Goal: Information Seeking & Learning: Learn about a topic

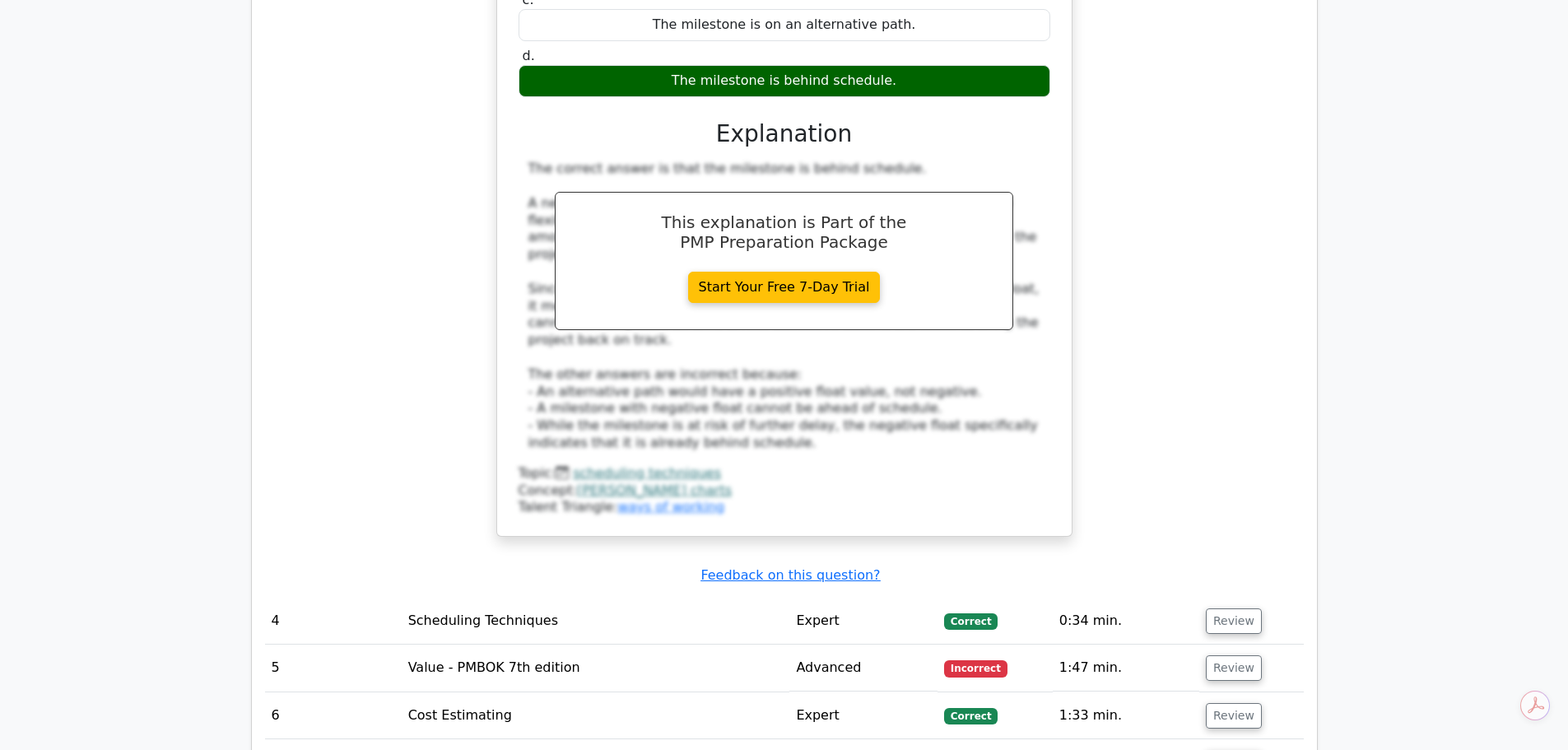
scroll to position [3997, 0]
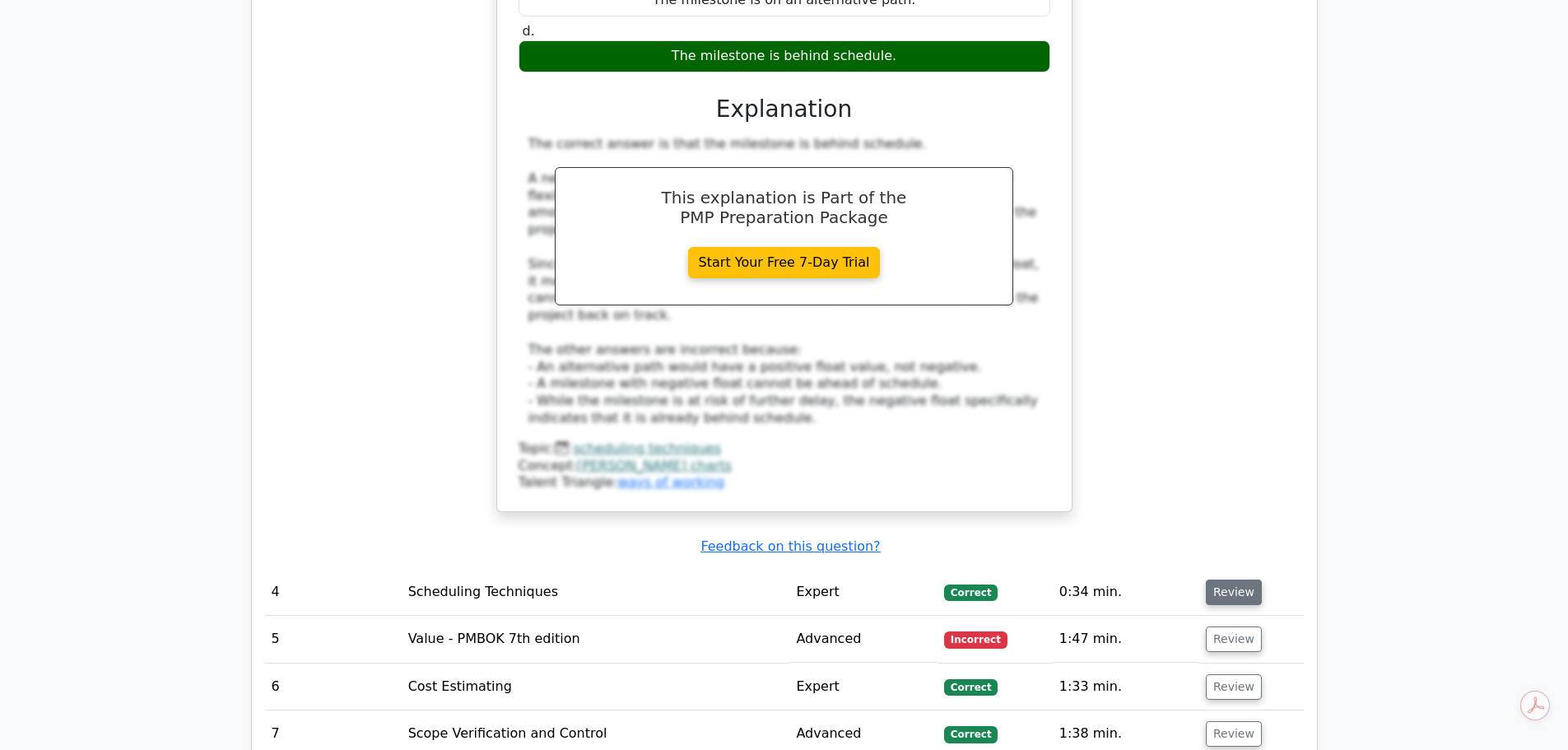
click at [1216, 579] on button "Review" at bounding box center [1234, 592] width 56 height 25
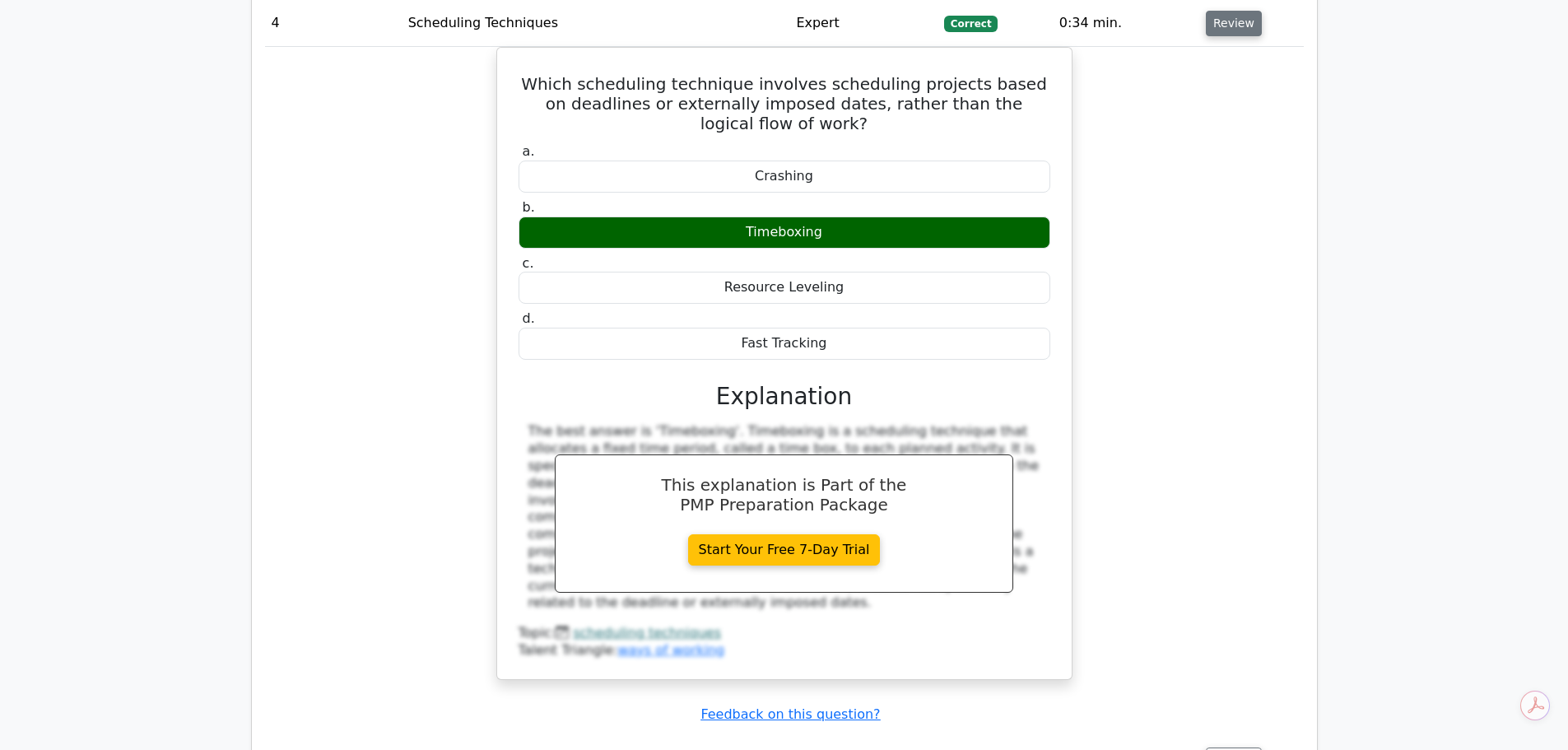
scroll to position [4656, 0]
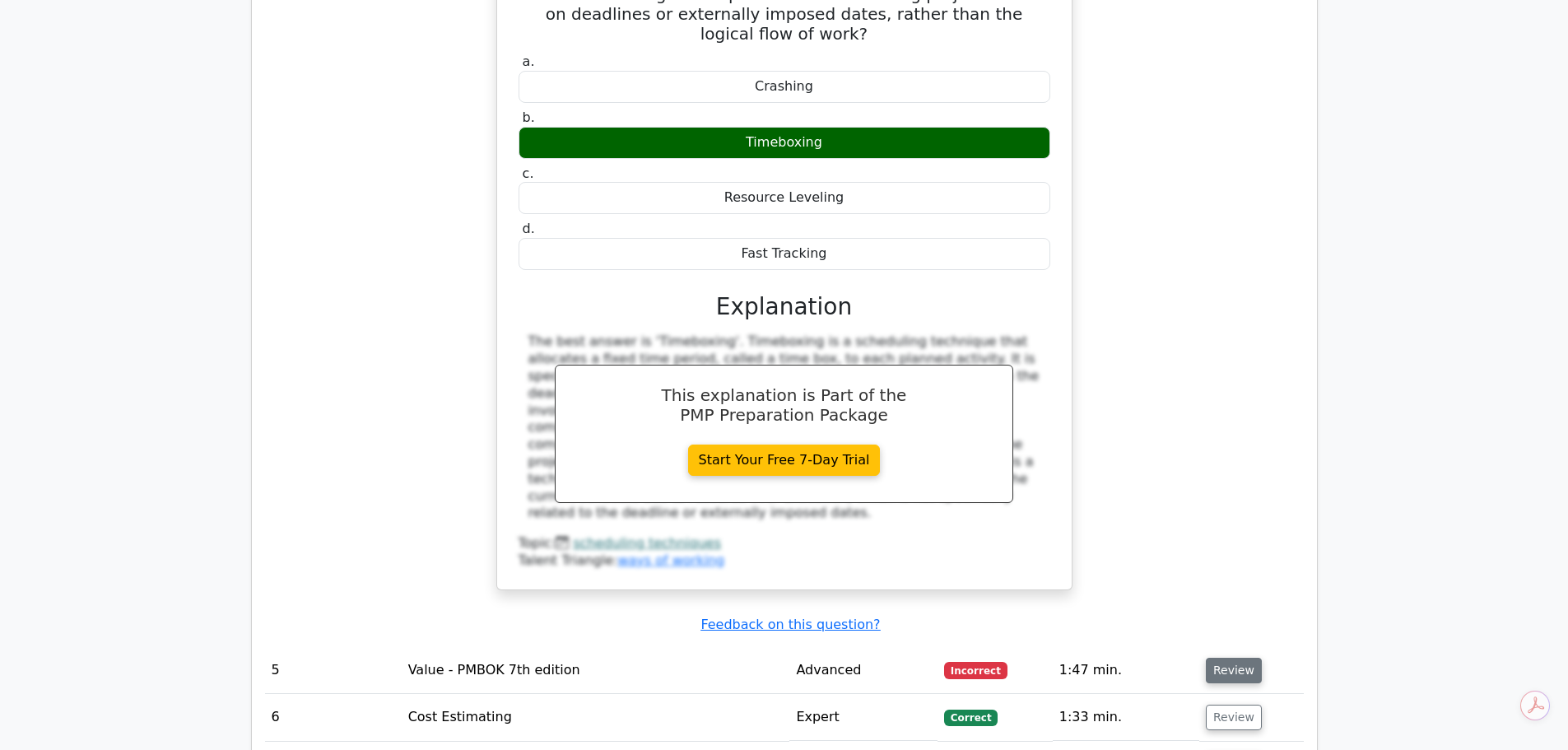
click at [1234, 658] on button "Review" at bounding box center [1234, 671] width 56 height 25
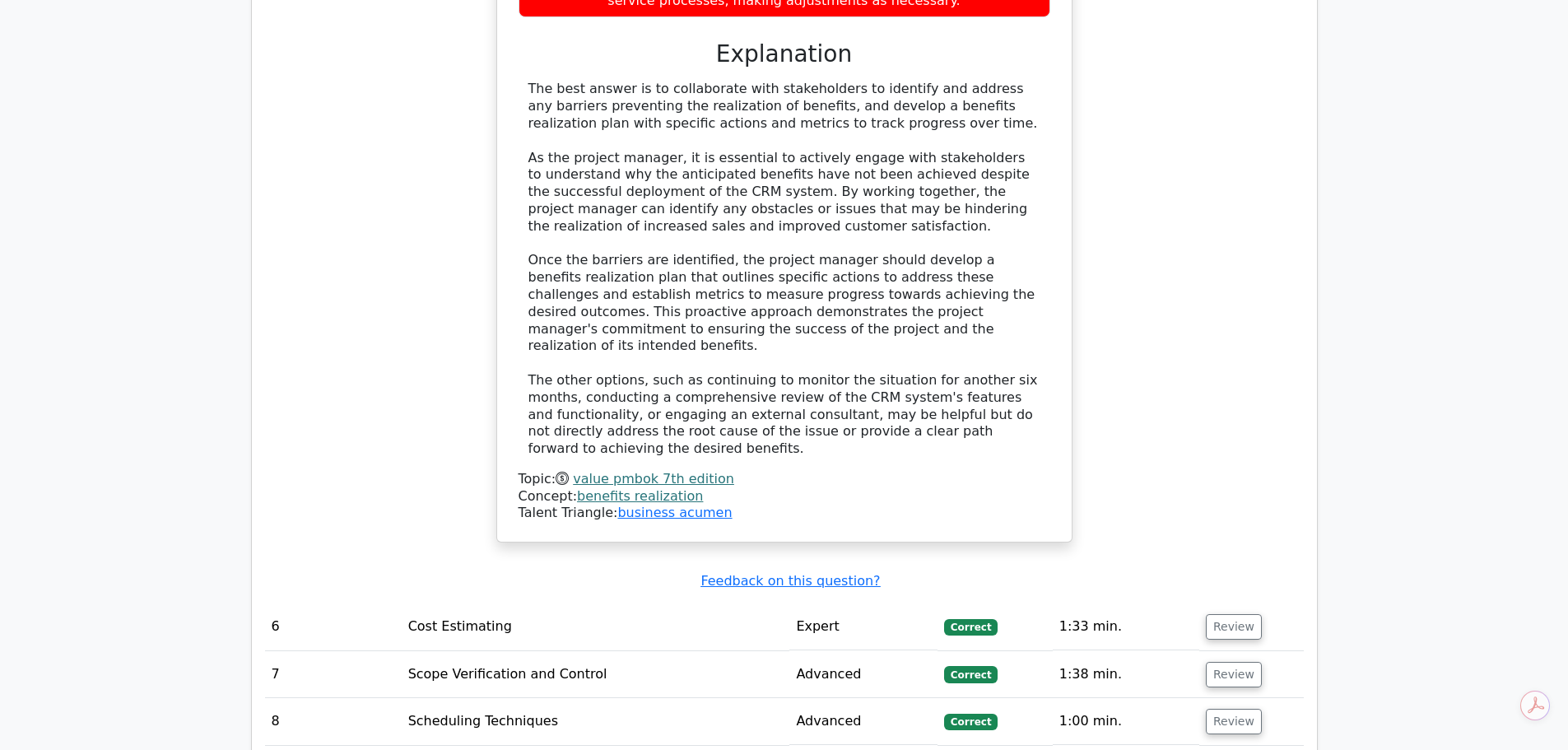
scroll to position [5889, 0]
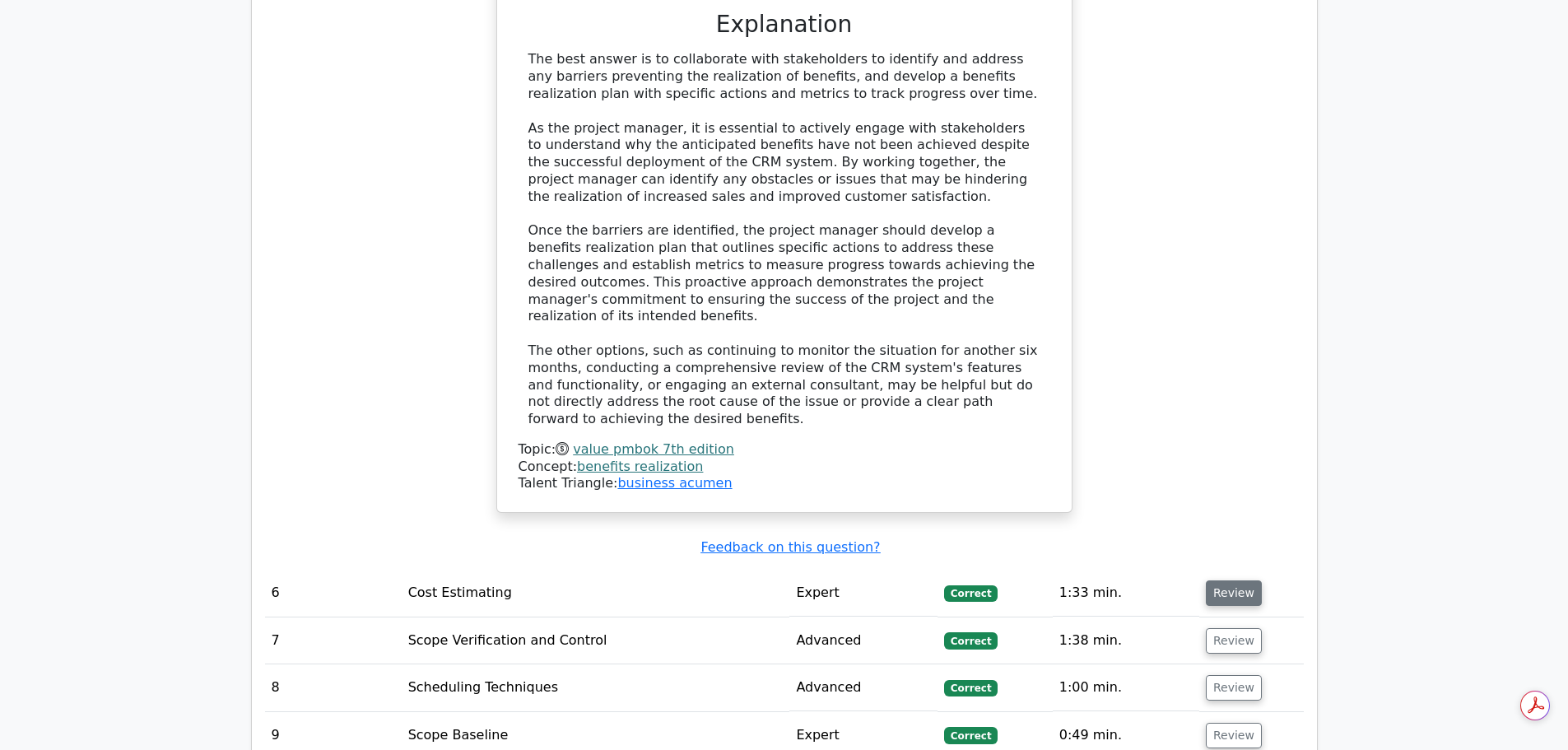
click at [1243, 580] on button "Review" at bounding box center [1234, 593] width 56 height 25
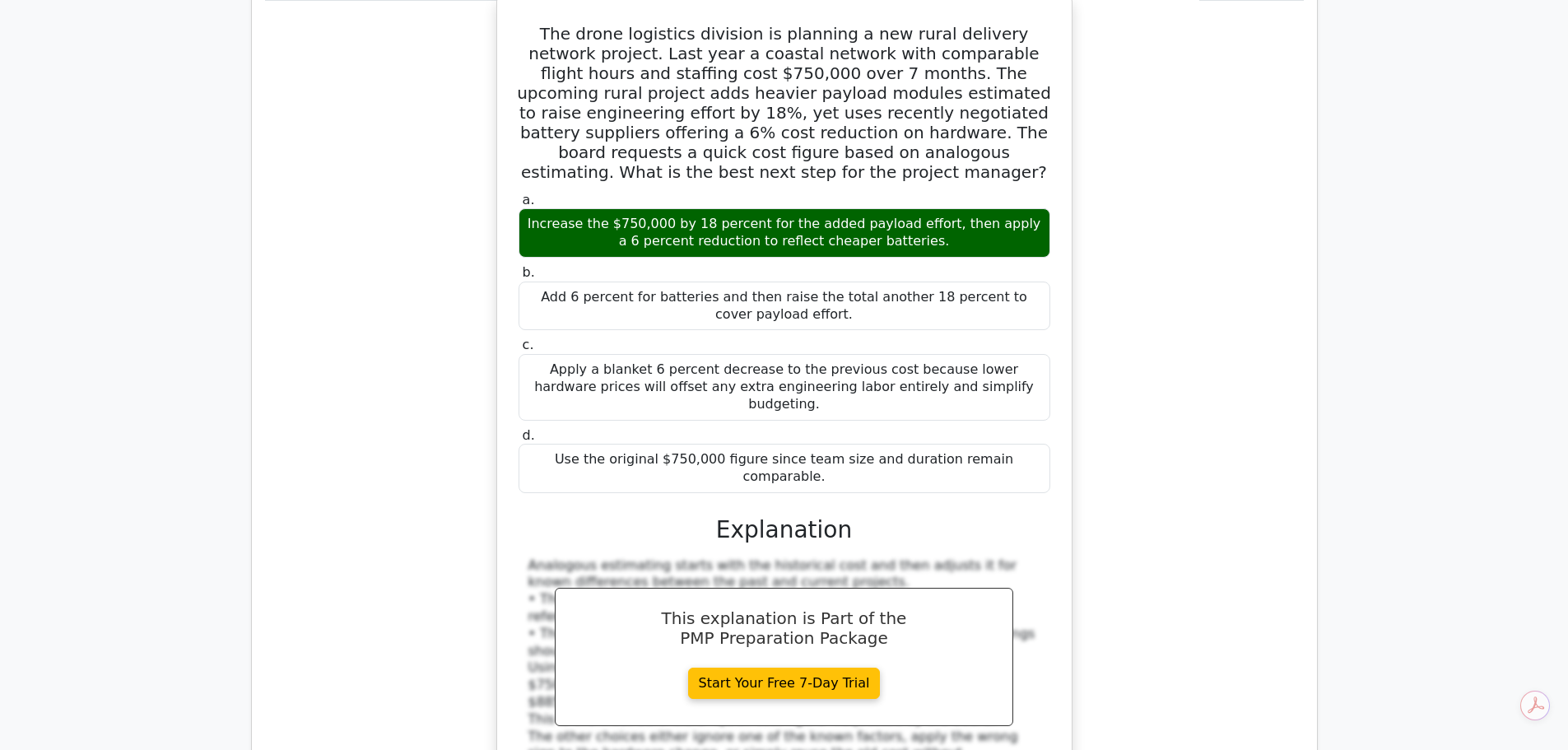
scroll to position [6630, 0]
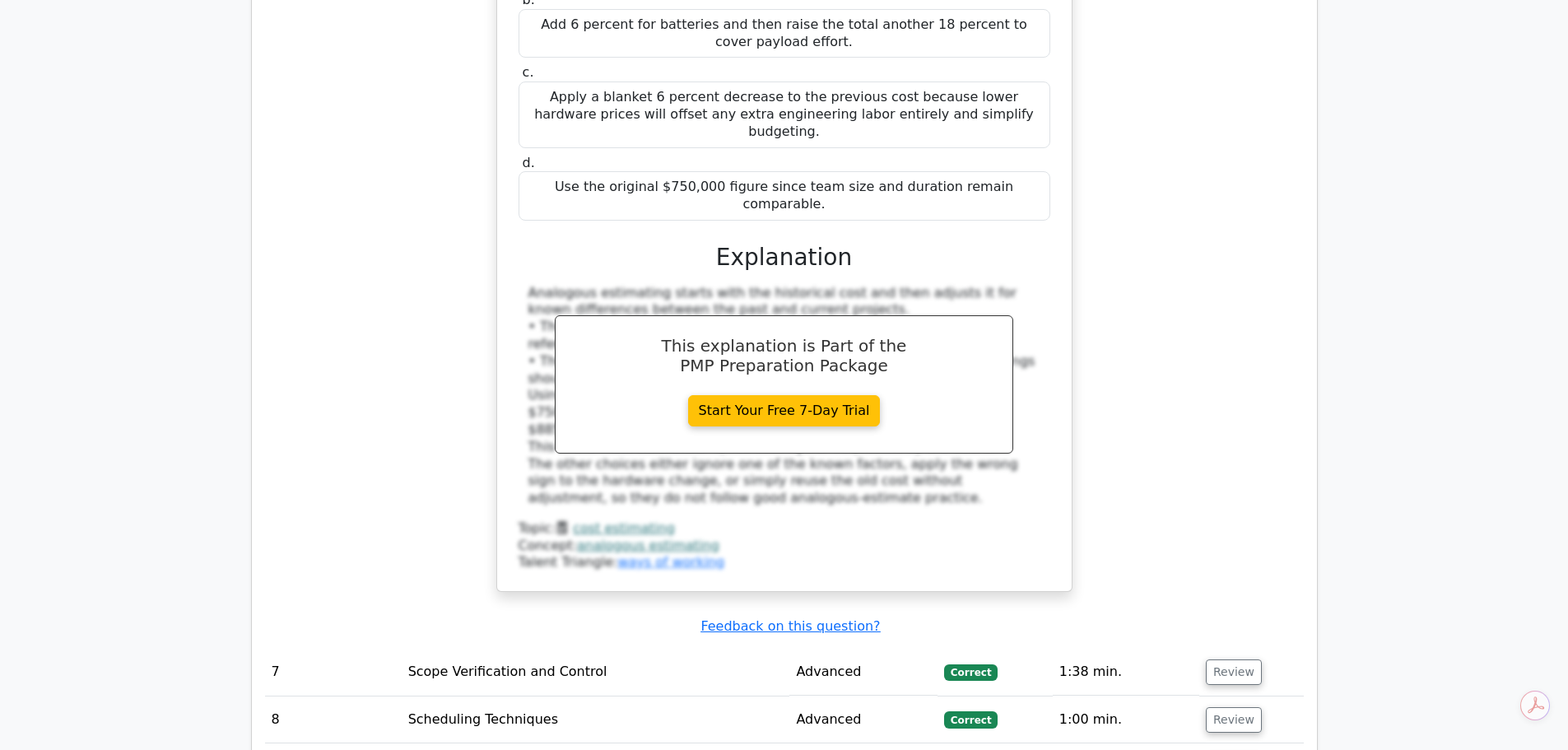
scroll to position [6795, 0]
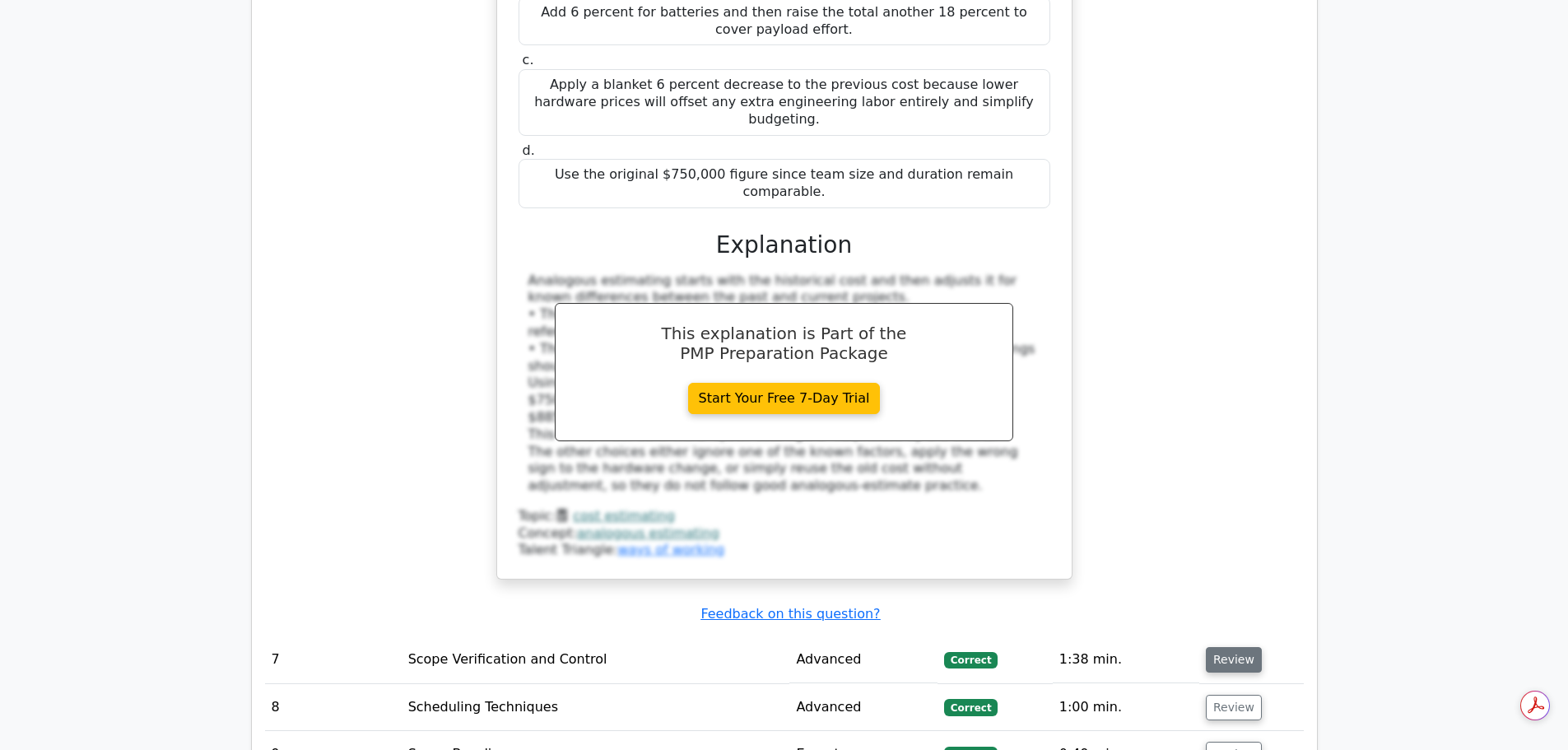
click at [1248, 647] on button "Review" at bounding box center [1234, 660] width 56 height 25
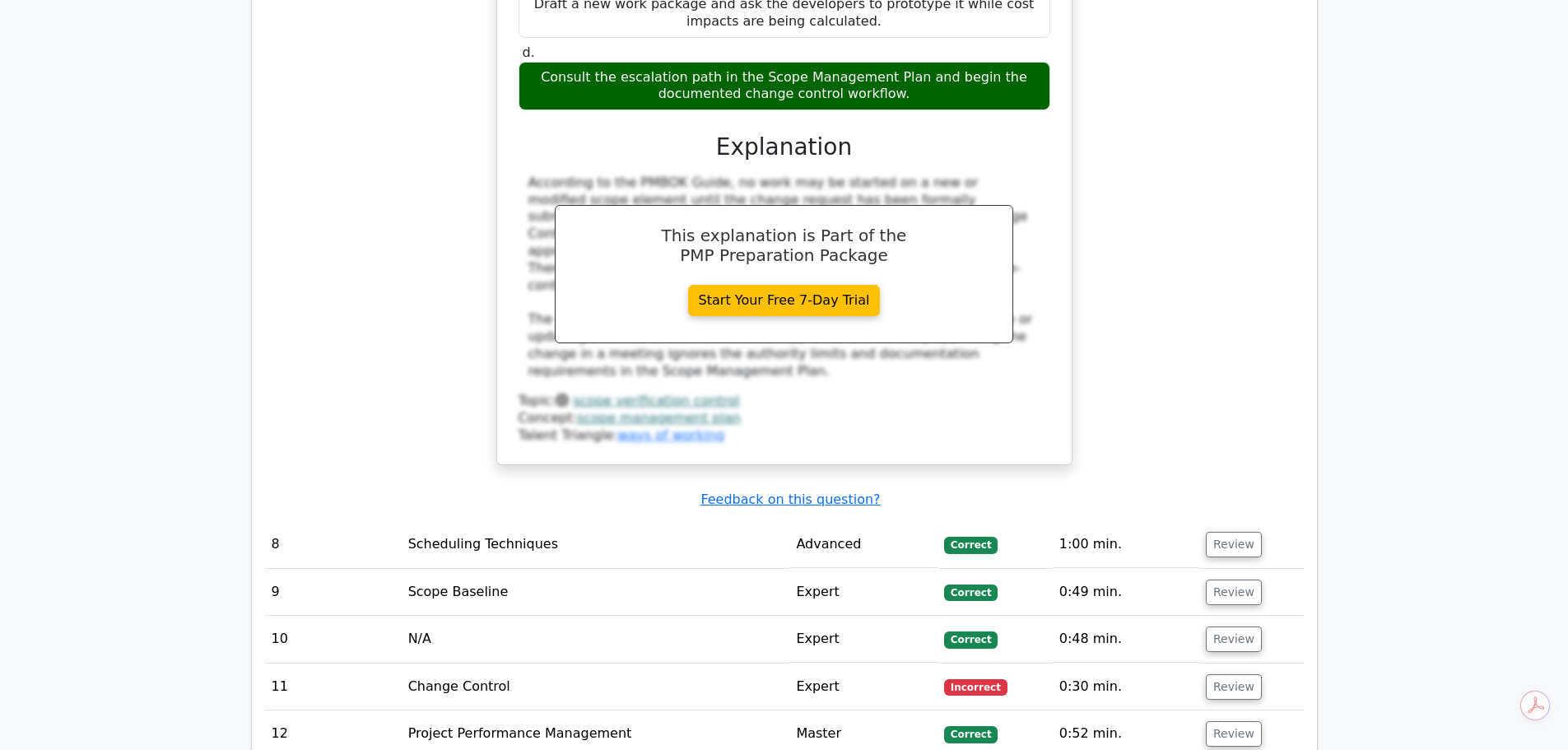
scroll to position [7864, 0]
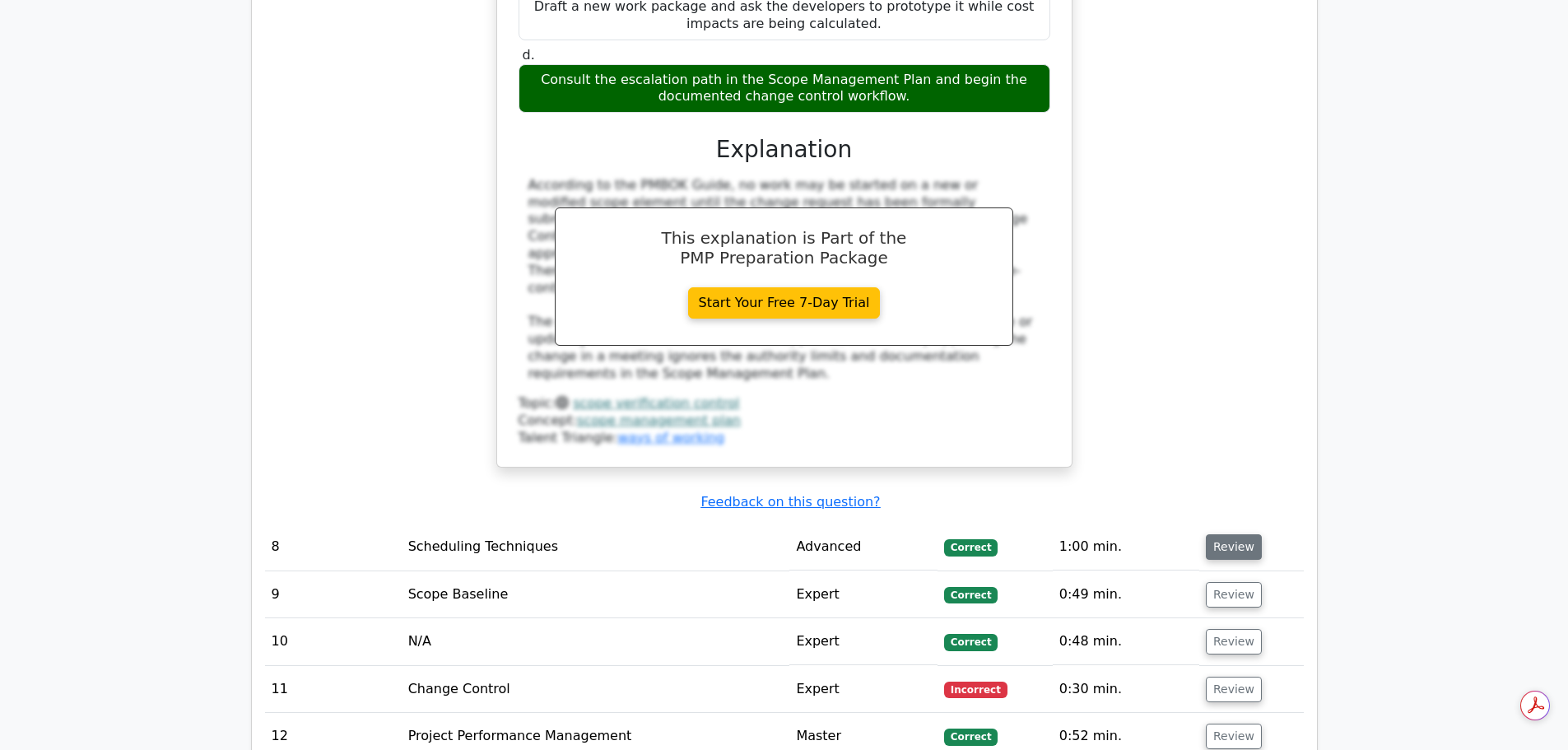
click at [1236, 534] on button "Review" at bounding box center [1234, 547] width 56 height 25
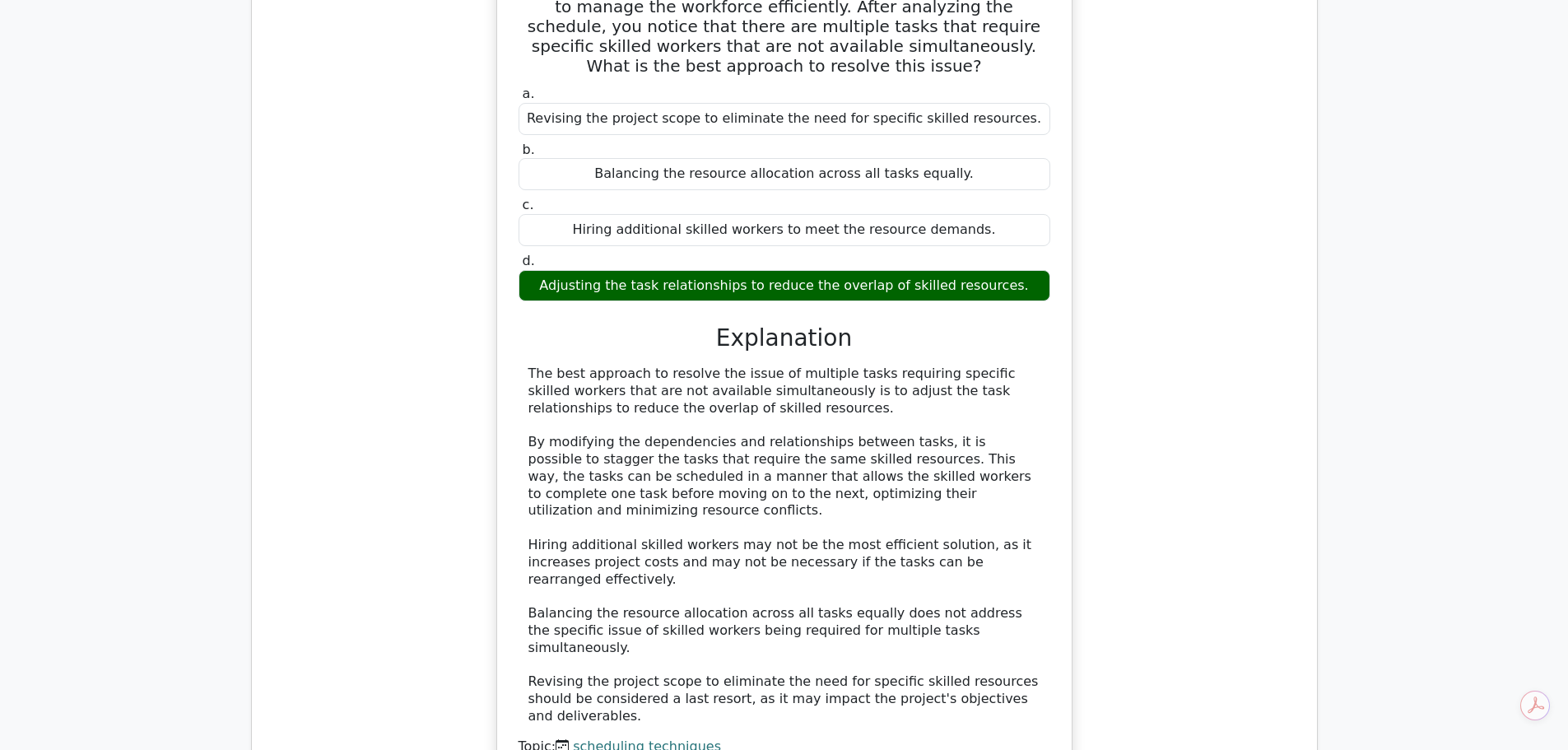
scroll to position [8523, 0]
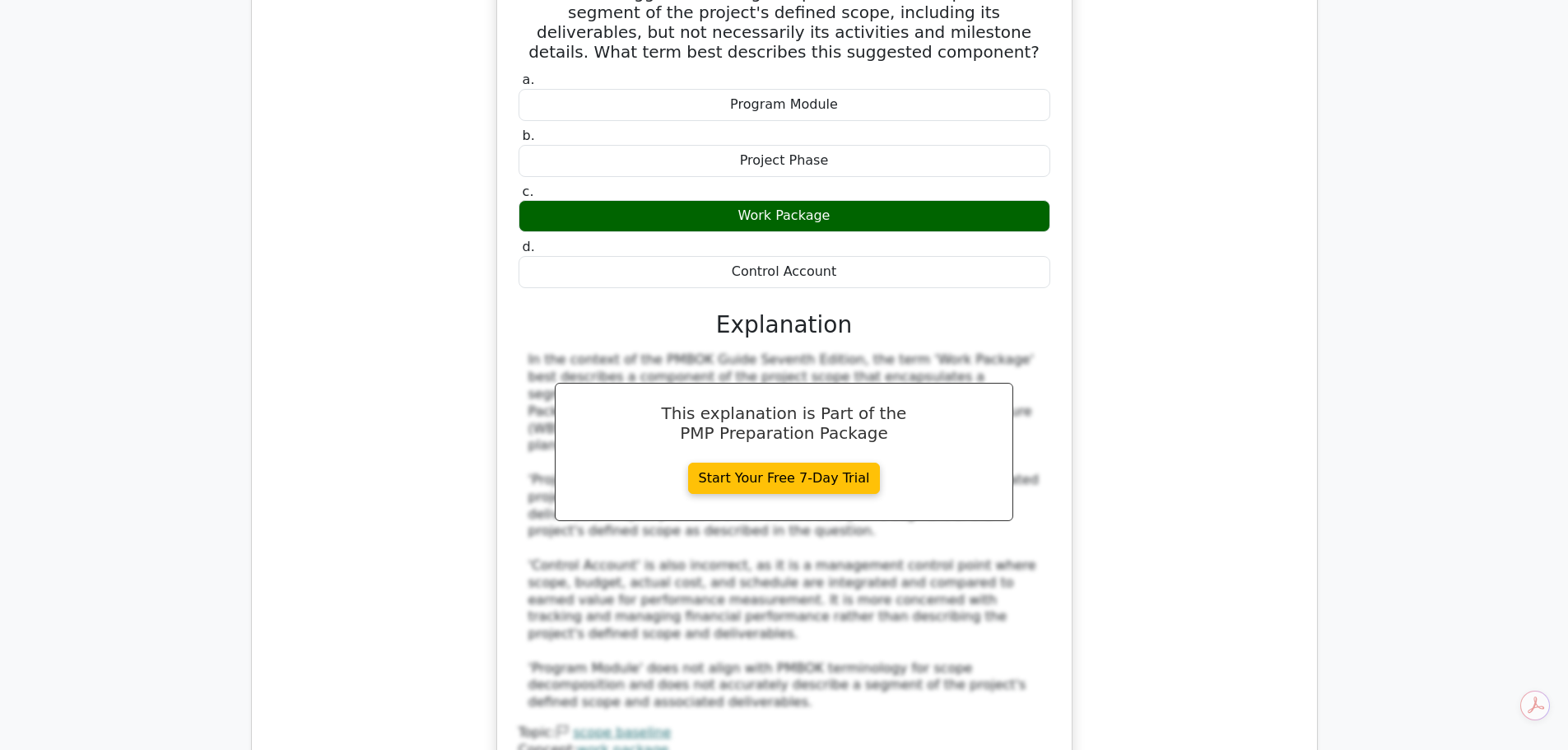
scroll to position [9511, 0]
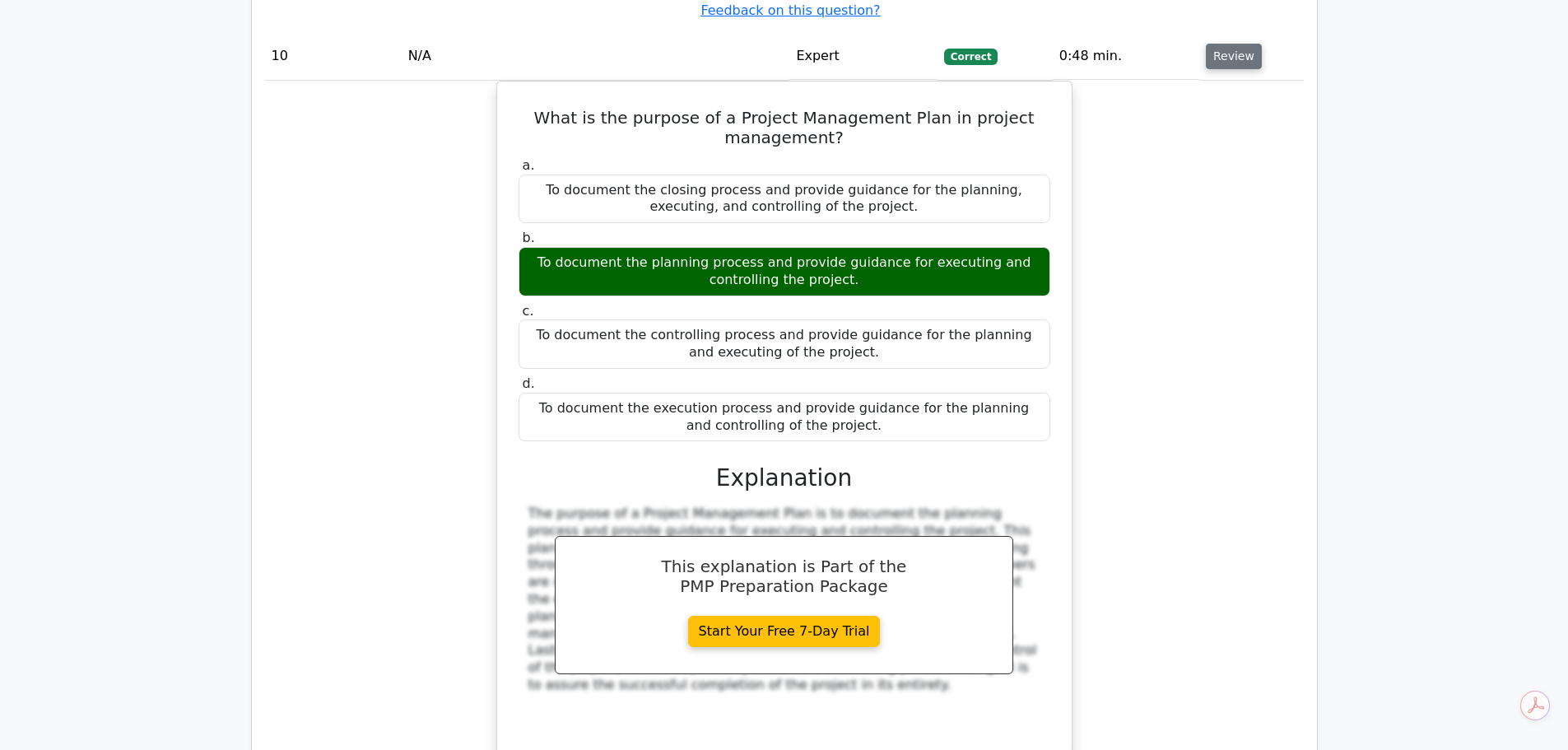
scroll to position [10333, 0]
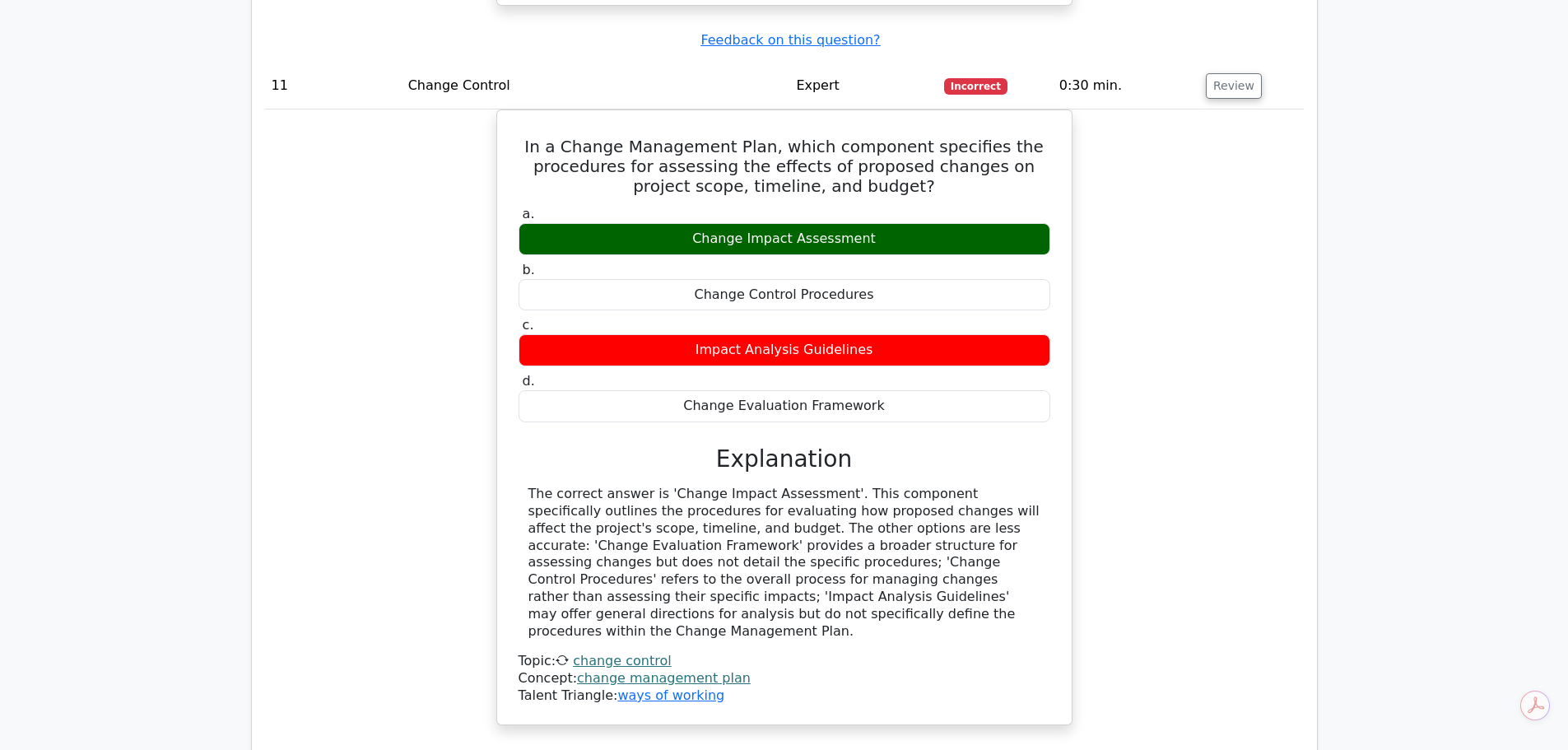
scroll to position [11074, 0]
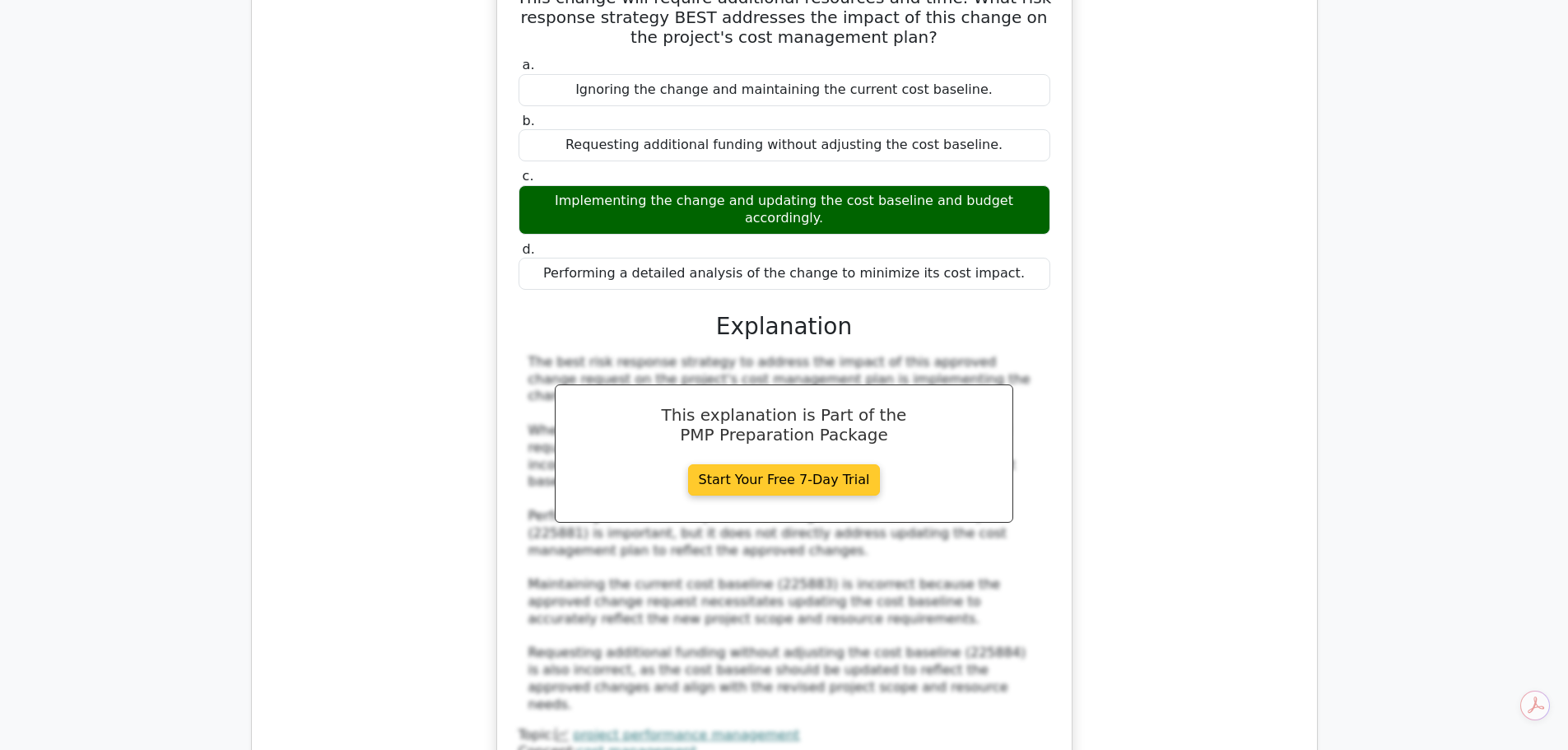
scroll to position [11979, 0]
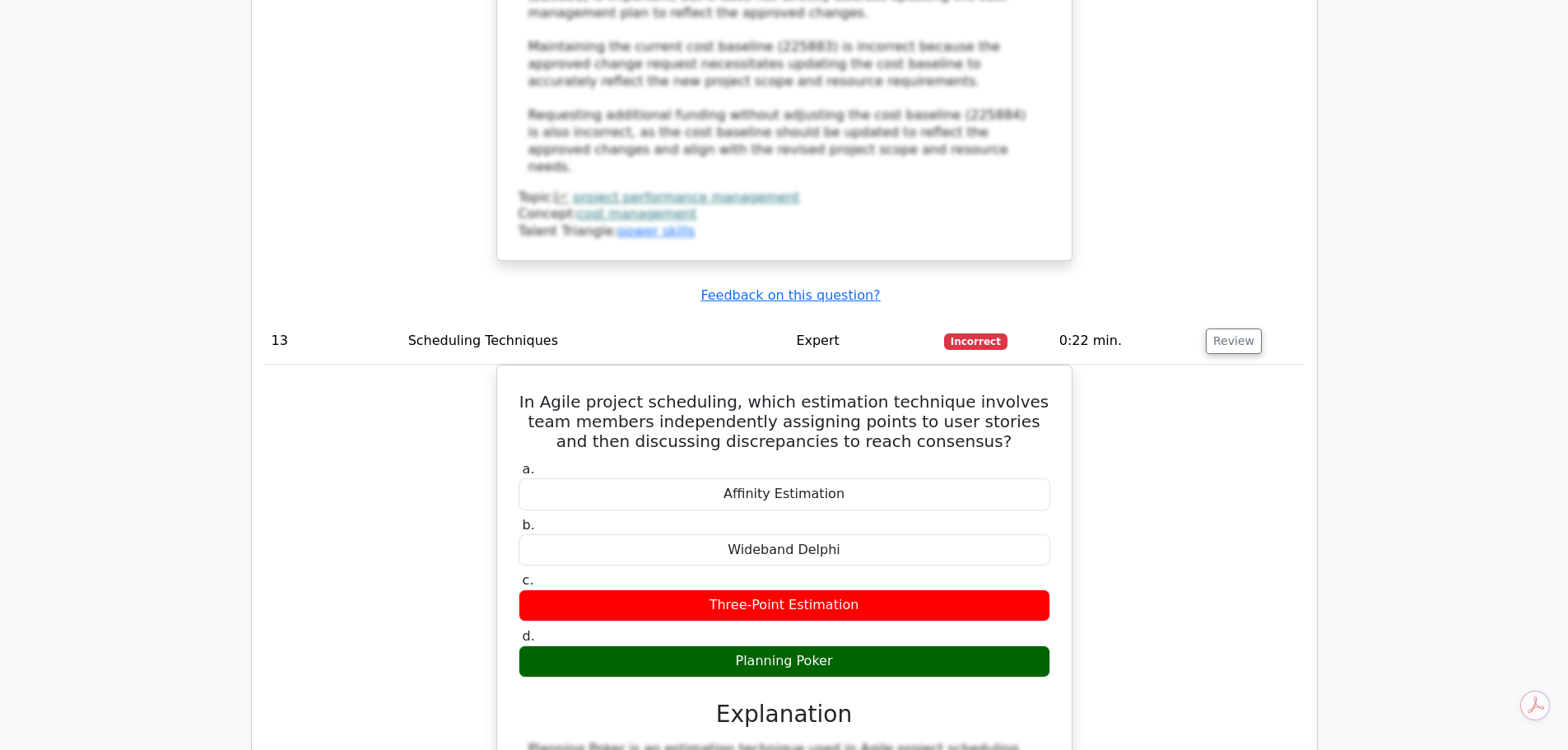
scroll to position [12556, 0]
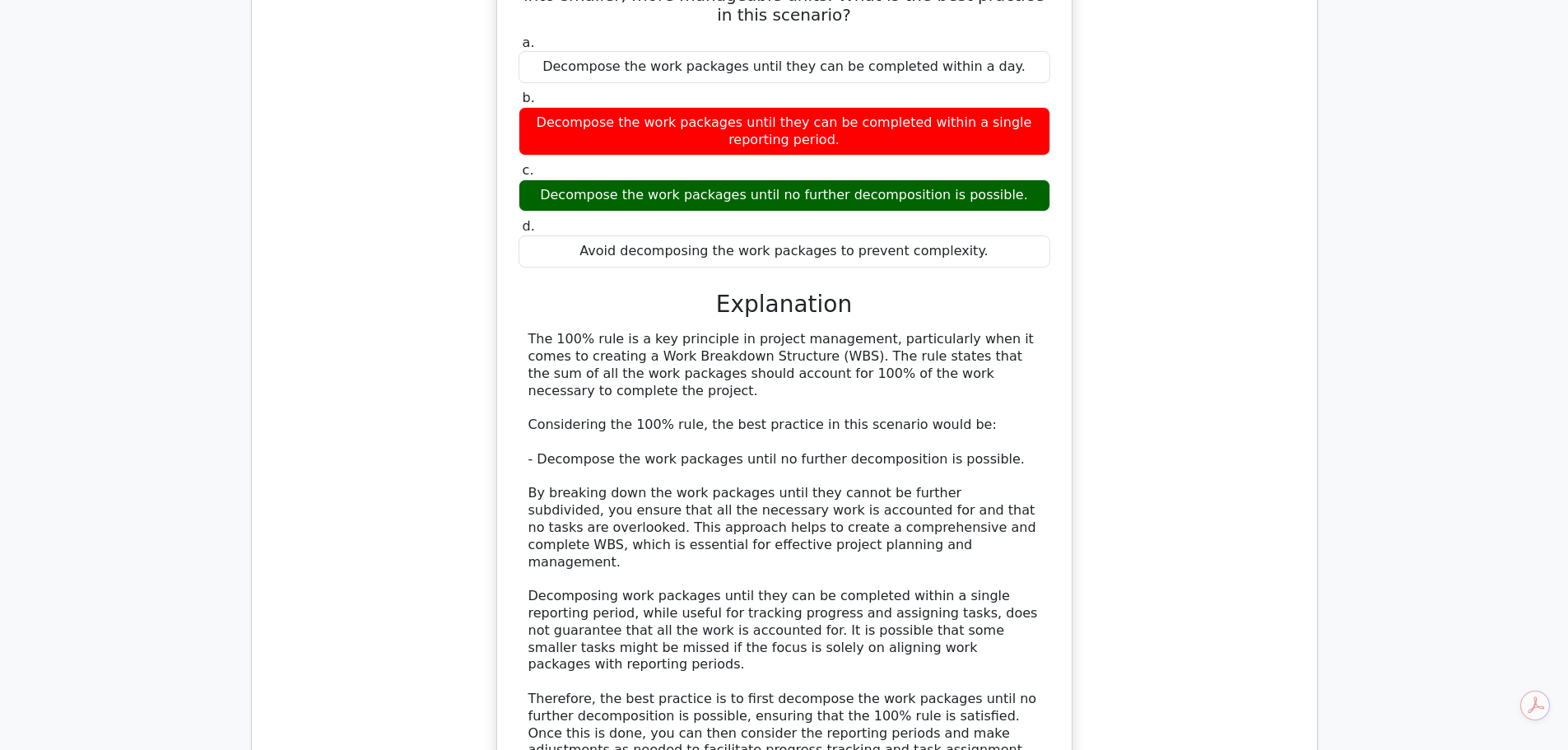
scroll to position [13625, 0]
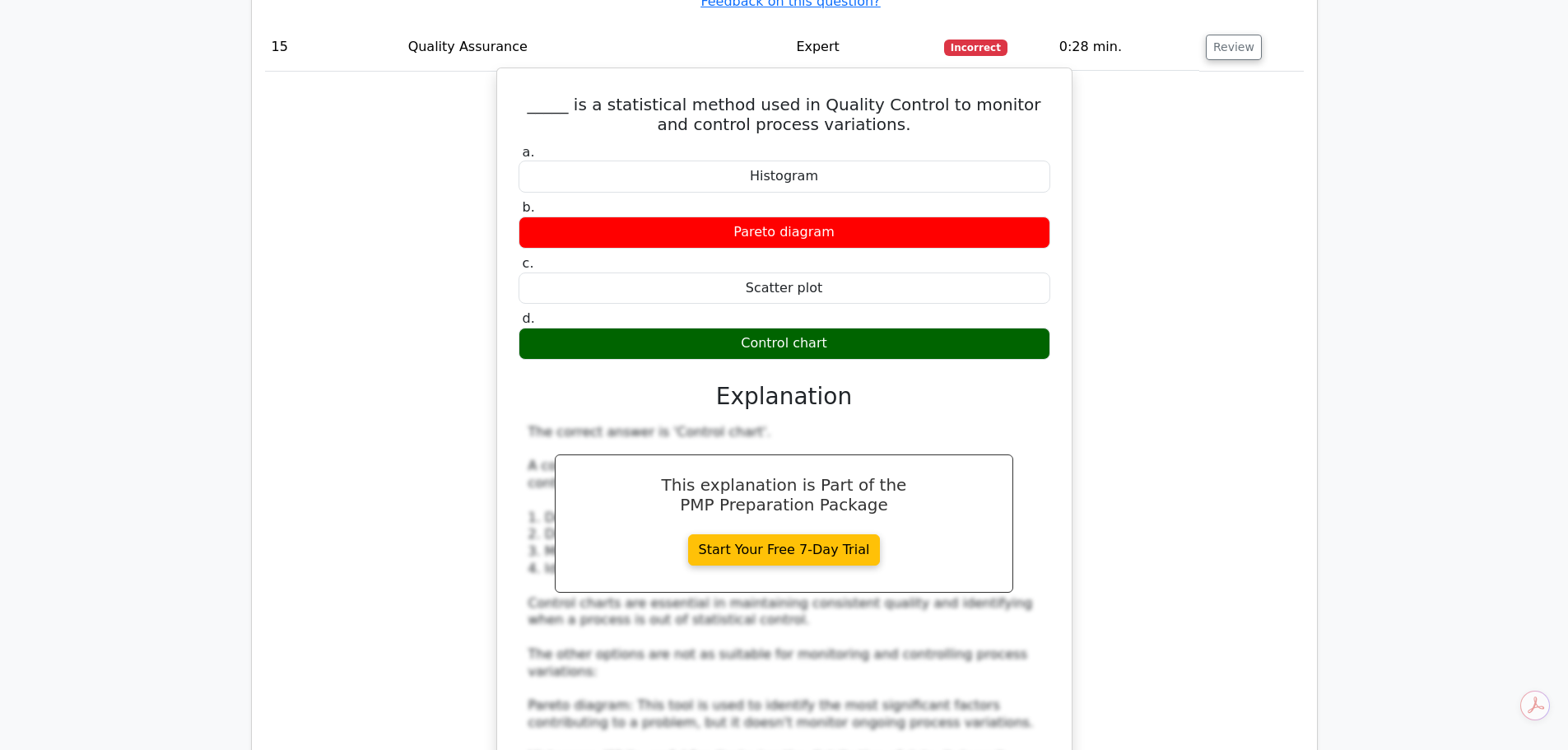
scroll to position [14613, 0]
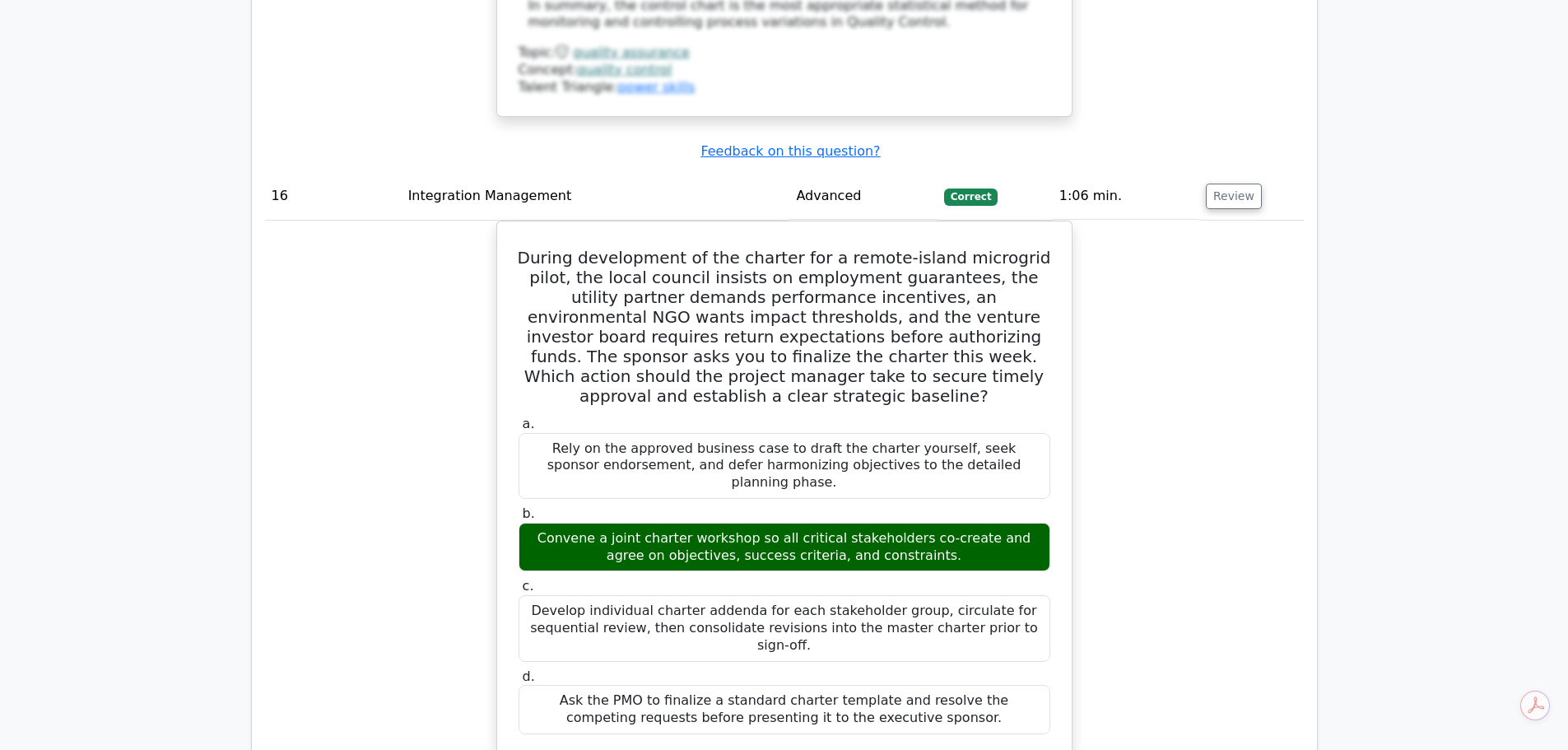
scroll to position [15517, 0]
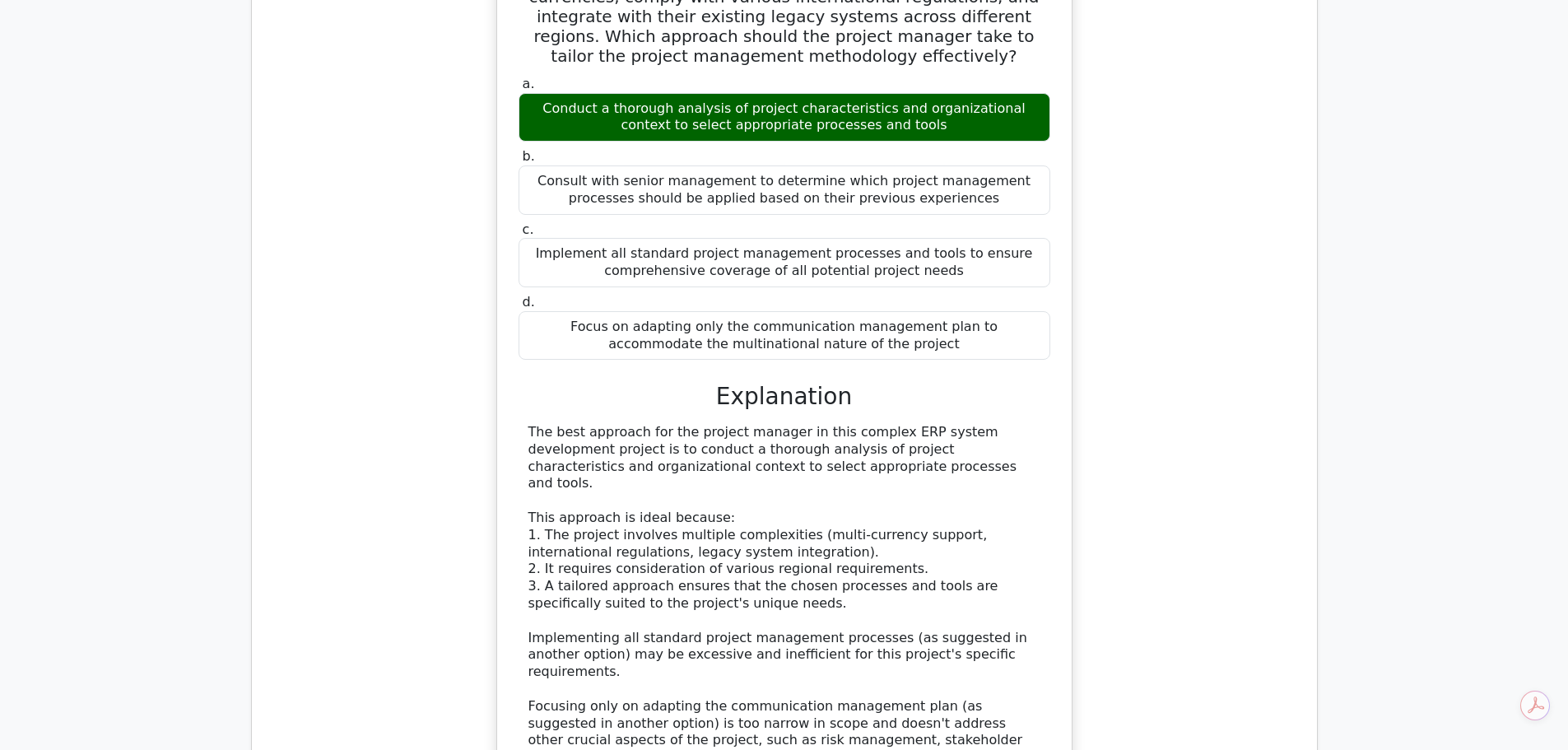
scroll to position [16834, 0]
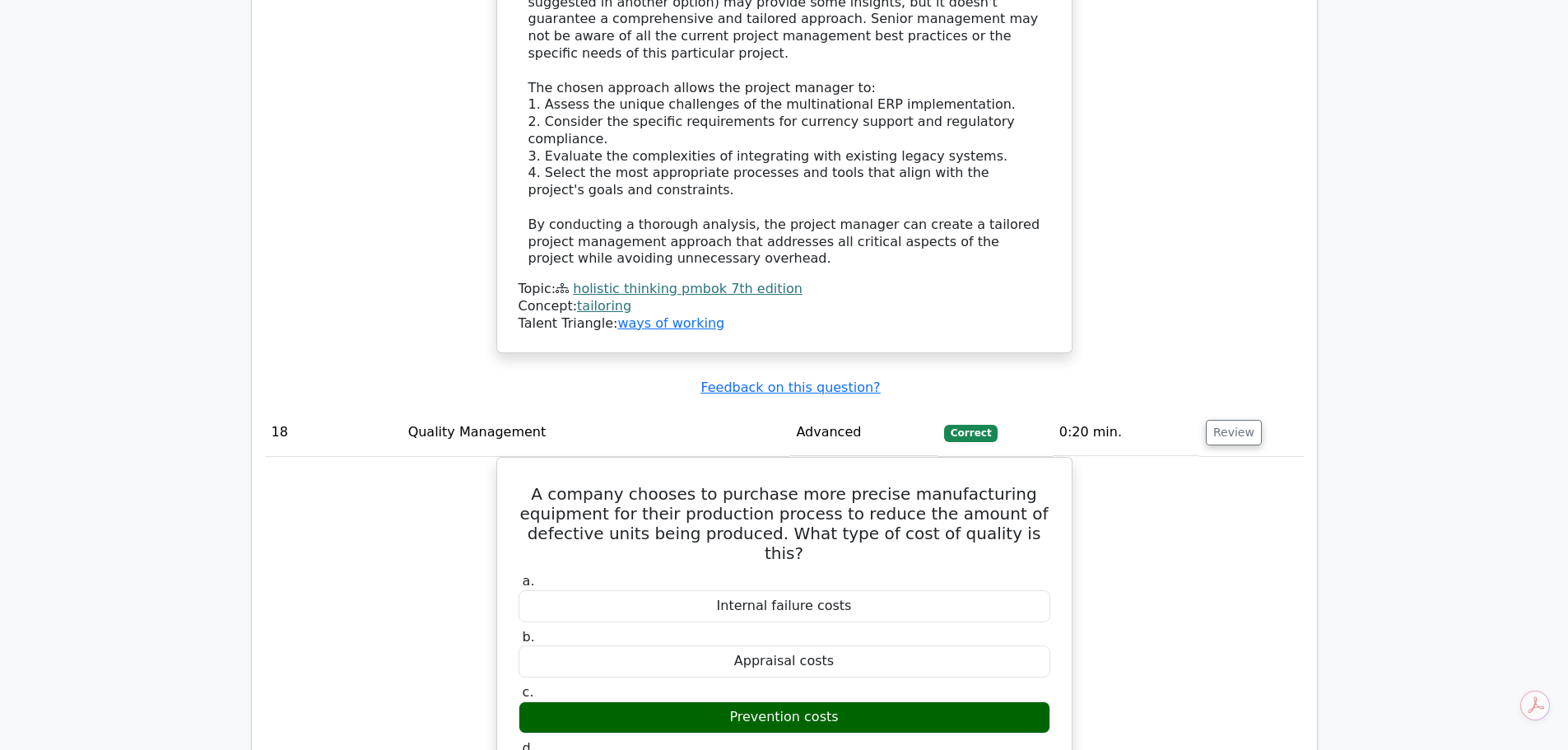
scroll to position [17740, 0]
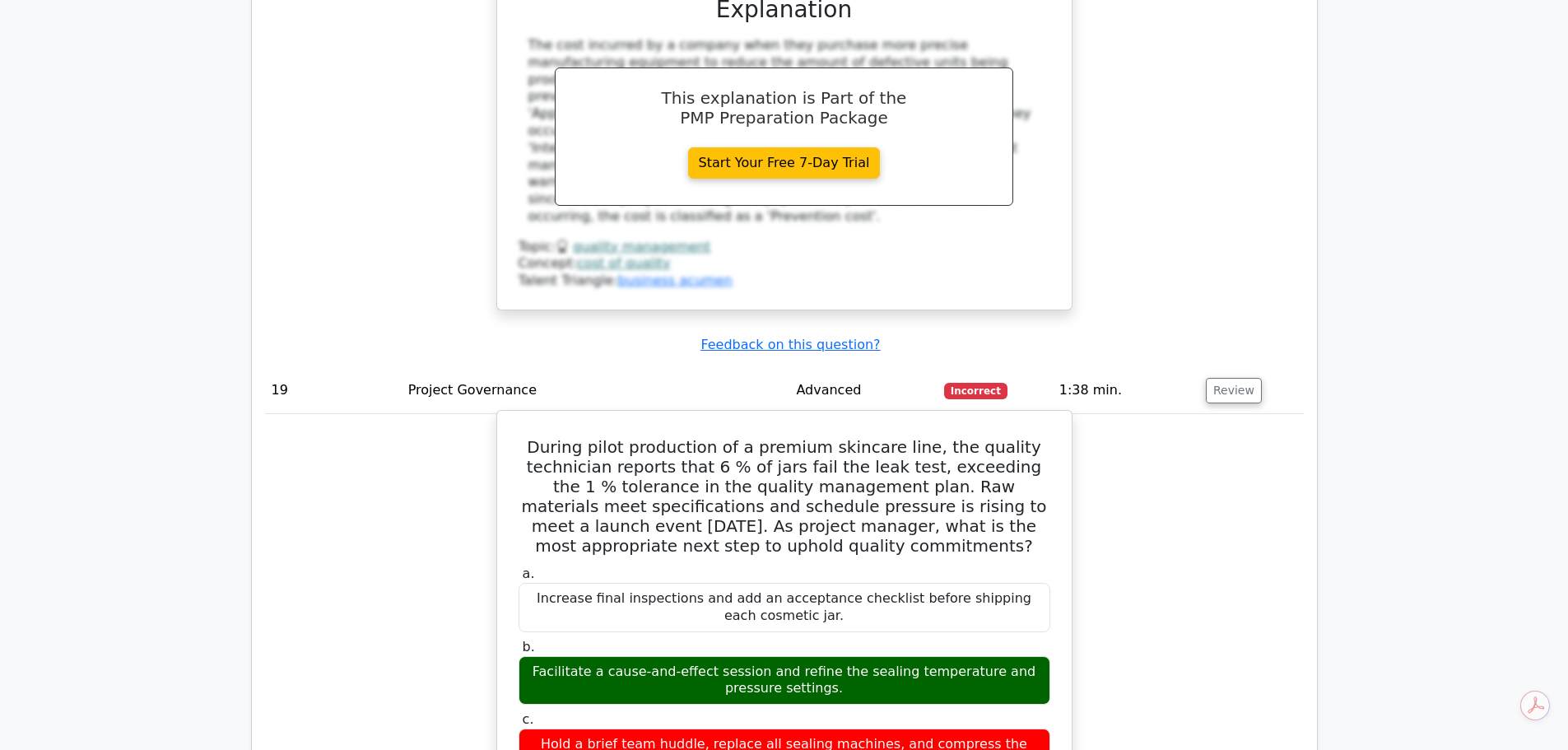
scroll to position [18480, 0]
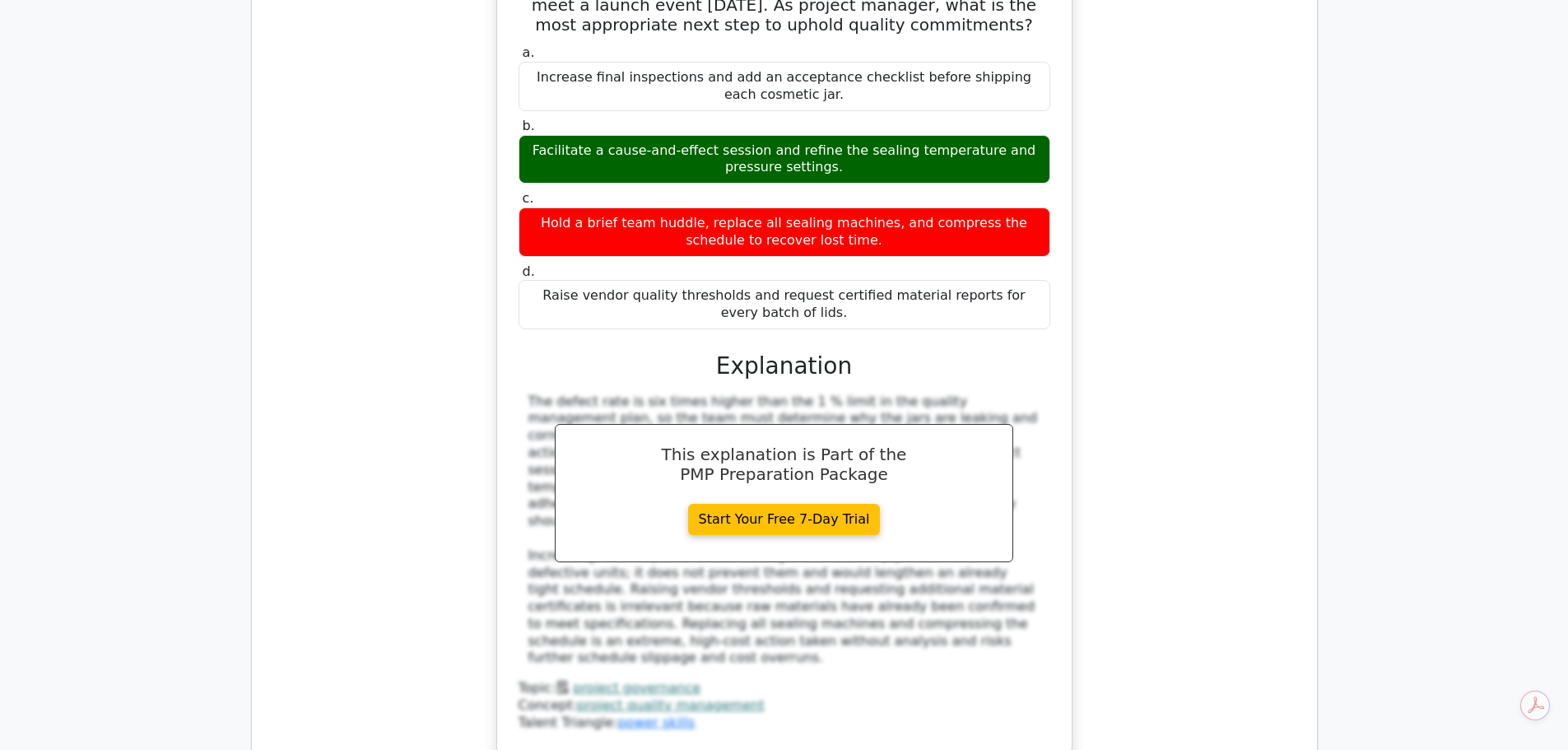
scroll to position [18974, 0]
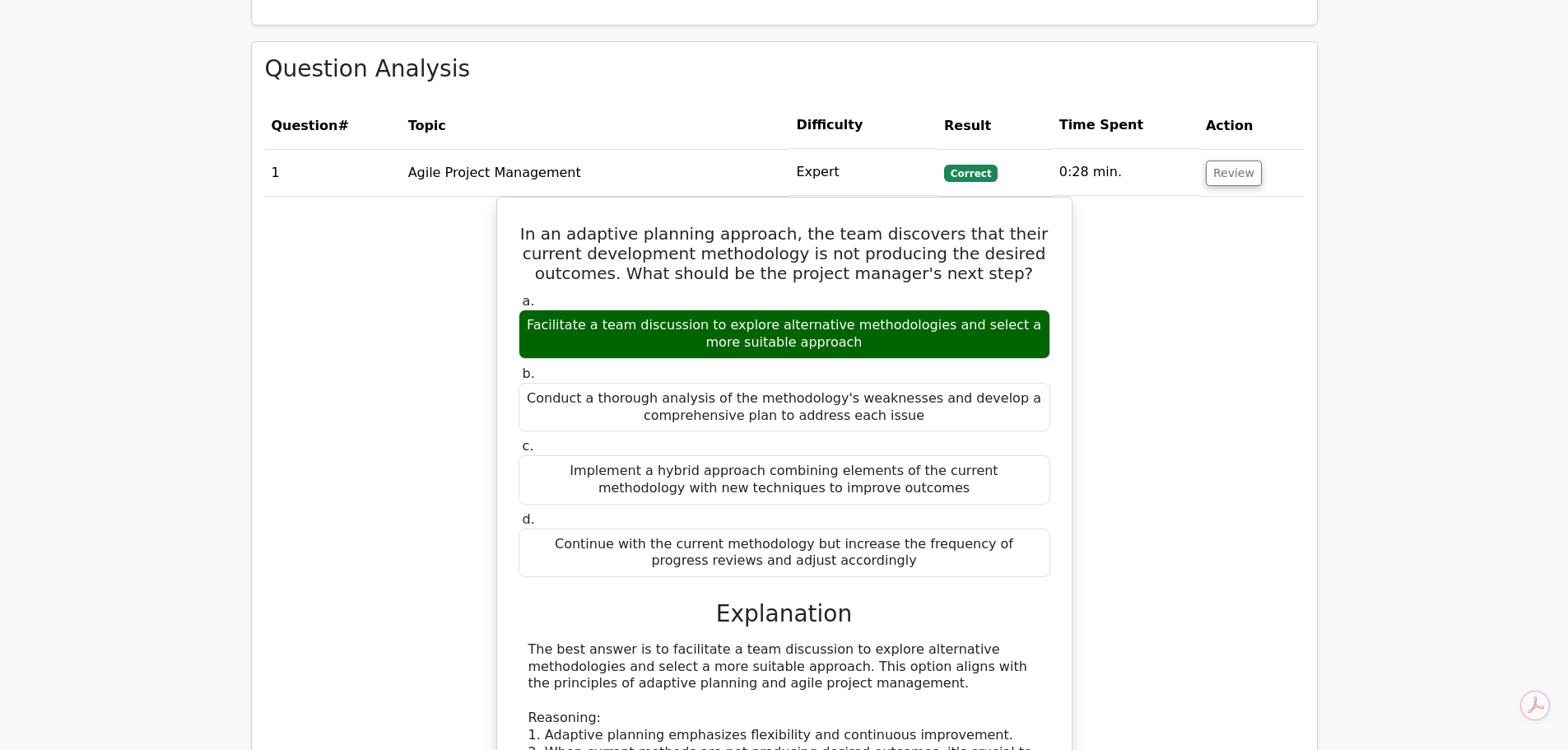
scroll to position [1535, 0]
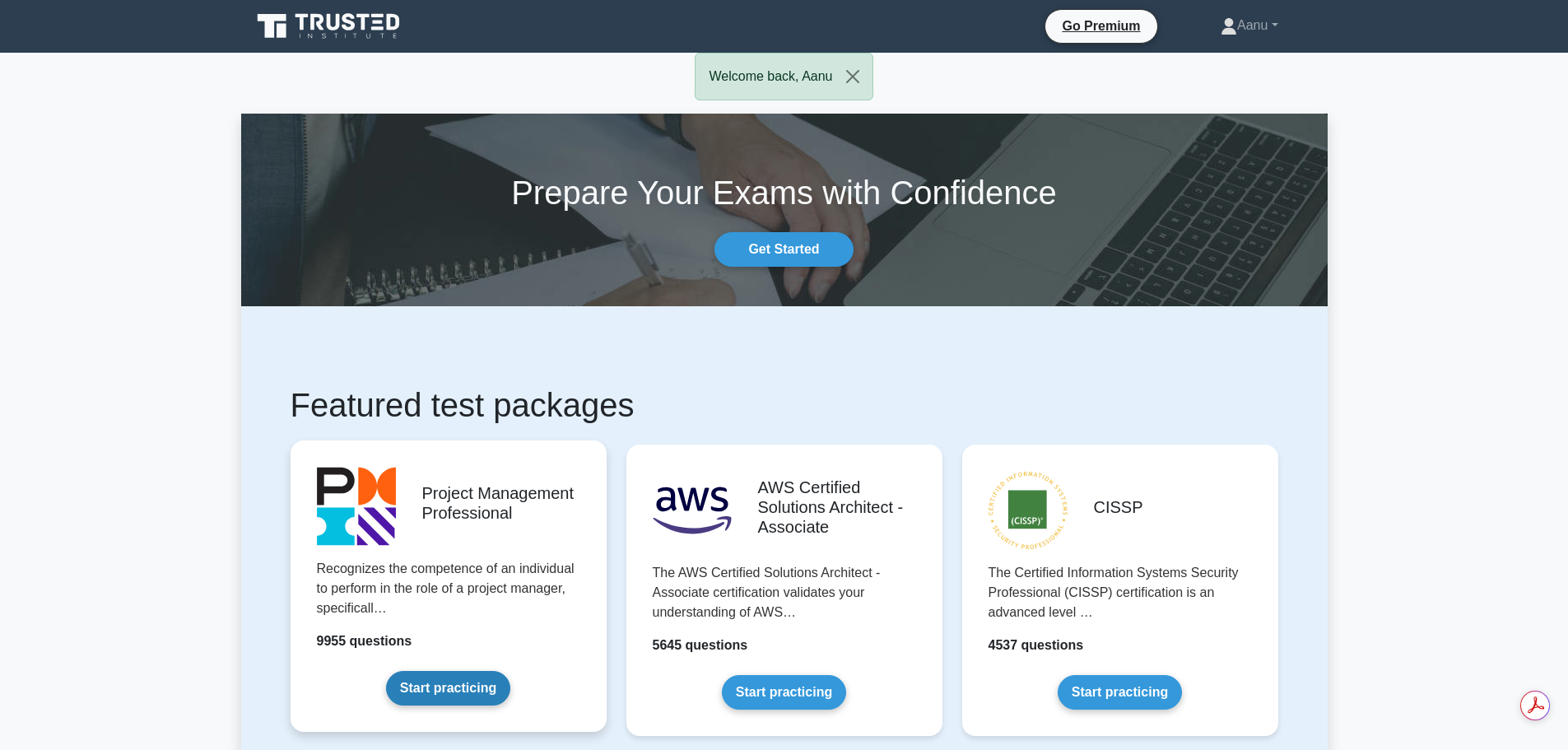
click at [462, 682] on link "Start practicing" at bounding box center [447, 687] width 124 height 35
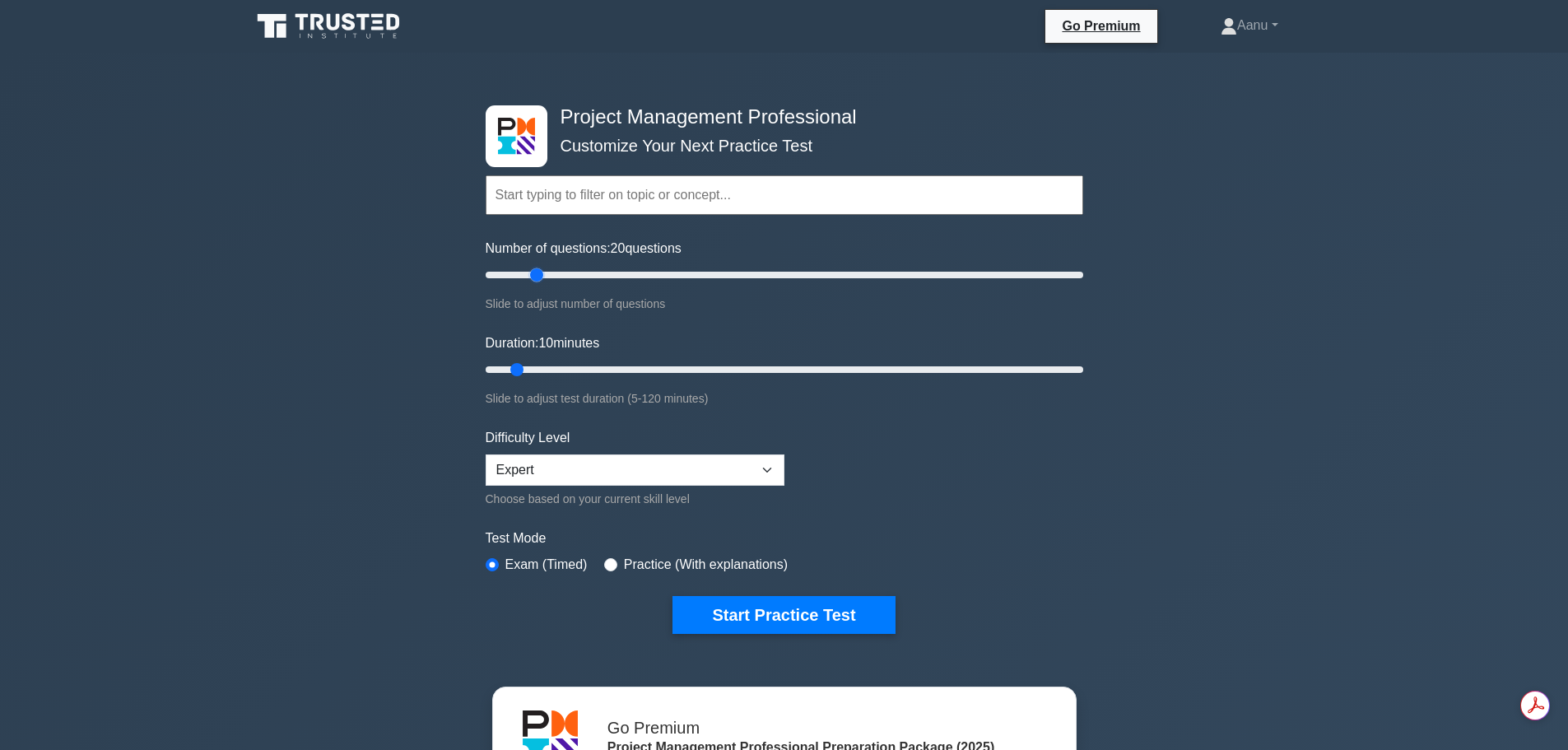
drag, startPoint x: 507, startPoint y: 269, endPoint x: 543, endPoint y: 281, distance: 37.9
type input "20"
click at [543, 281] on input "Number of questions: 20 questions" at bounding box center [784, 274] width 598 height 19
drag, startPoint x: 516, startPoint y: 361, endPoint x: 557, endPoint y: 372, distance: 42.4
type input "20"
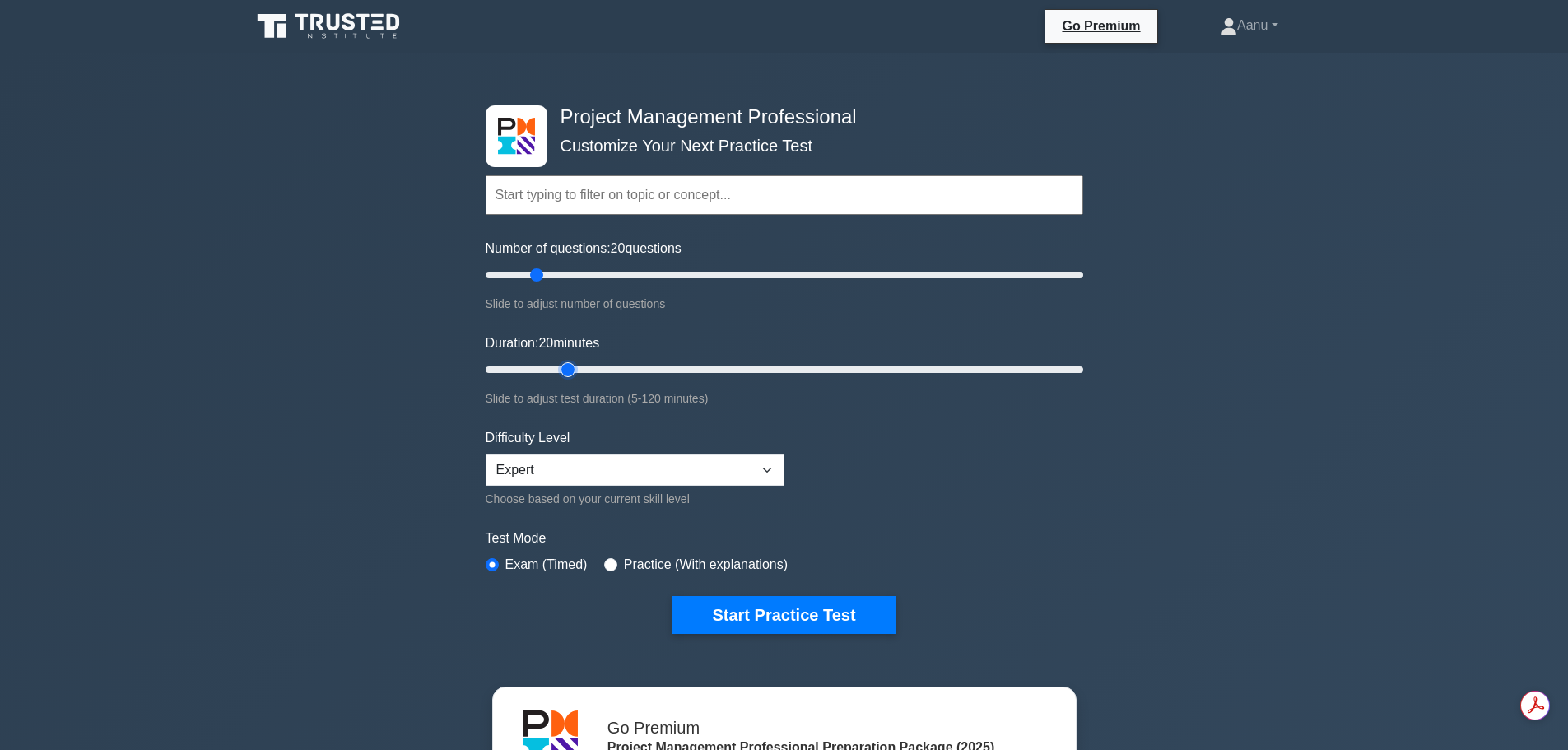
click at [557, 372] on input "Duration: 20 minutes" at bounding box center [784, 369] width 598 height 19
click at [767, 618] on button "Start Practice Test" at bounding box center [783, 615] width 222 height 38
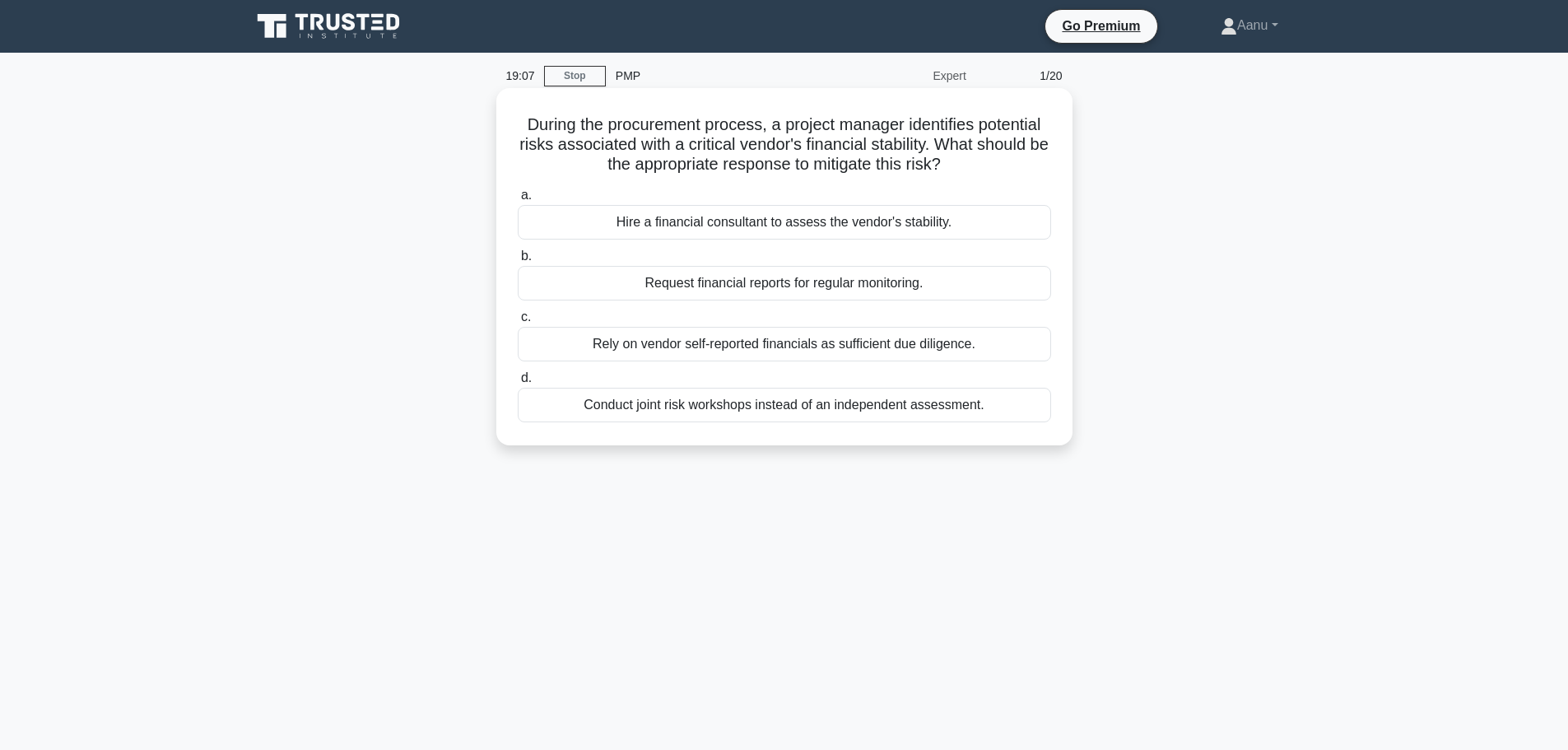
click at [740, 290] on div "Request financial reports for regular monitoring." at bounding box center [784, 282] width 534 height 35
click at [518, 261] on input "b. Request financial reports for regular monitoring." at bounding box center [518, 256] width 0 height 11
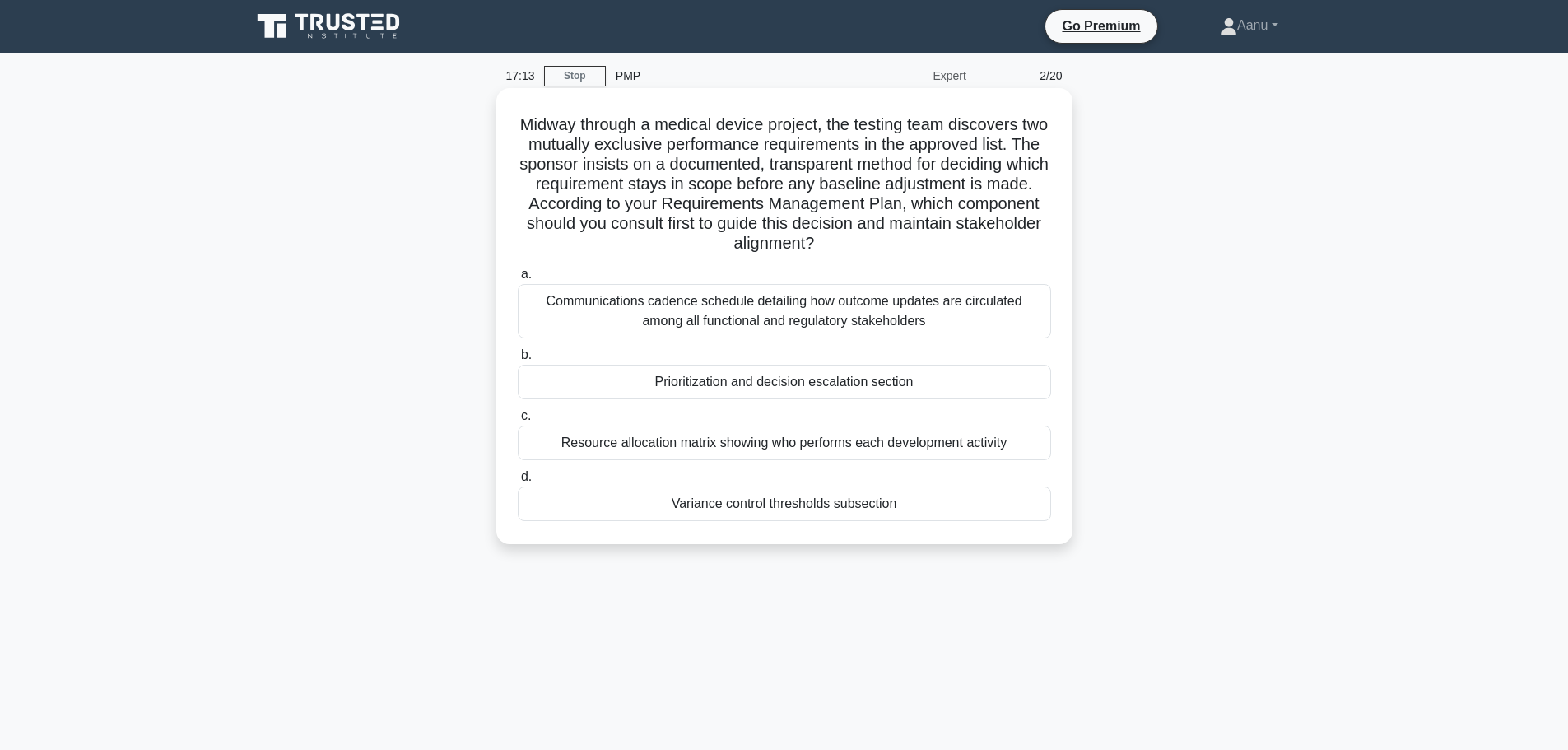
click at [721, 316] on div "Communications cadence schedule detailing how outcome updates are circulated am…" at bounding box center [784, 311] width 534 height 54
click at [518, 280] on input "a. Communications cadence schedule detailing how outcome updates are circulated…" at bounding box center [518, 274] width 0 height 11
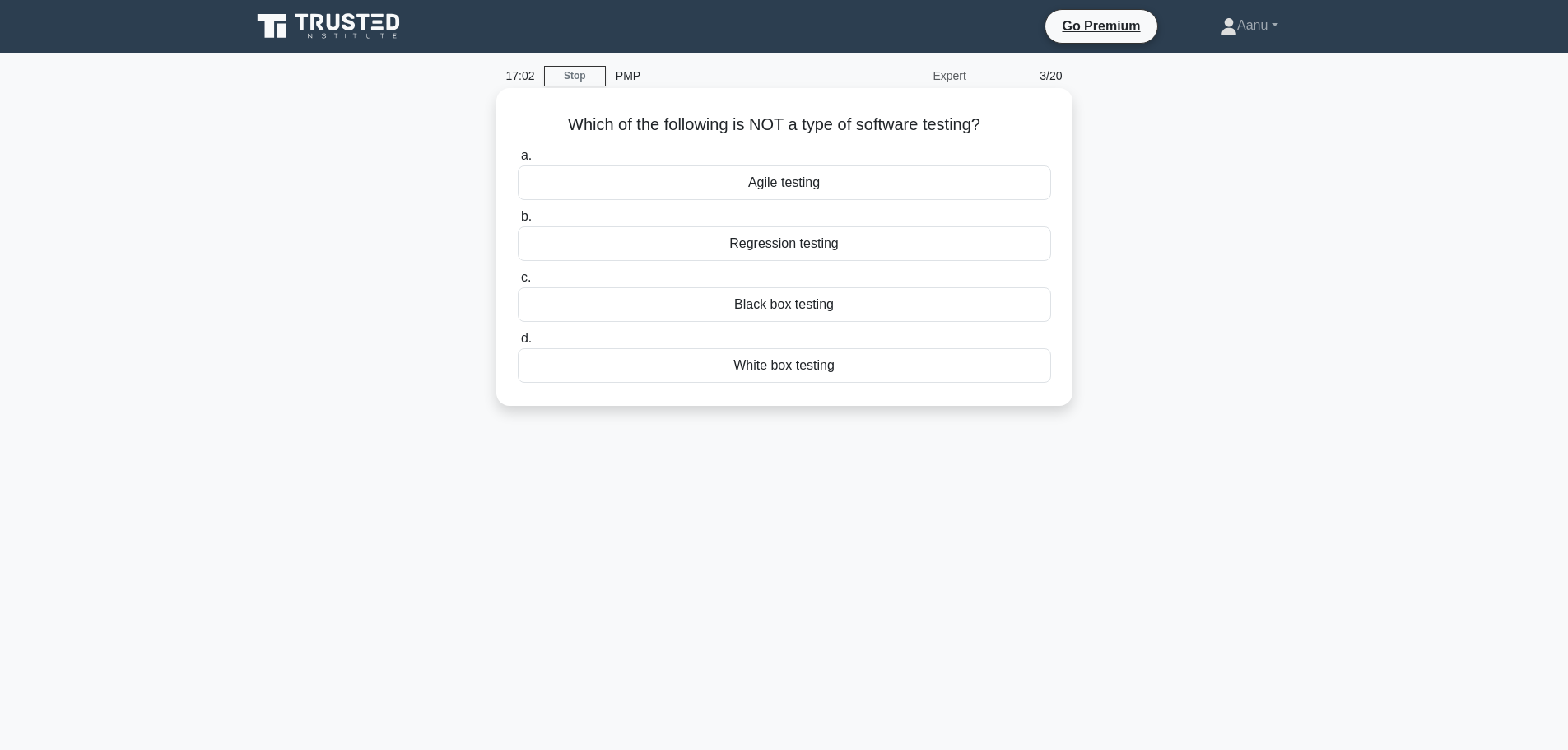
click at [777, 189] on div "Agile testing" at bounding box center [784, 183] width 534 height 35
click at [518, 161] on input "a. Agile testing" at bounding box center [518, 156] width 0 height 11
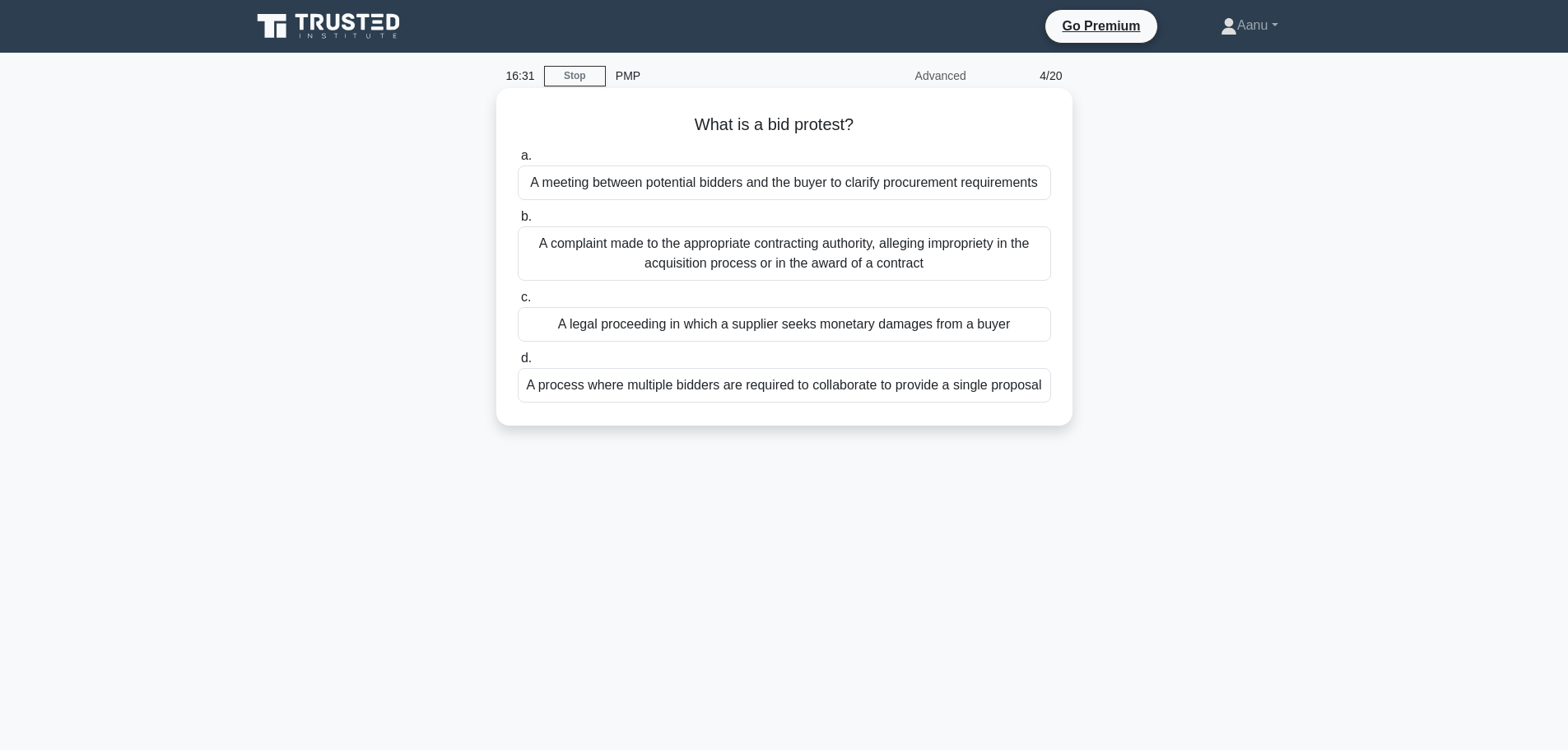
click at [730, 254] on div "A complaint made to the appropriate contracting authority, alleging impropriety…" at bounding box center [784, 254] width 534 height 54
click at [518, 222] on input "b. A complaint made to the appropriate contracting authority, alleging impropri…" at bounding box center [518, 216] width 0 height 11
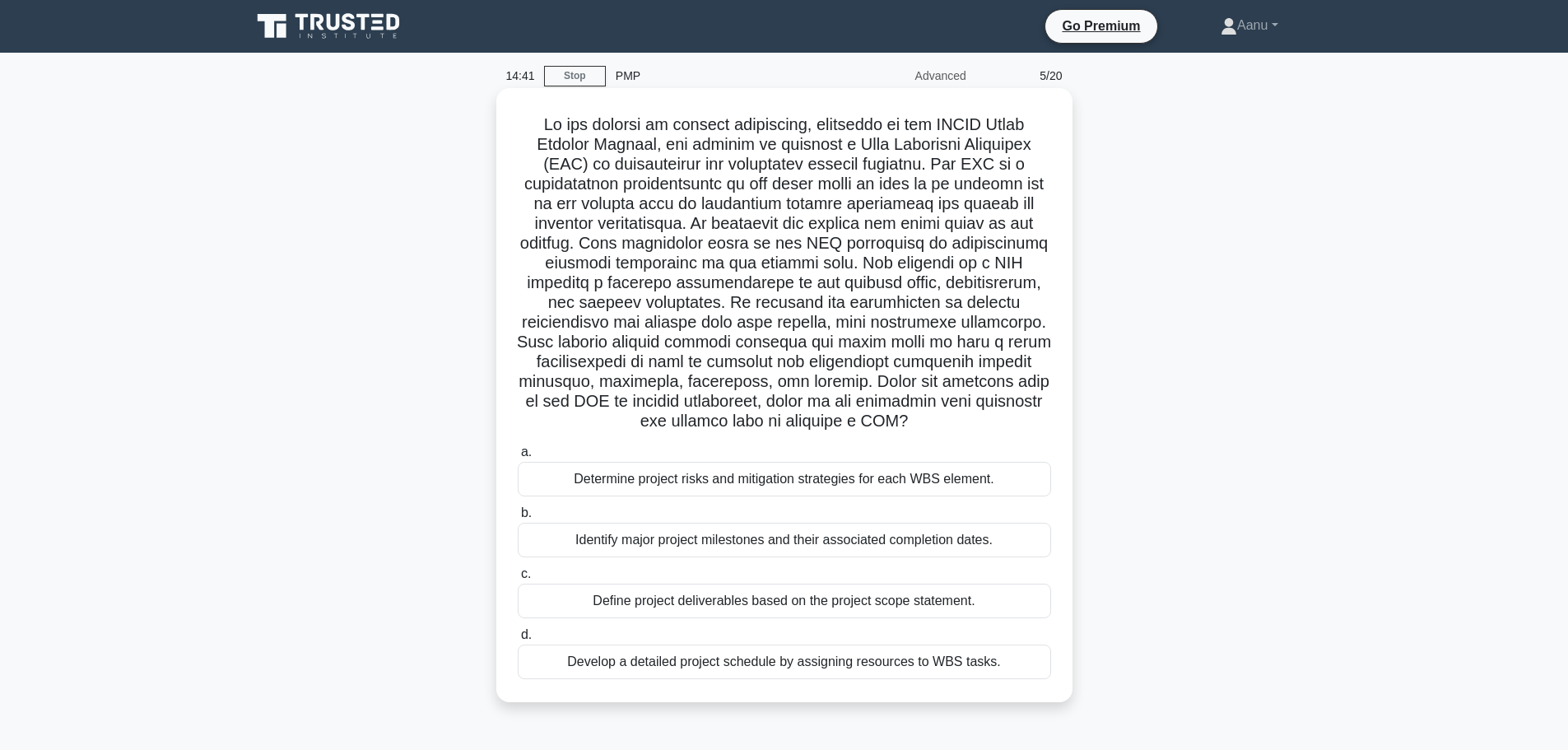
click at [715, 600] on div "Define project deliverables based on the project scope statement." at bounding box center [784, 600] width 534 height 35
click at [518, 579] on input "c. Define project deliverables based on the project scope statement." at bounding box center [518, 574] width 0 height 11
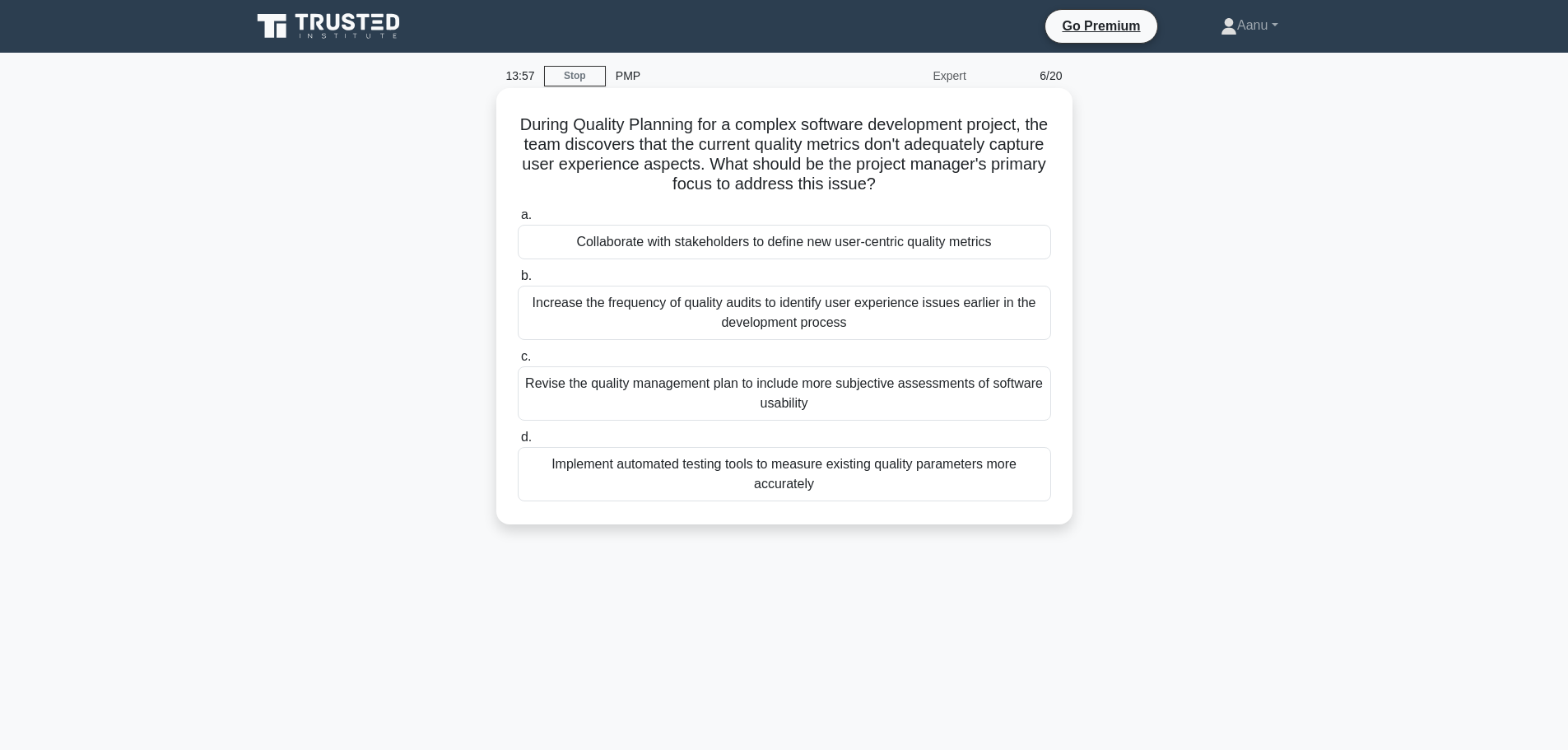
click at [769, 404] on div "Revise the quality management plan to include more subjective assessments of so…" at bounding box center [784, 393] width 534 height 54
click at [518, 362] on input "c. Revise the quality management plan to include more subjective assessments of…" at bounding box center [518, 357] width 0 height 11
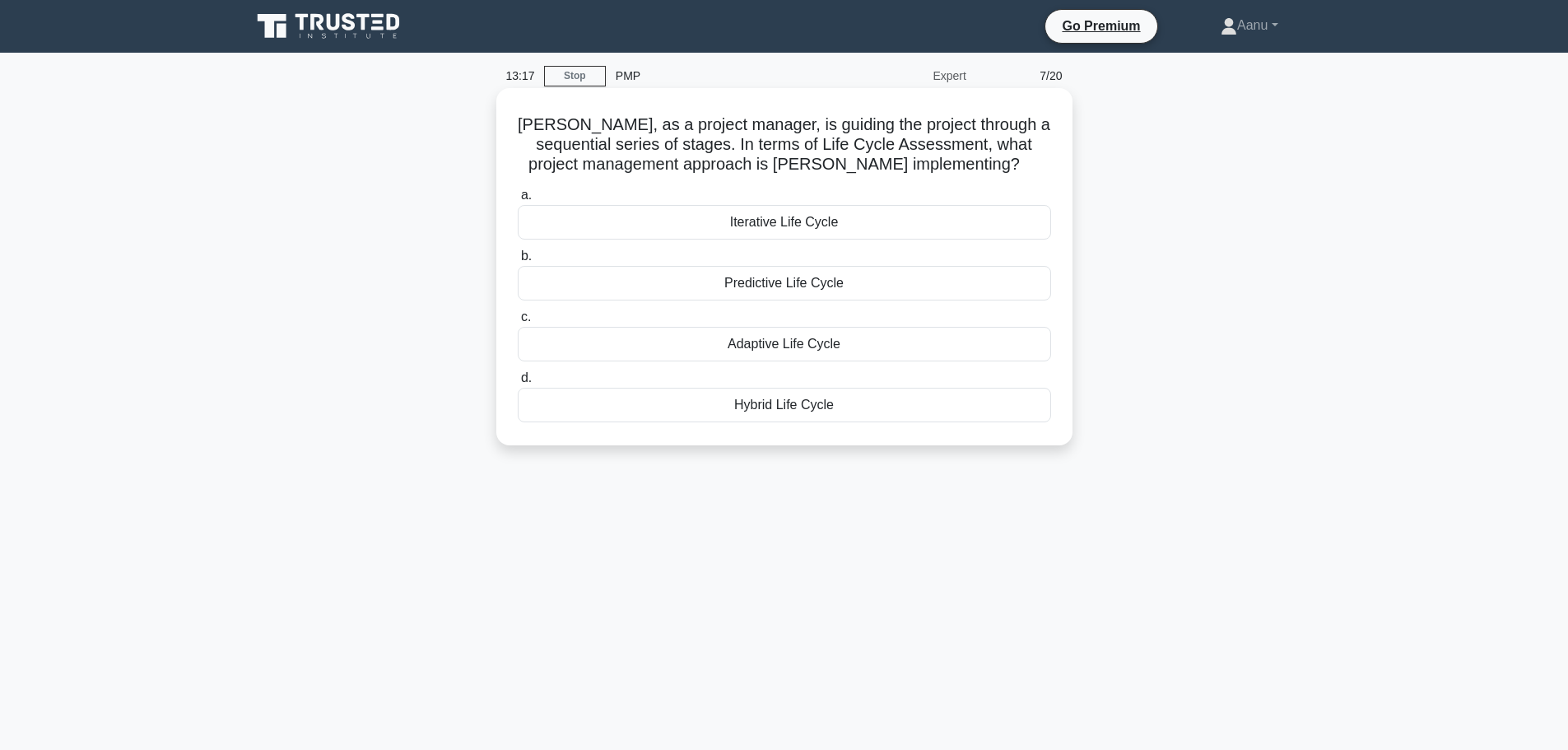
click at [836, 288] on div "Predictive Life Cycle" at bounding box center [784, 282] width 534 height 35
click at [518, 261] on input "b. Predictive Life Cycle" at bounding box center [518, 256] width 0 height 11
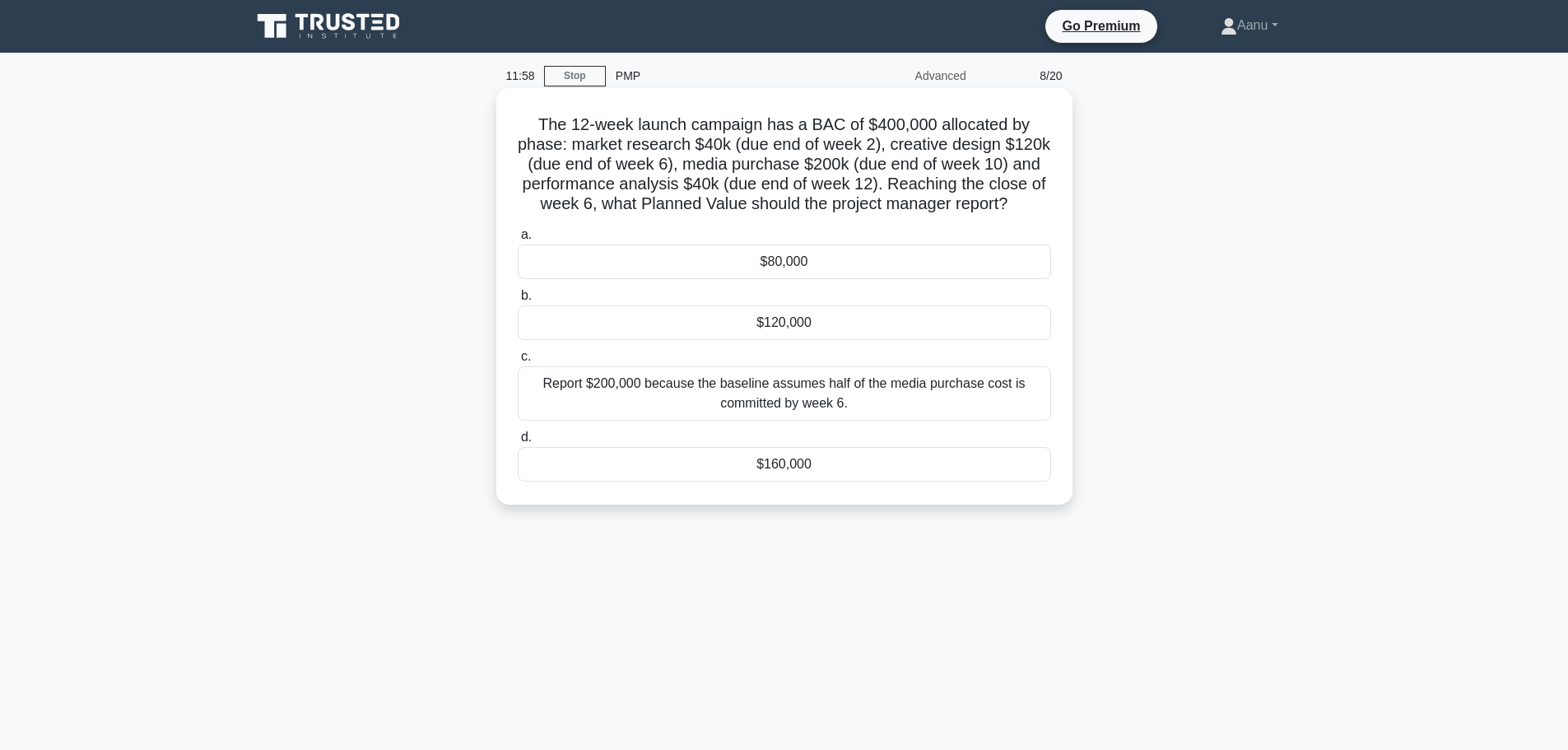
click at [803, 324] on div "$120,000" at bounding box center [784, 322] width 534 height 35
click at [518, 301] on input "b. $120,000" at bounding box center [518, 296] width 0 height 11
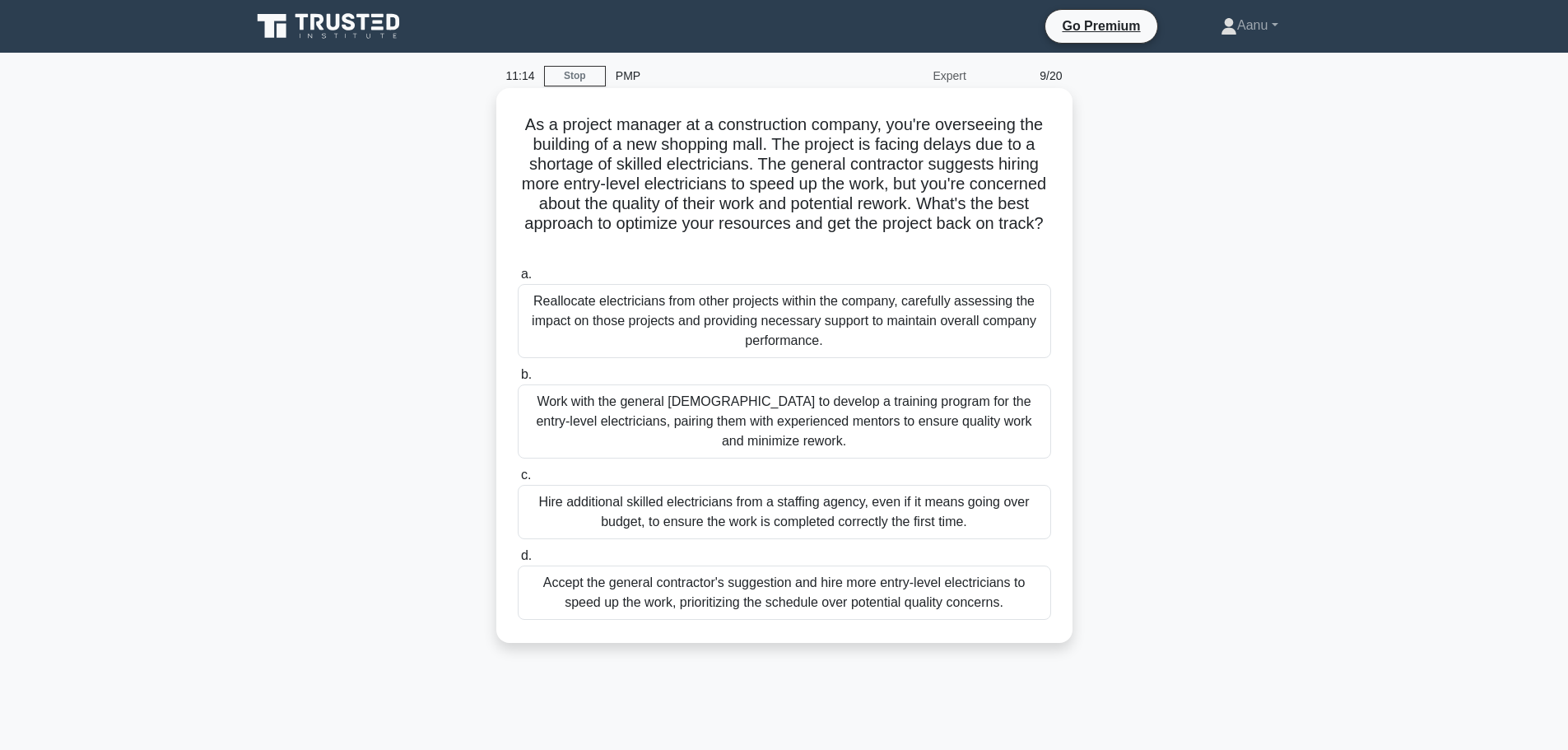
click at [649, 436] on div "Work with the general contractor to develop a training program for the entry-le…" at bounding box center [784, 421] width 534 height 74
click at [518, 380] on input "b. Work with the general contractor to develop a training program for the entry…" at bounding box center [518, 375] width 0 height 11
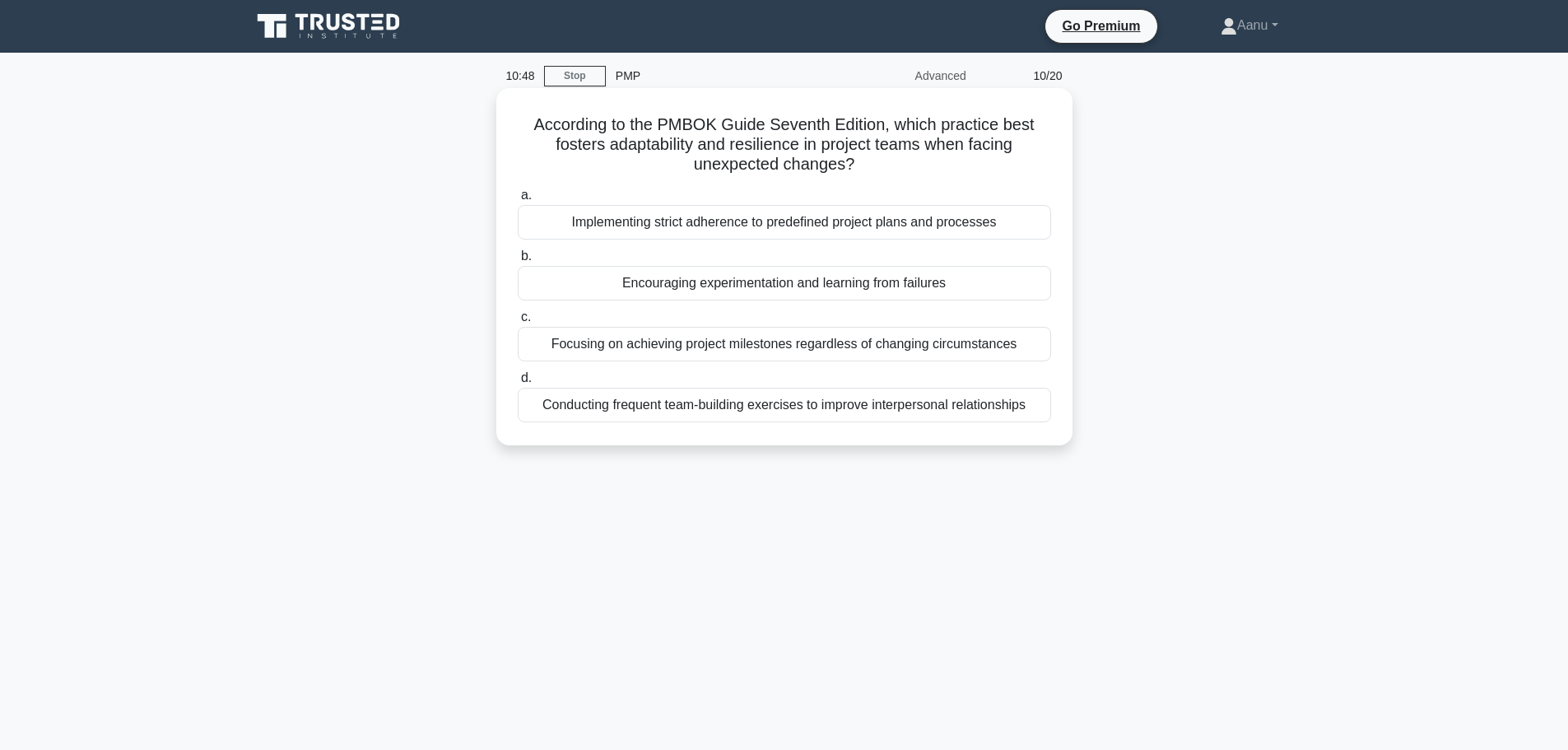
click at [726, 289] on div "Encouraging experimentation and learning from failures" at bounding box center [784, 282] width 534 height 35
click at [518, 261] on input "b. Encouraging experimentation and learning from failures" at bounding box center [518, 256] width 0 height 11
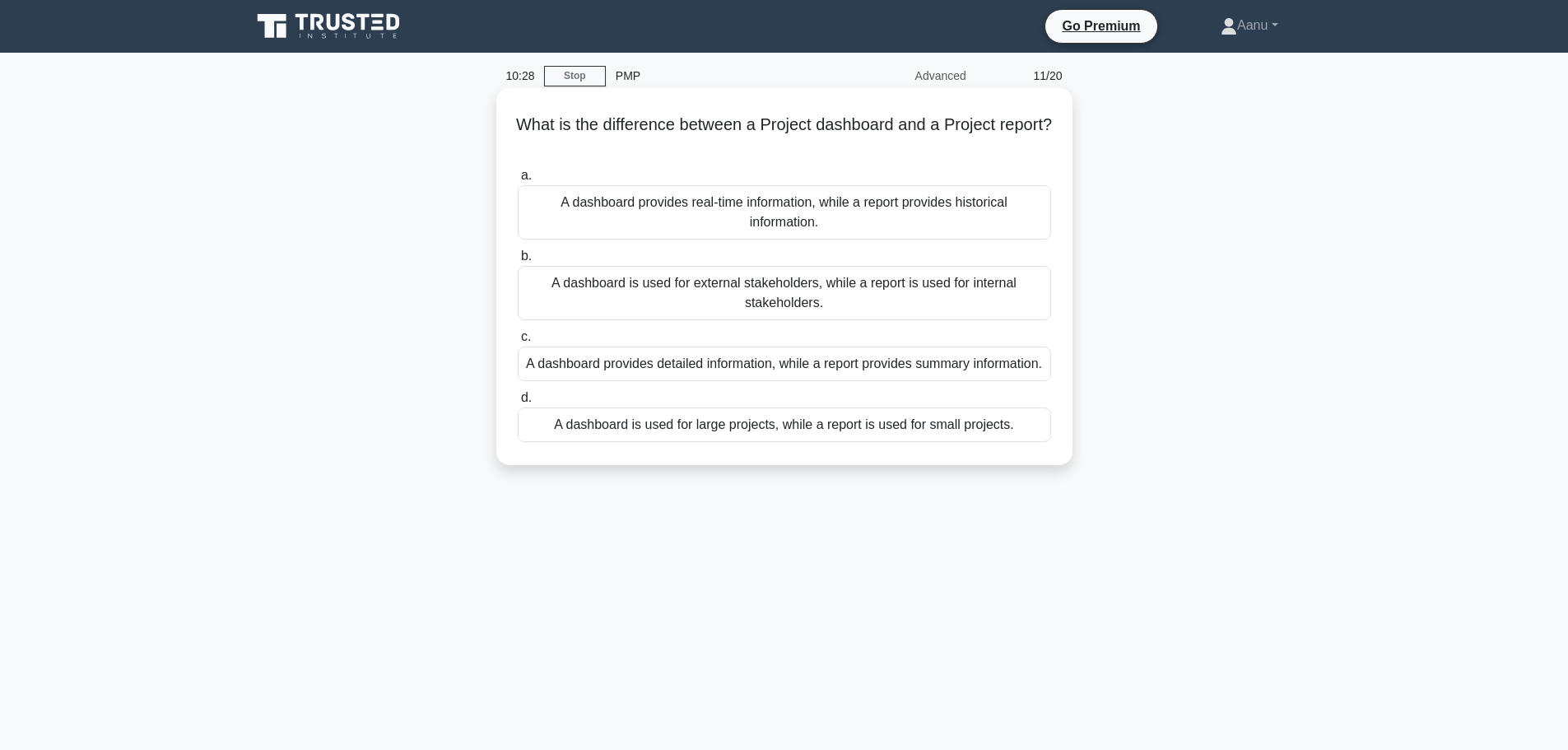
click at [665, 222] on div "A dashboard provides real-time information, while a report provides historical …" at bounding box center [784, 212] width 534 height 54
click at [518, 181] on input "a. A dashboard provides real-time information, while a report provides historic…" at bounding box center [518, 175] width 0 height 11
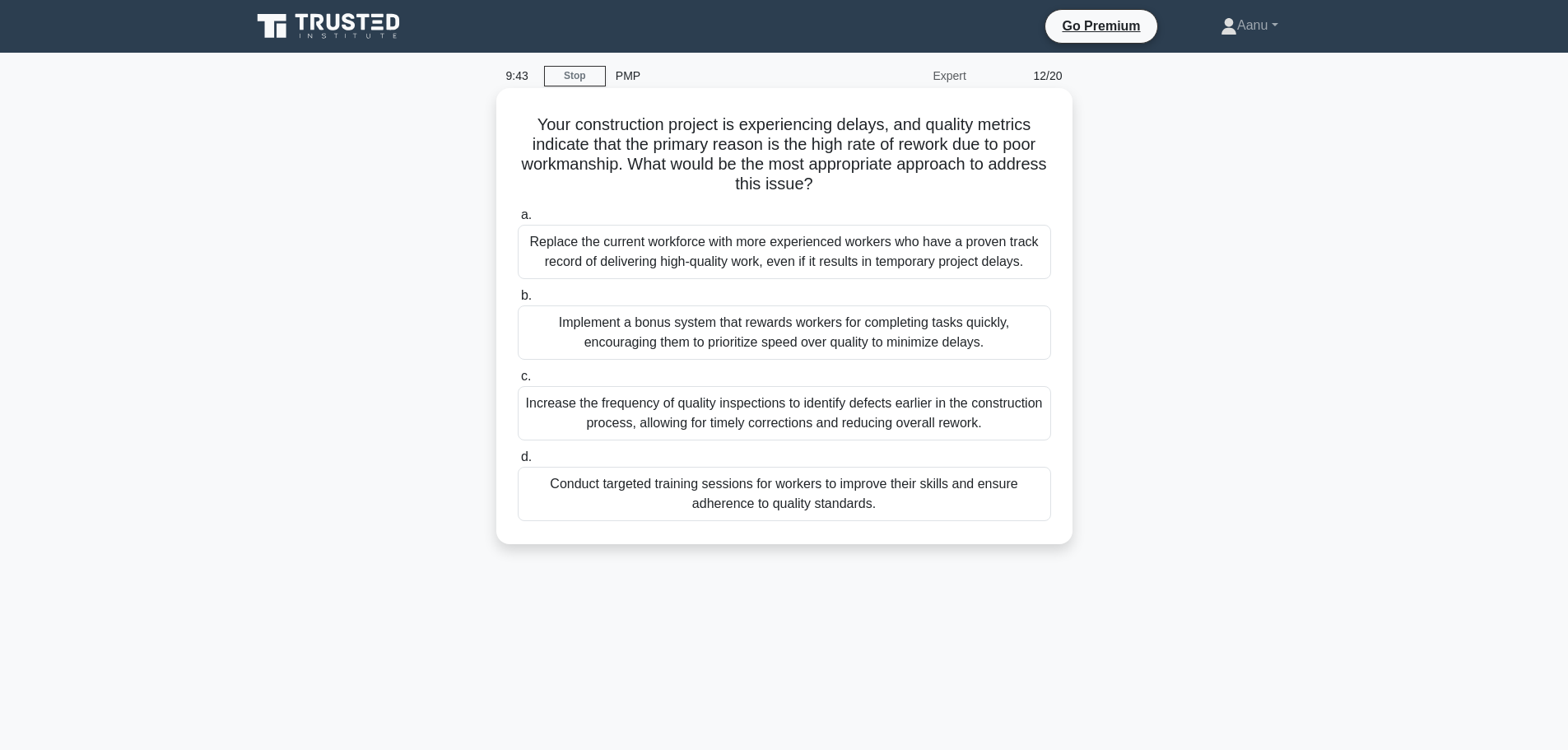
click at [808, 512] on div "Conduct targeted training sessions for workers to improve their skills and ensu…" at bounding box center [784, 494] width 534 height 54
click at [518, 463] on input "d. Conduct targeted training sessions for workers to improve their skills and e…" at bounding box center [518, 457] width 0 height 11
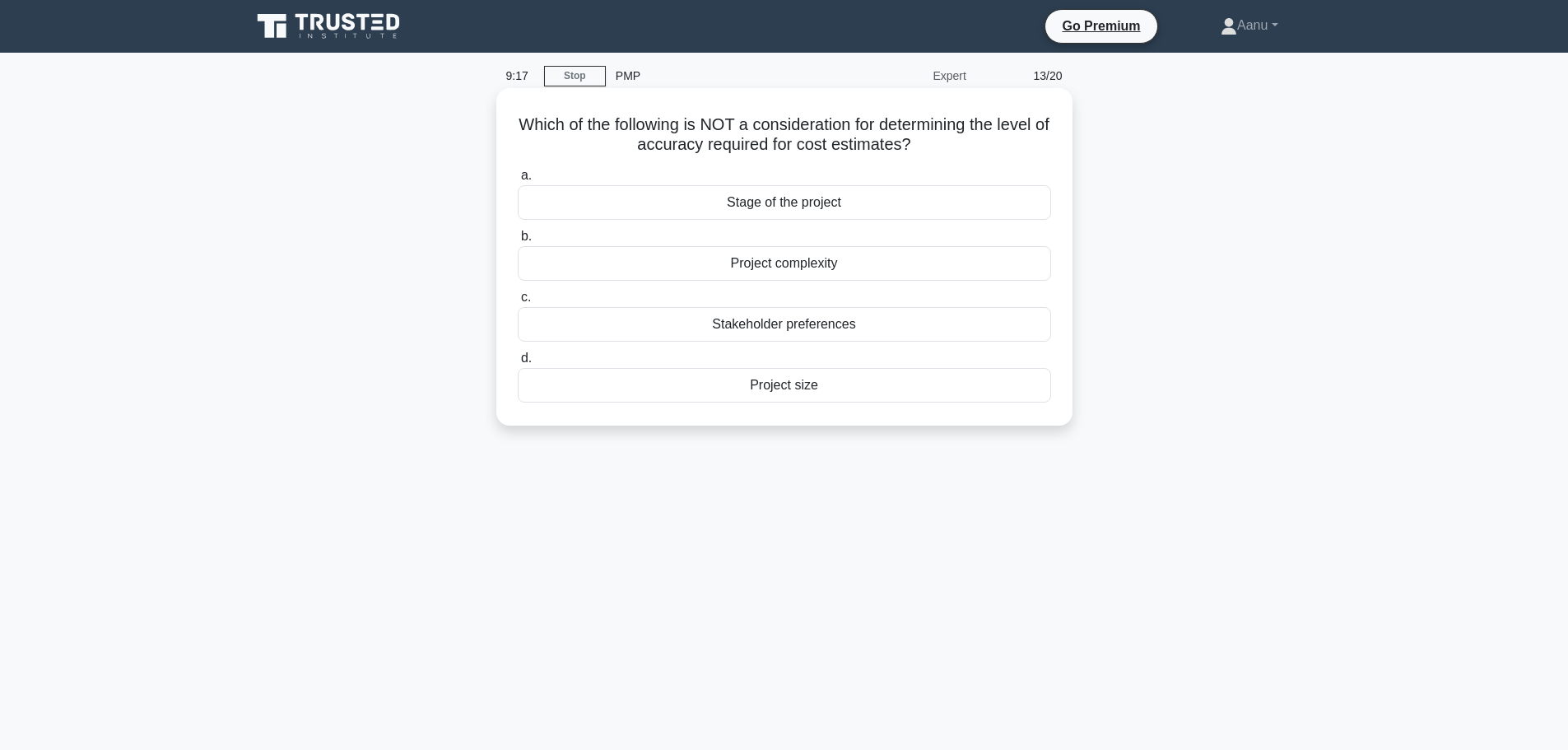
click at [819, 200] on div "Stage of the project" at bounding box center [784, 202] width 534 height 35
click at [518, 181] on input "a. Stage of the project" at bounding box center [518, 175] width 0 height 11
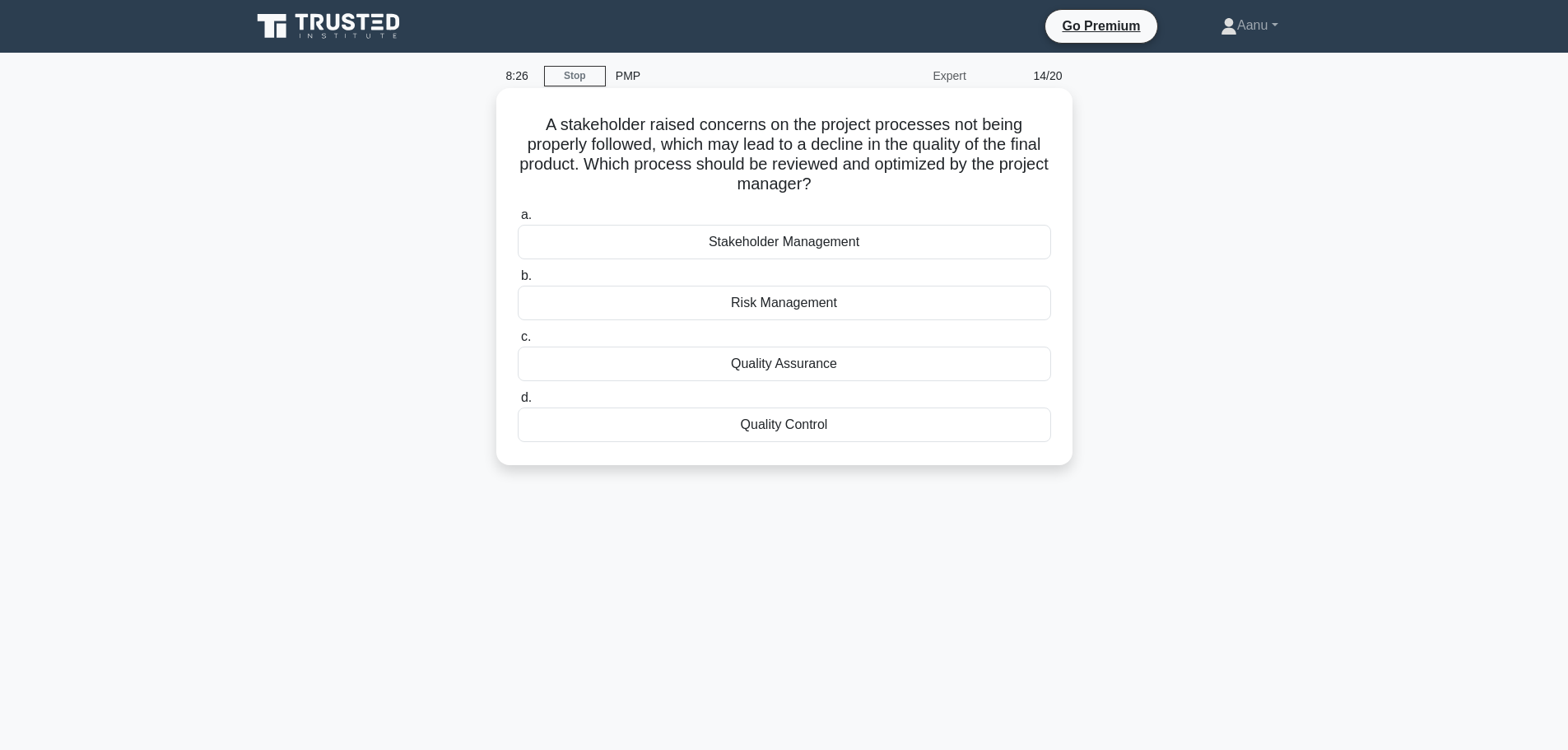
click at [800, 424] on div "Quality Control" at bounding box center [784, 424] width 534 height 35
click at [518, 403] on input "d. Quality Control" at bounding box center [518, 397] width 0 height 11
click at [712, 358] on div "$121,053" at bounding box center [784, 364] width 534 height 35
click at [518, 342] on input "c. $121,053" at bounding box center [518, 337] width 0 height 11
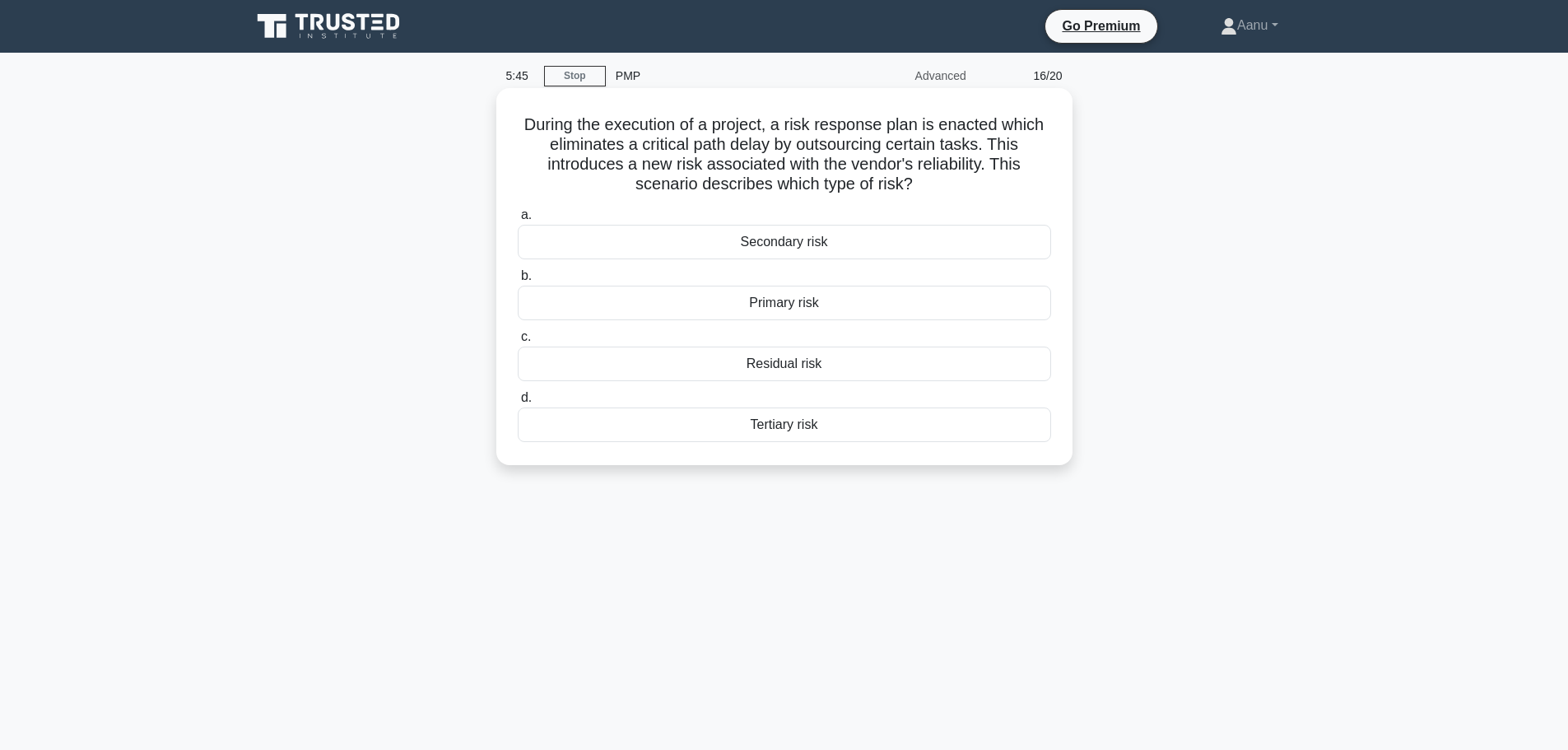
click at [802, 369] on div "Residual risk" at bounding box center [784, 364] width 534 height 35
click at [518, 342] on input "c. Residual risk" at bounding box center [518, 337] width 0 height 11
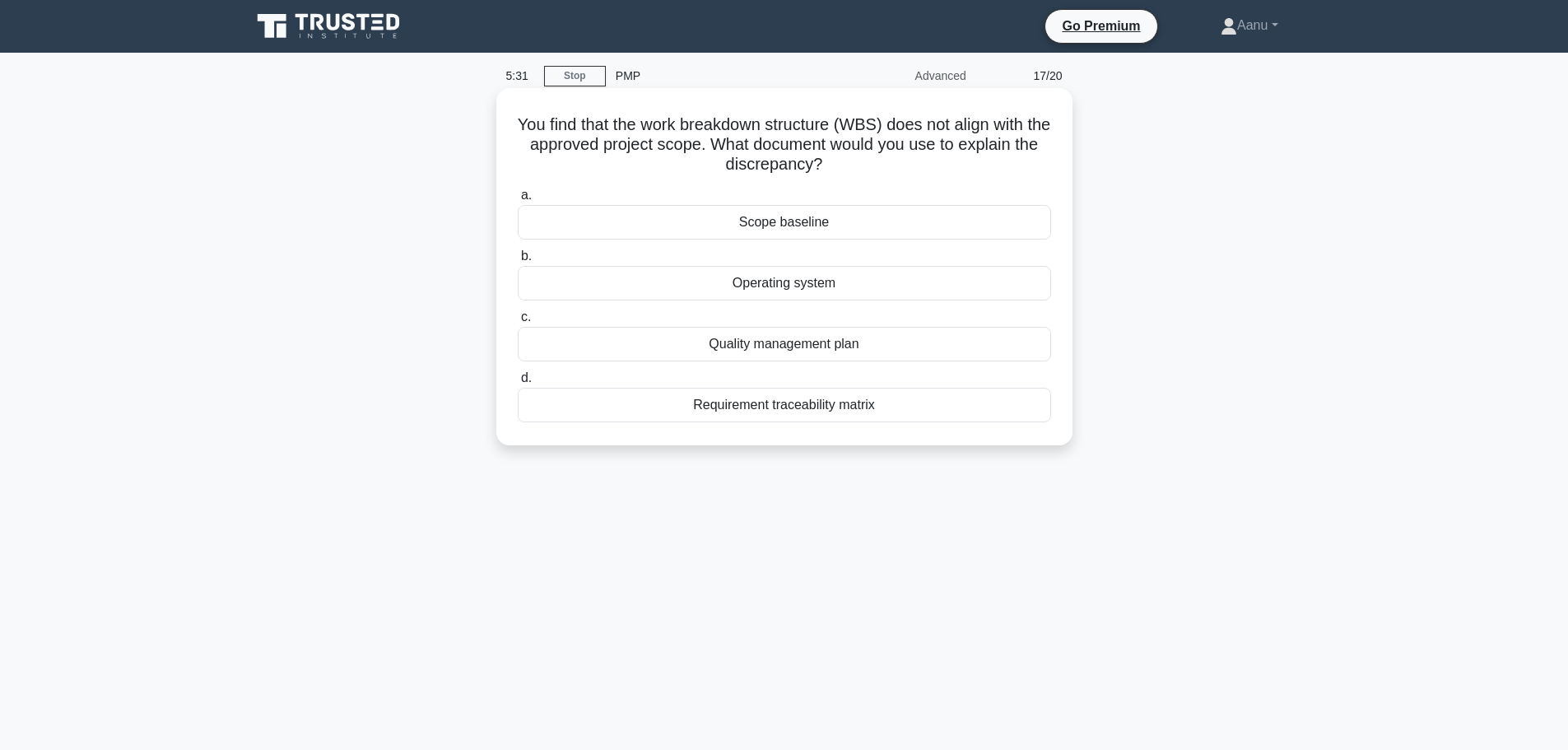
click at [783, 214] on div "Scope baseline" at bounding box center [784, 222] width 534 height 35
click at [518, 200] on input "a. Scope baseline" at bounding box center [518, 195] width 0 height 11
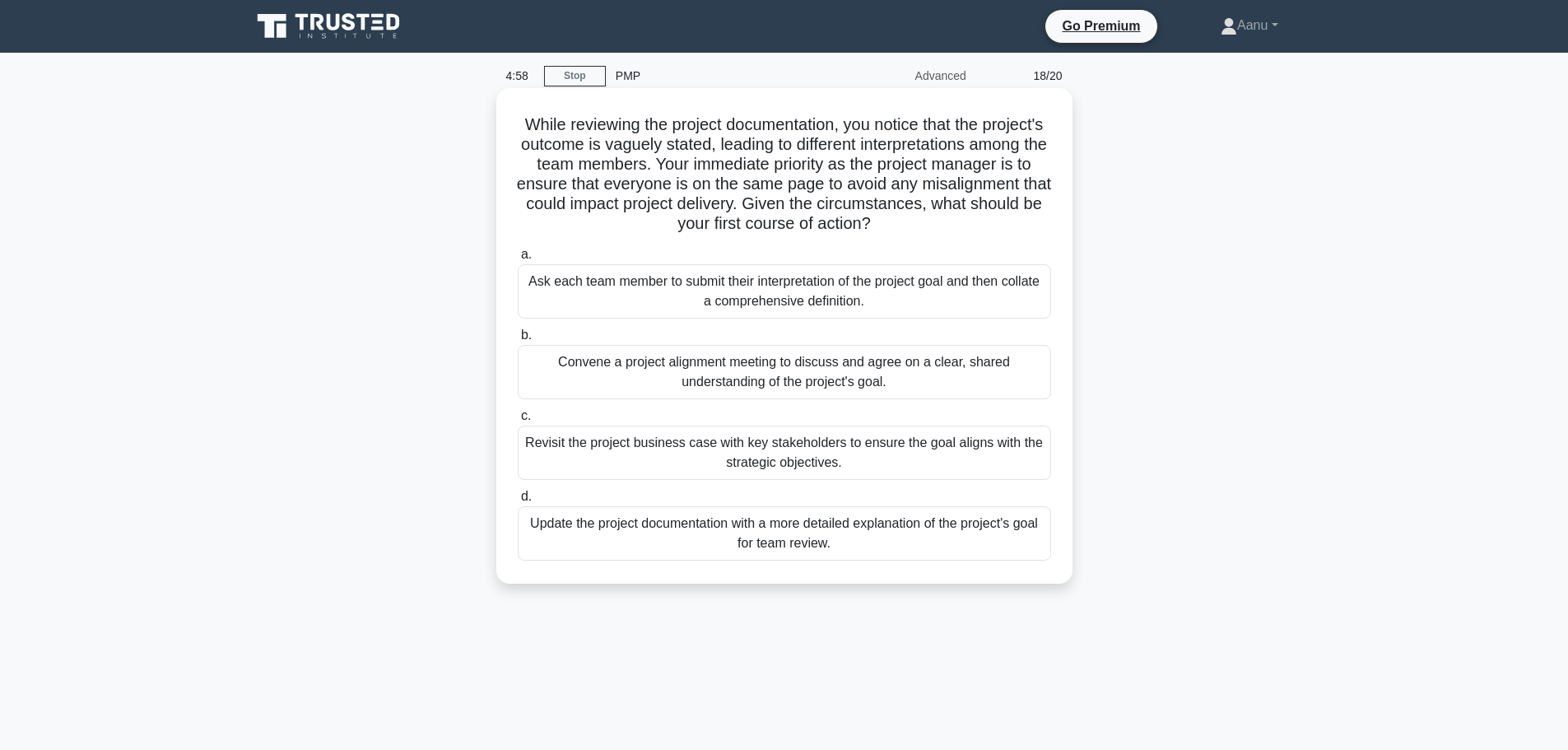
click at [686, 370] on div "Convene a project alignment meeting to discuss and agree on a clear, shared und…" at bounding box center [784, 372] width 534 height 54
click at [518, 341] on input "b. Convene a project alignment meeting to discuss and agree on a clear, shared …" at bounding box center [518, 335] width 0 height 11
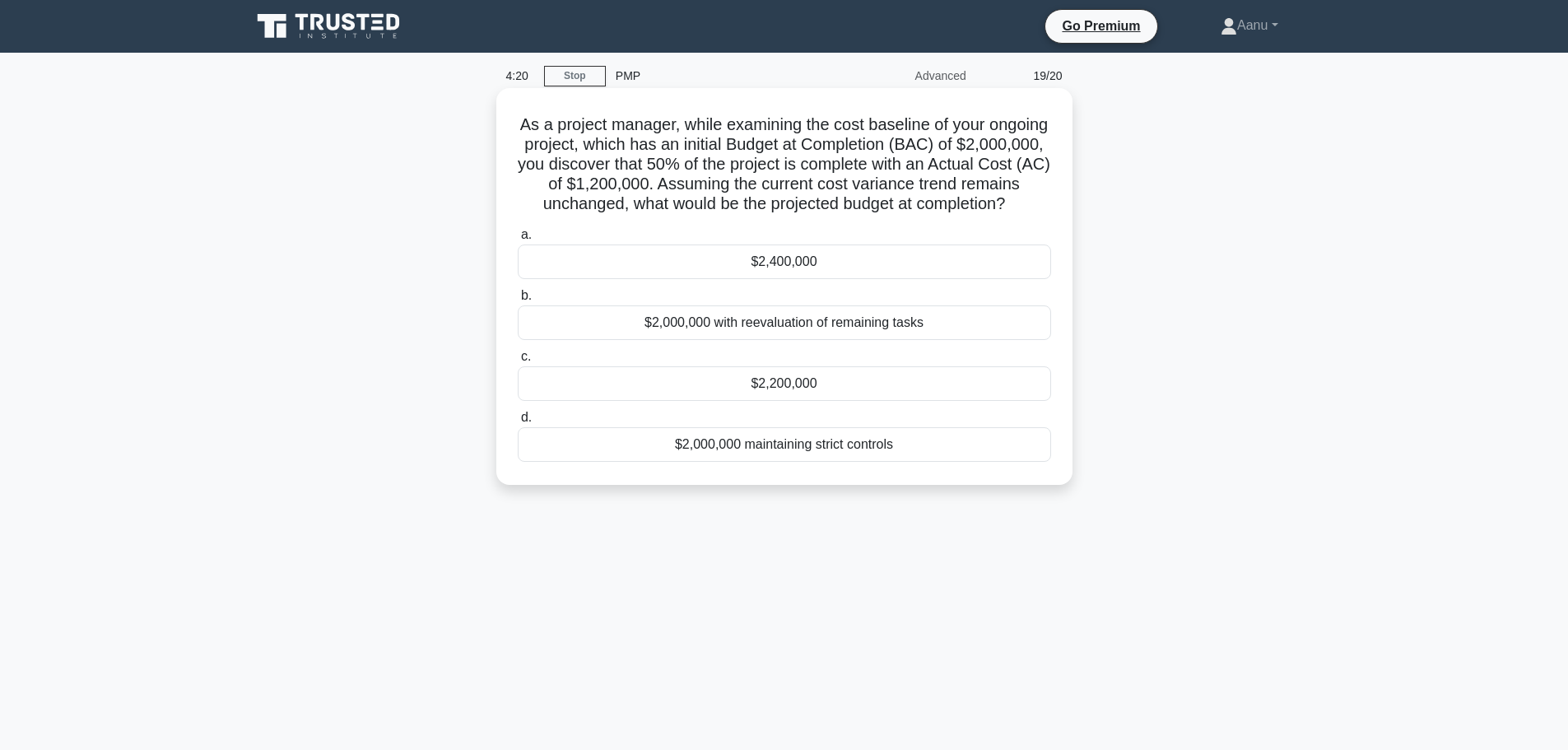
click at [798, 279] on div "$2,400,000" at bounding box center [784, 261] width 534 height 35
click at [518, 240] on input "a. $2,400,000" at bounding box center [518, 235] width 0 height 11
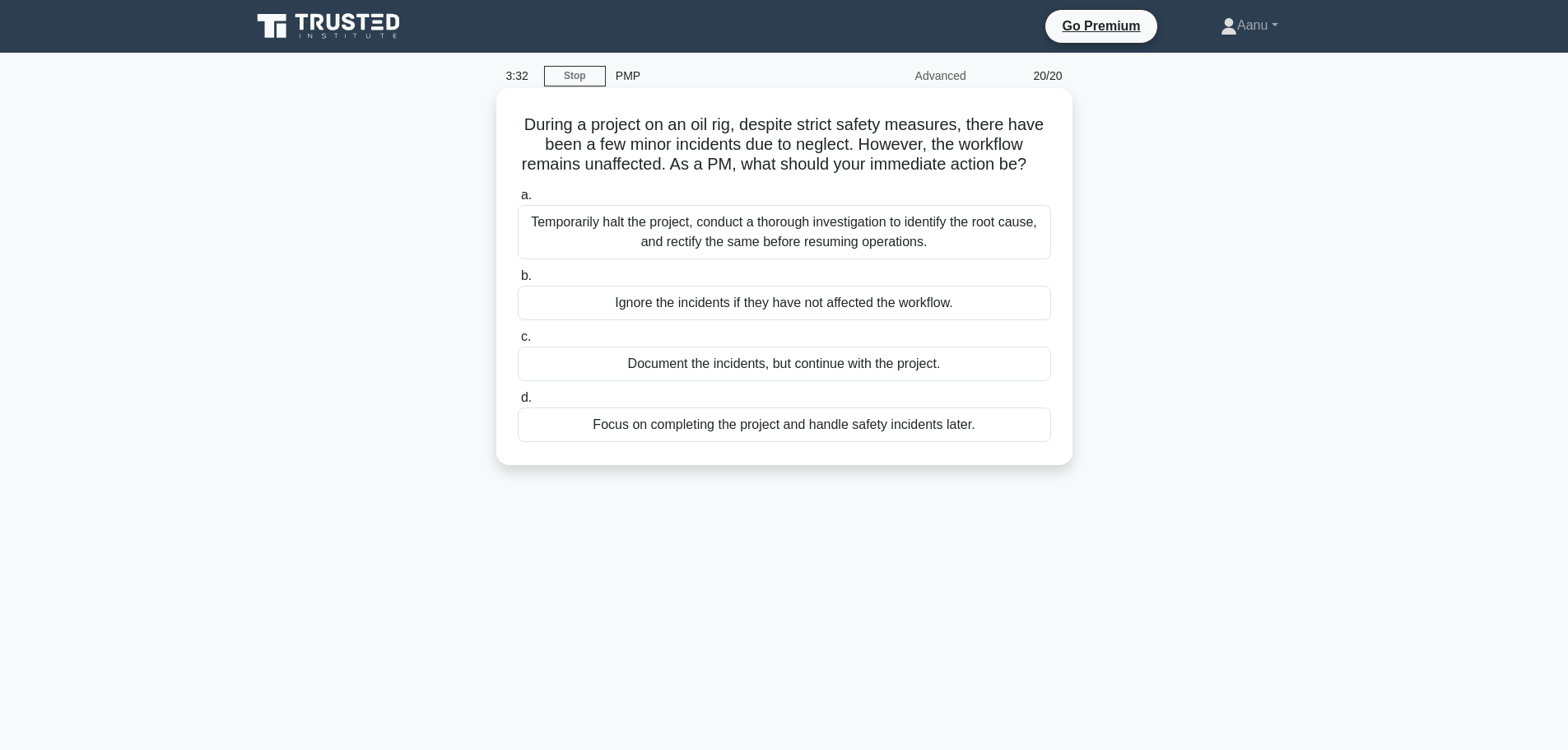
click at [721, 260] on div "Temporarily halt the project, conduct a thorough investigation to identify the …" at bounding box center [784, 232] width 534 height 54
click at [518, 200] on input "a. Temporarily halt the project, conduct a thorough investigation to identify t…" at bounding box center [518, 195] width 0 height 11
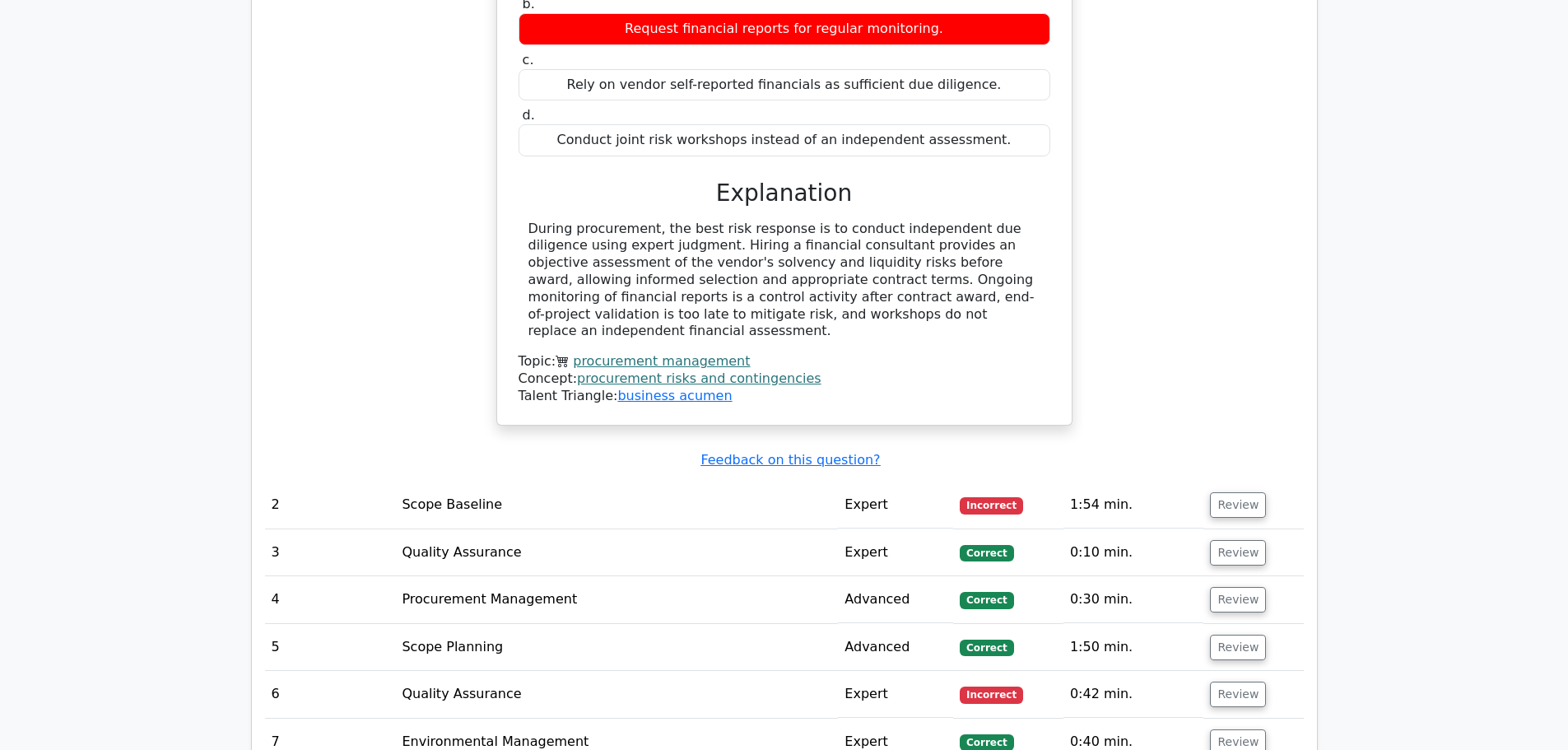
scroll to position [2057, 0]
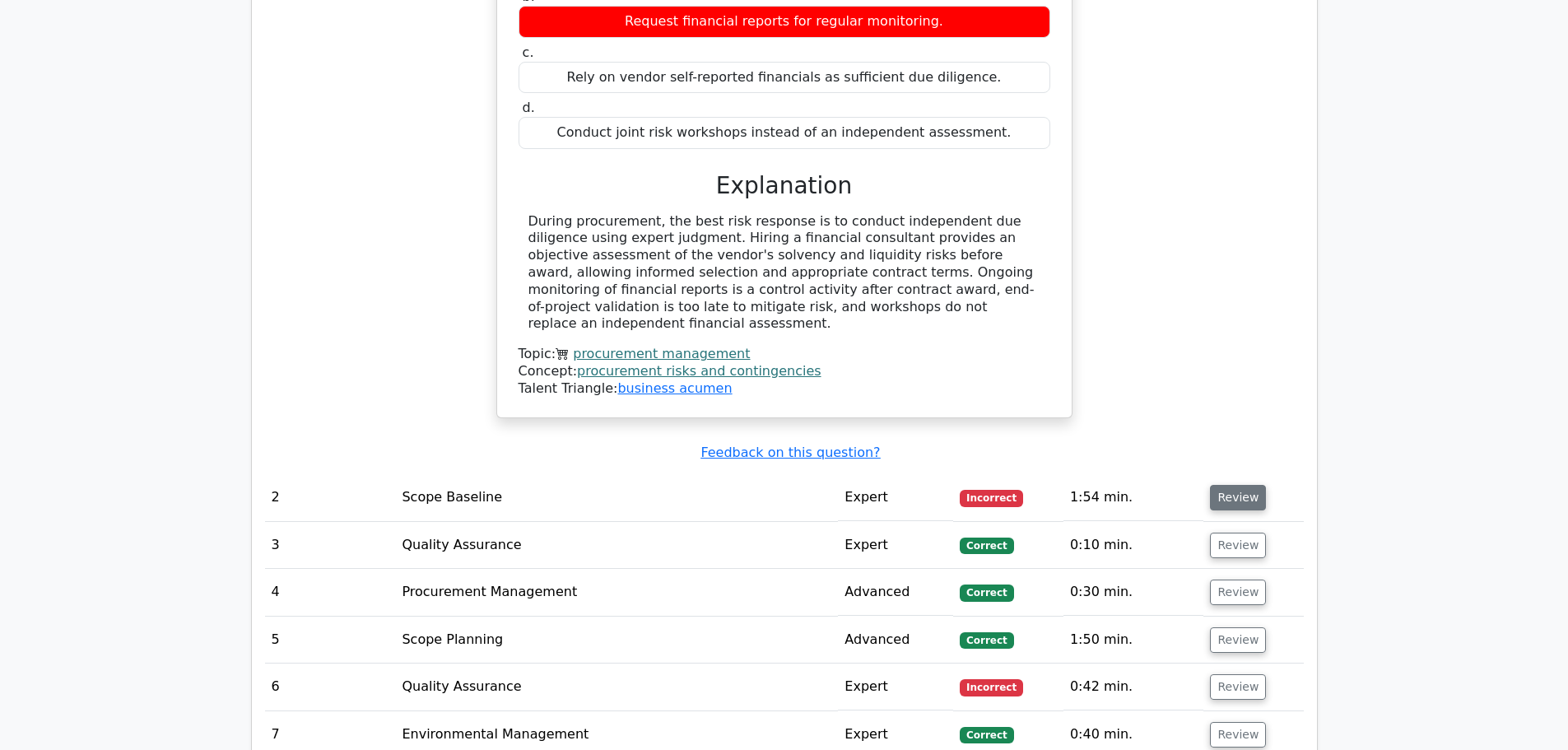
click at [1230, 484] on button "Review" at bounding box center [1238, 497] width 56 height 25
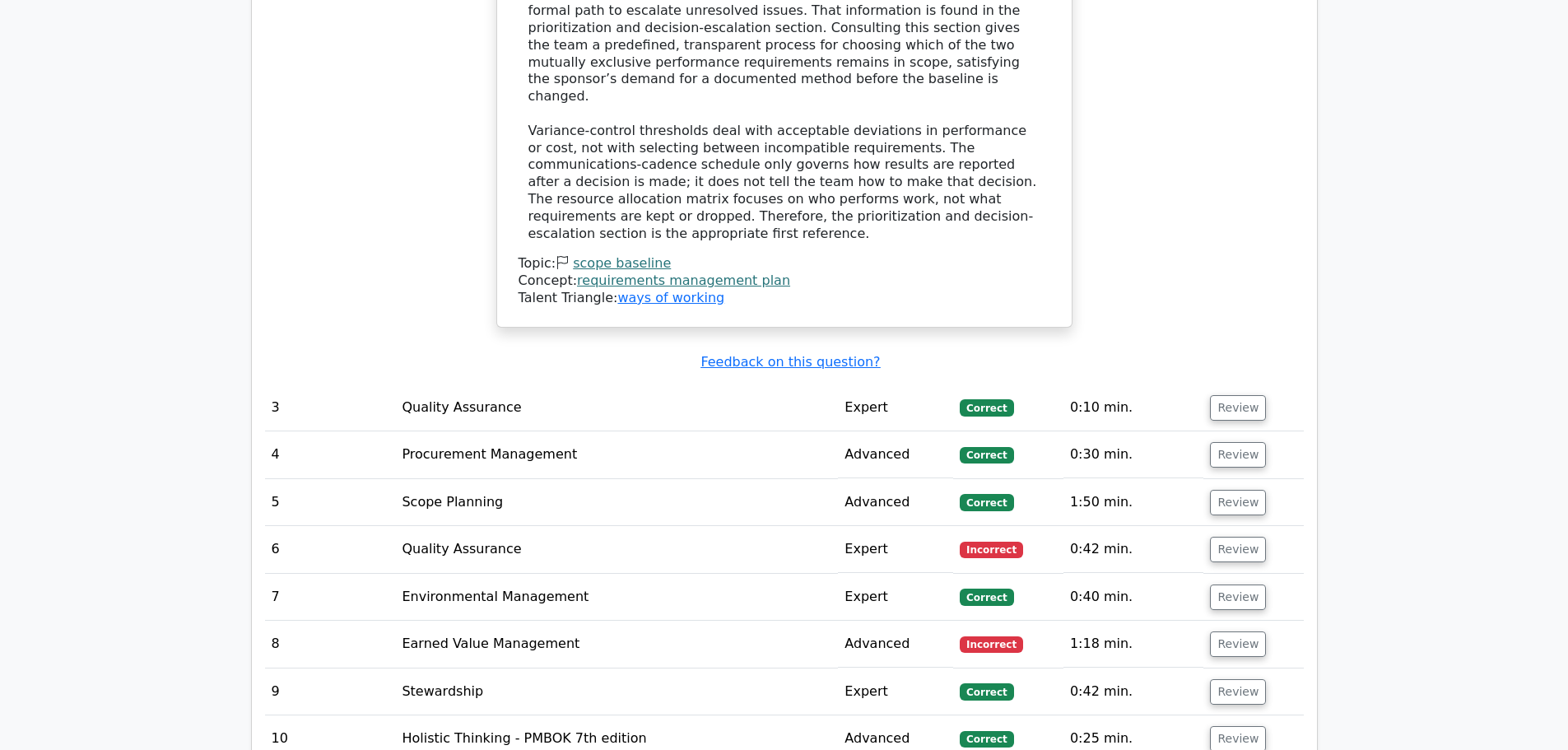
scroll to position [3127, 0]
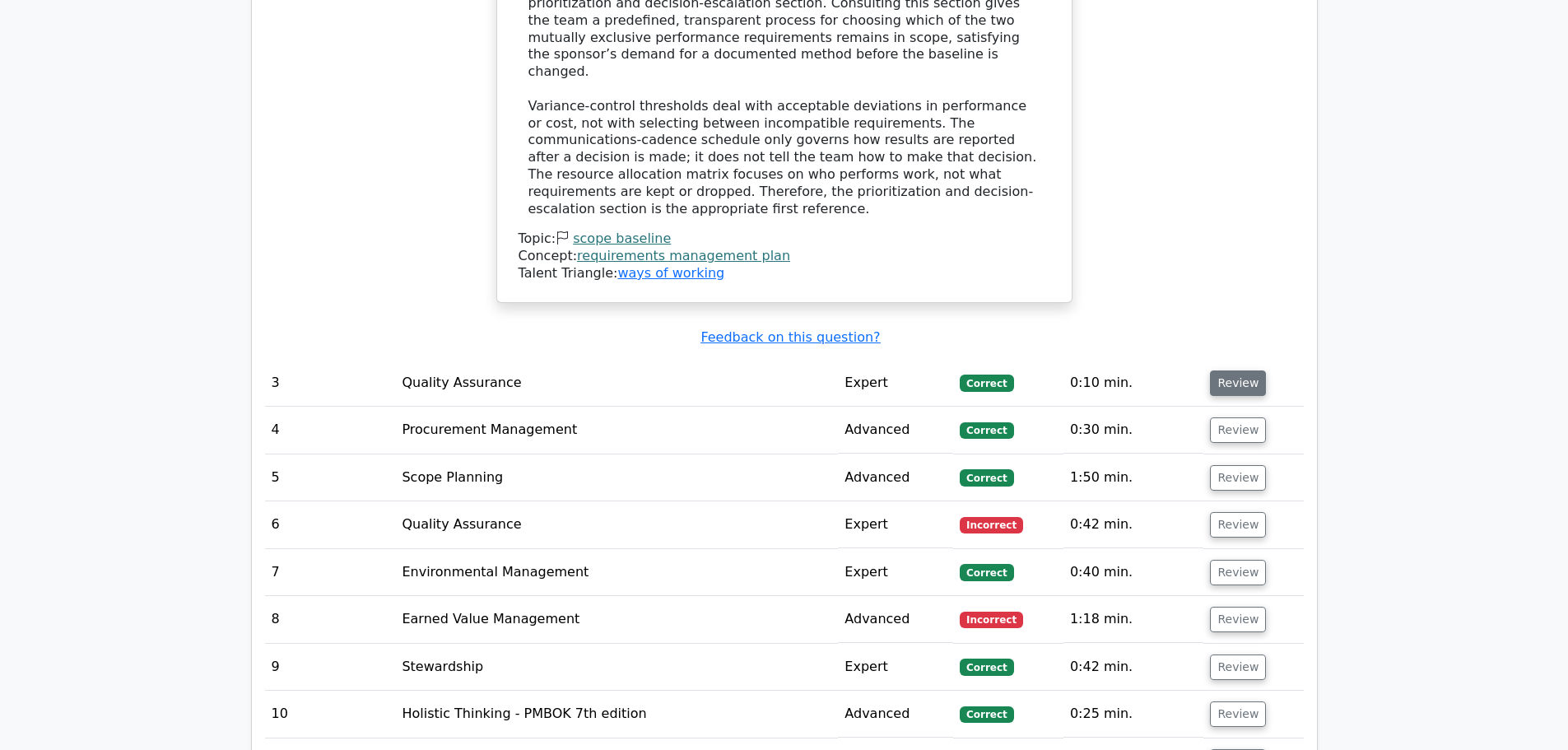
click at [1221, 370] on button "Review" at bounding box center [1238, 383] width 56 height 25
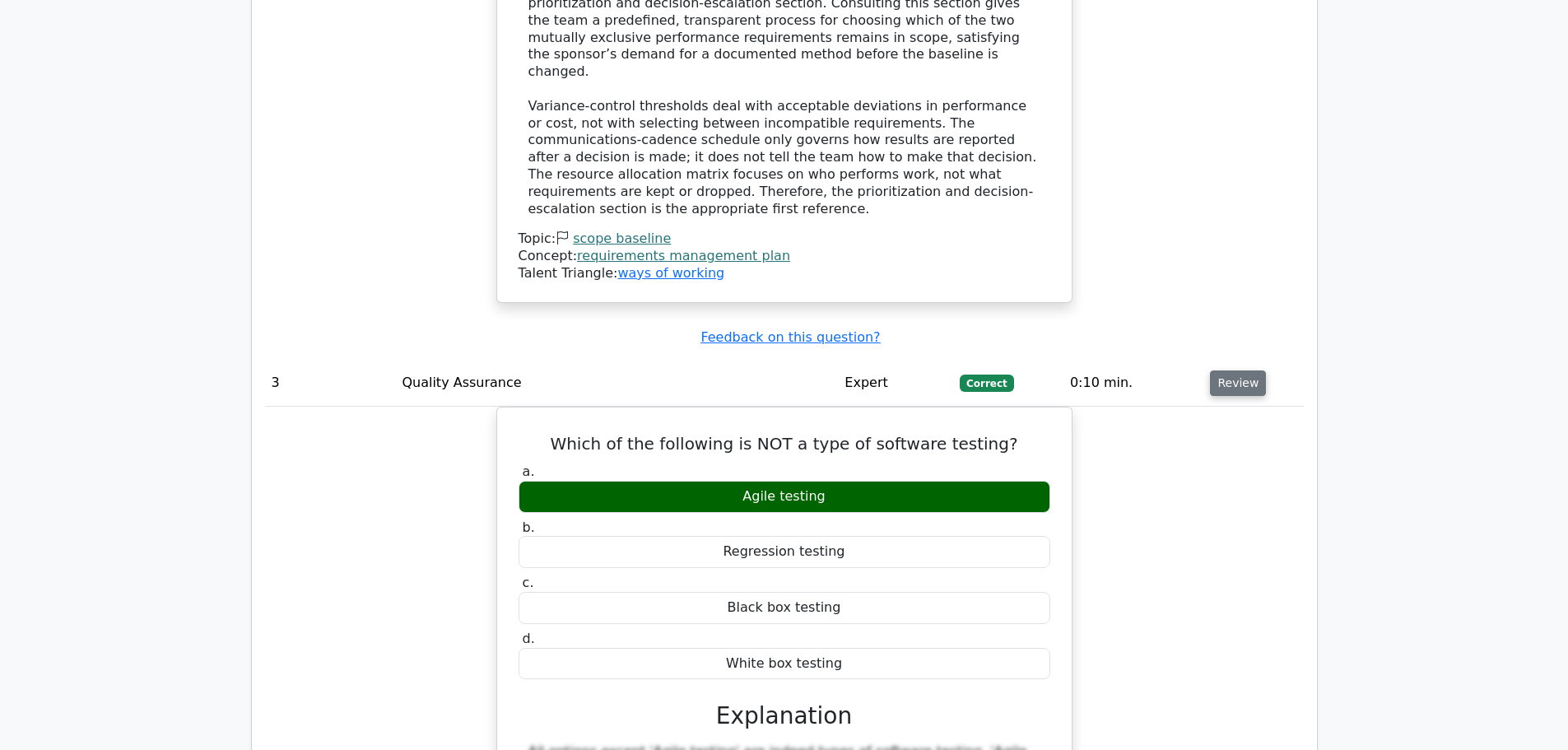
click at [1221, 370] on button "Review" at bounding box center [1238, 383] width 56 height 25
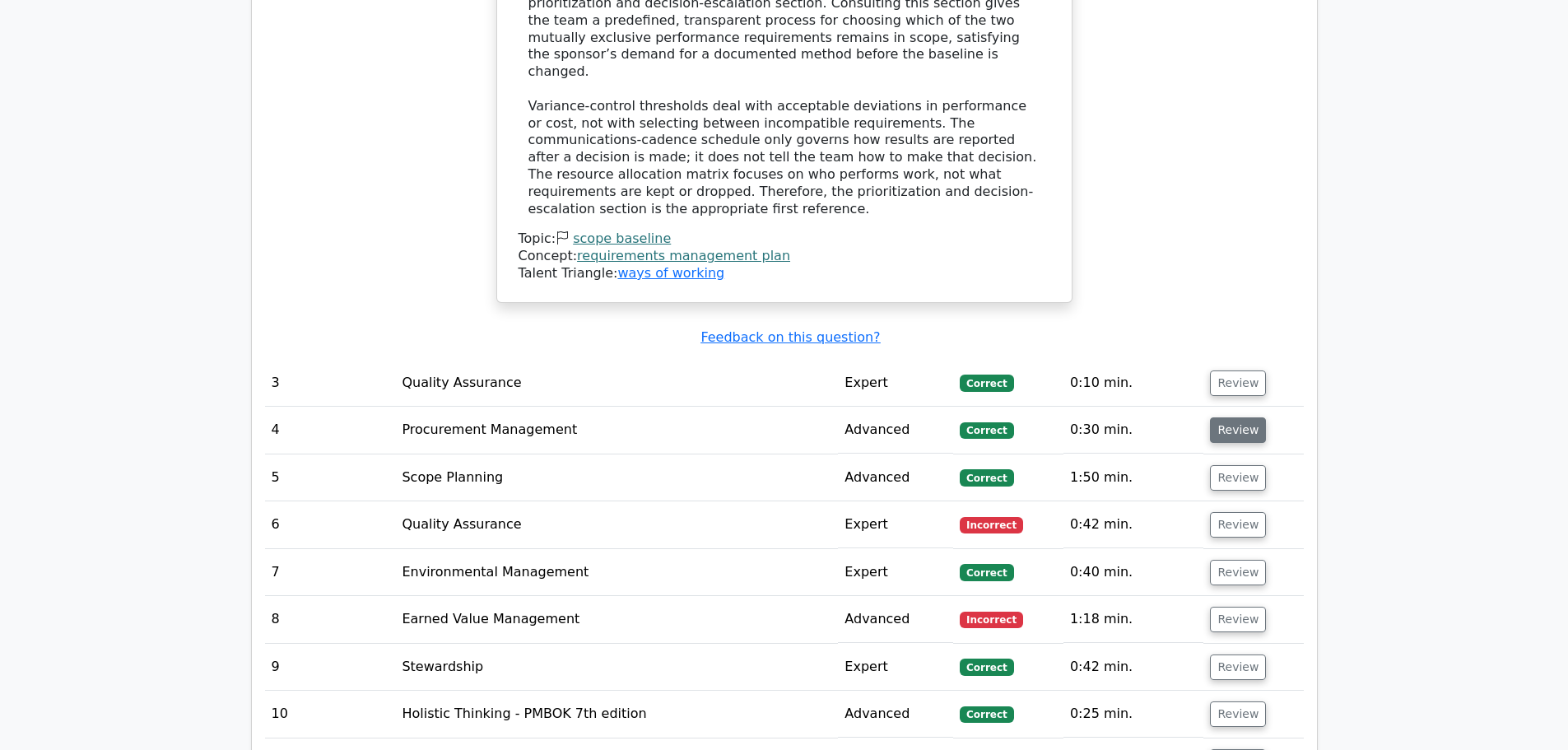
click at [1236, 417] on button "Review" at bounding box center [1238, 430] width 56 height 25
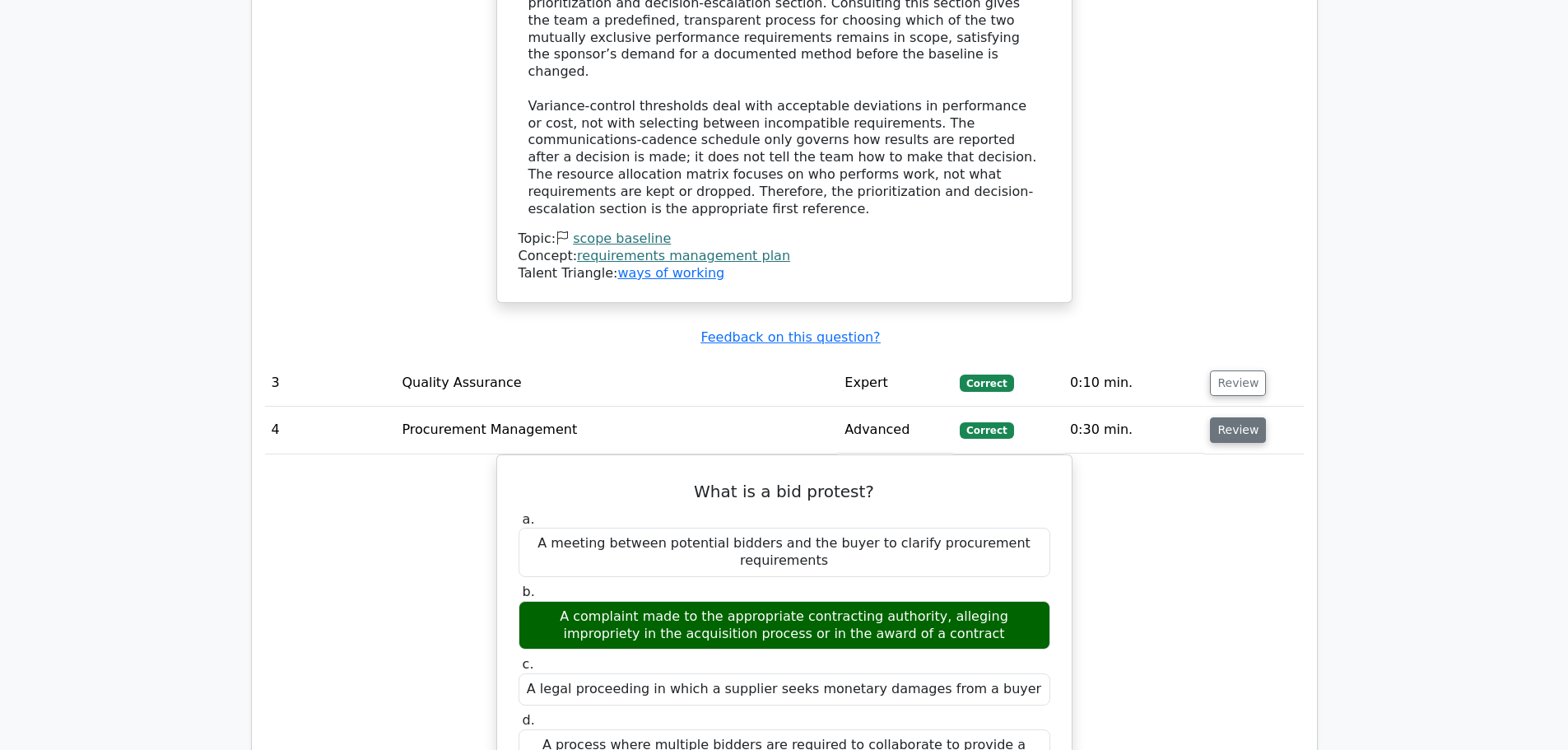
click at [1236, 417] on button "Review" at bounding box center [1238, 430] width 56 height 25
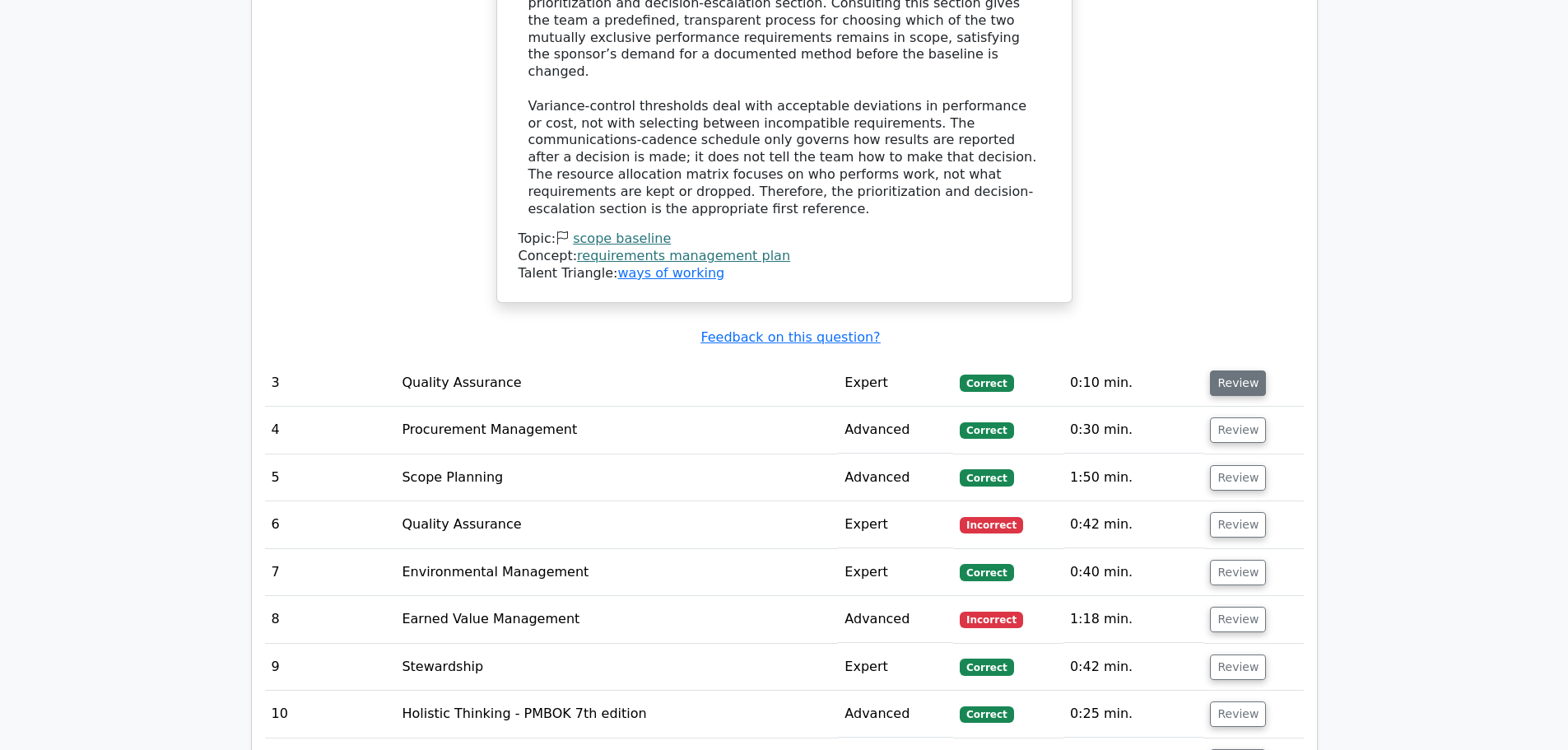
click at [1234, 370] on button "Review" at bounding box center [1238, 383] width 56 height 25
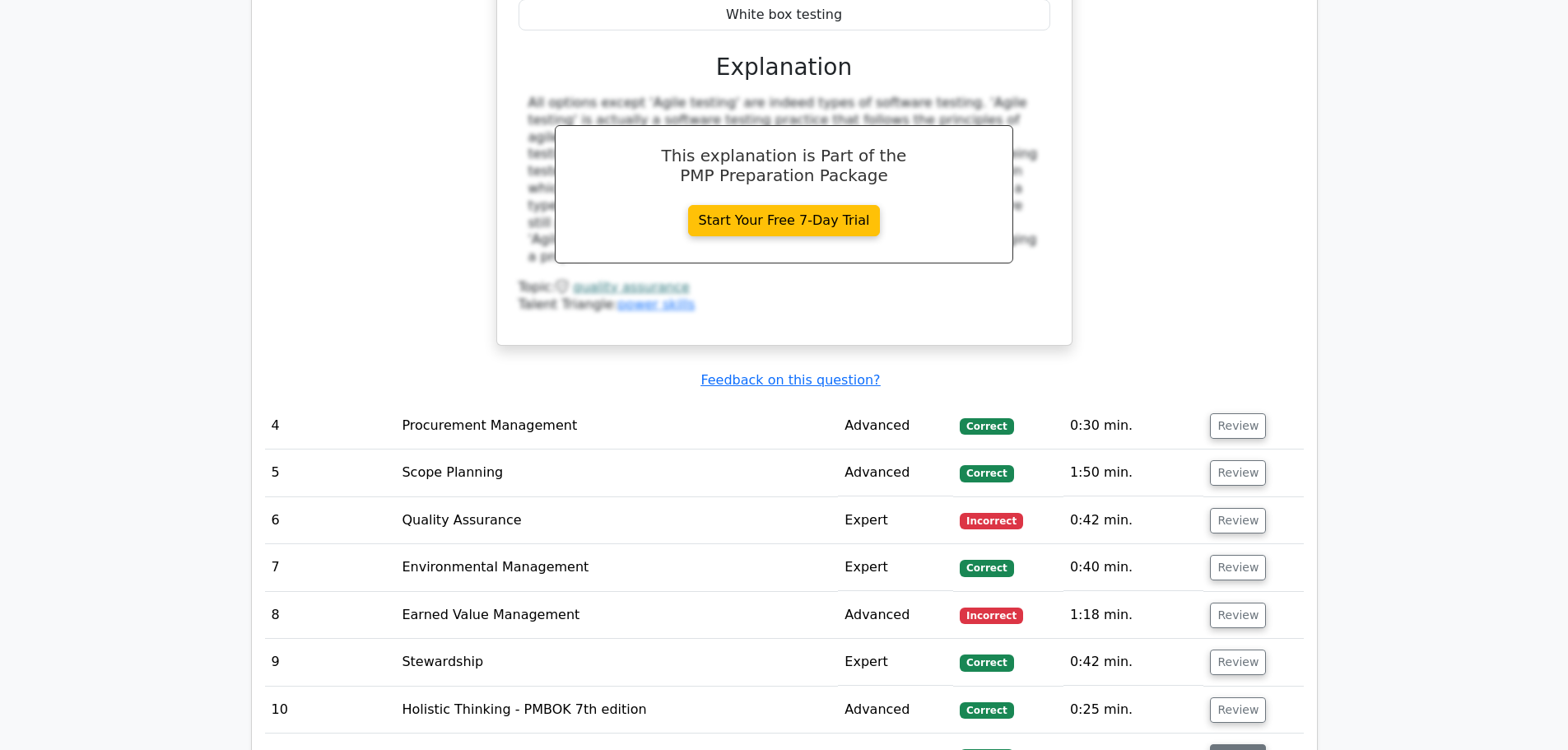
scroll to position [3703, 0]
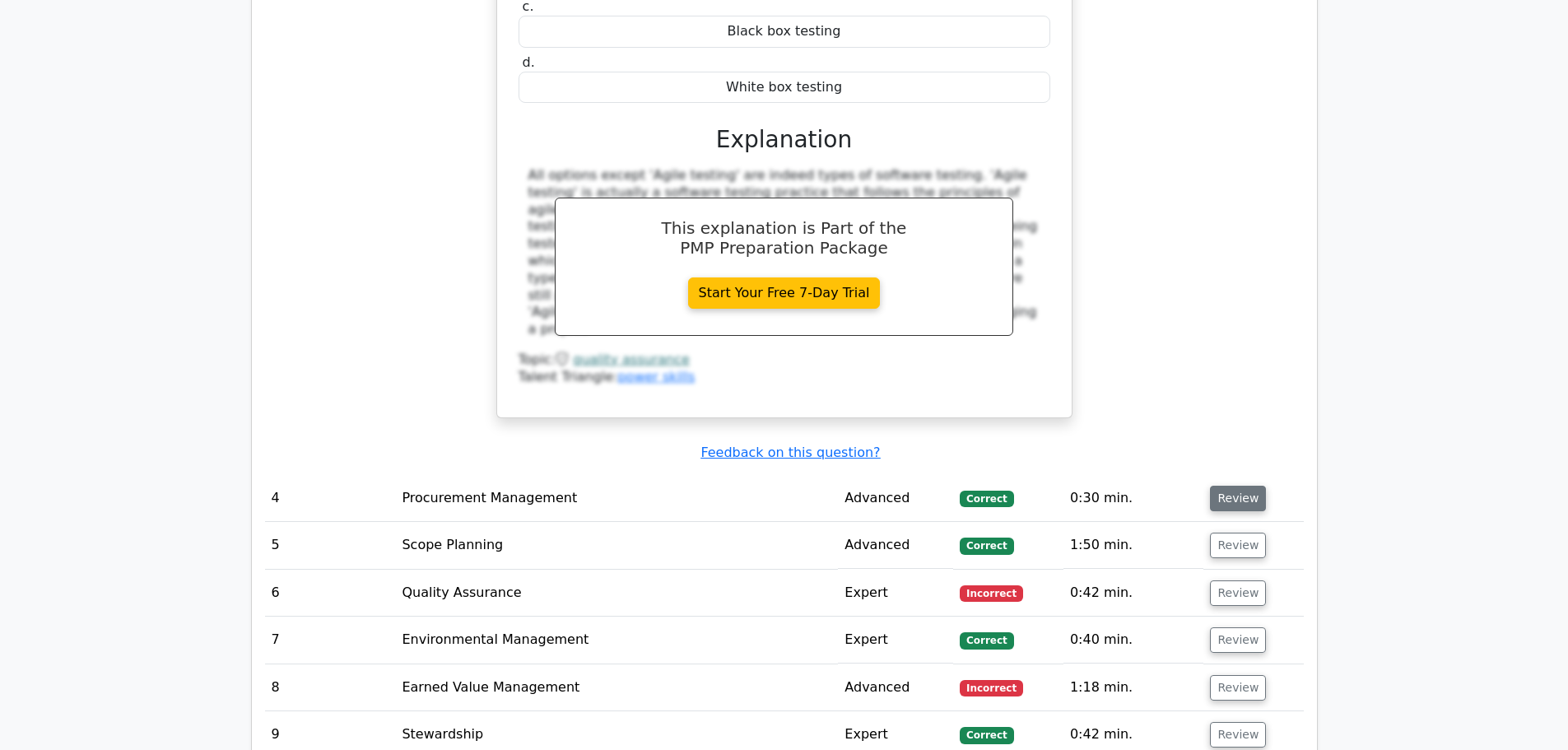
click at [1226, 485] on button "Review" at bounding box center [1238, 498] width 56 height 25
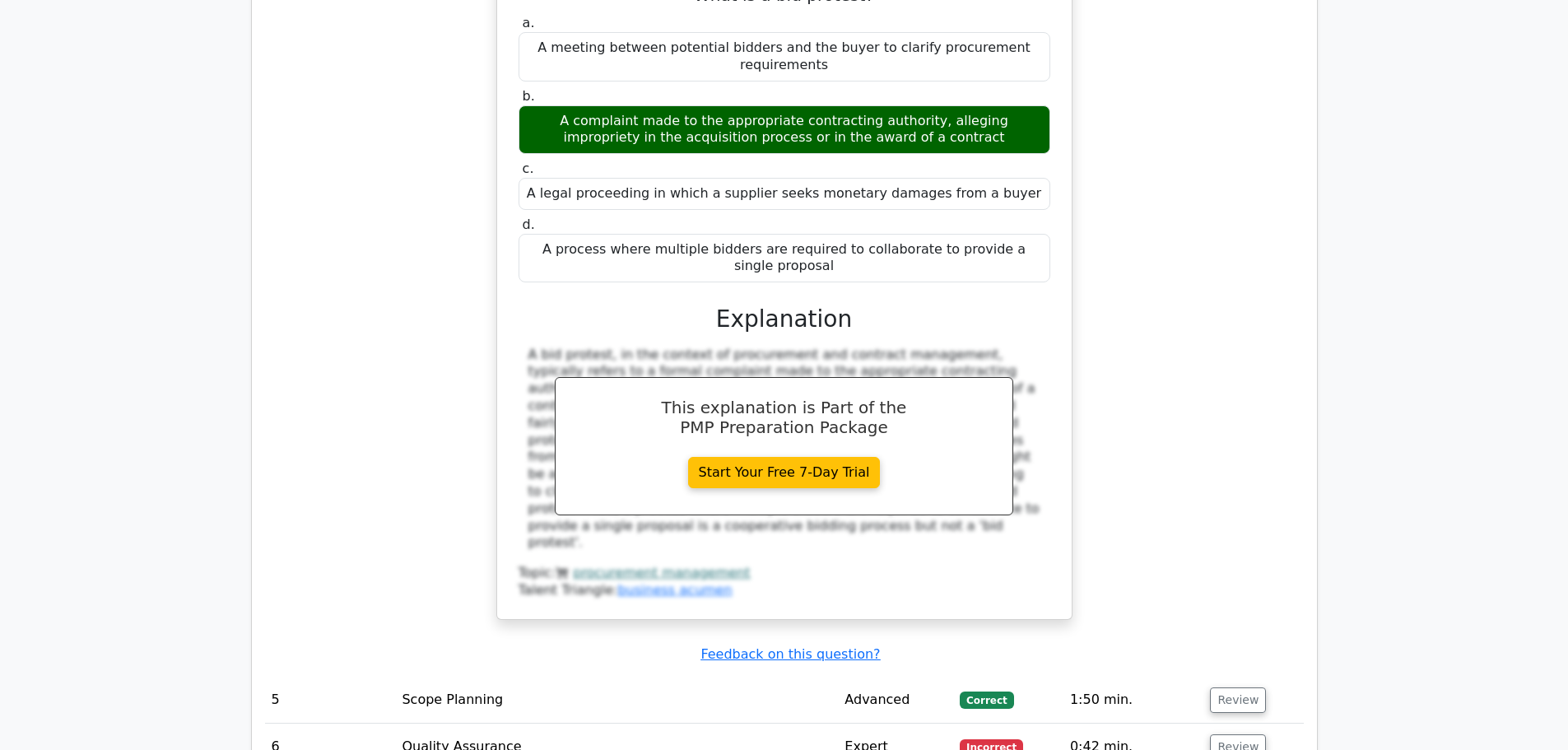
scroll to position [4279, 0]
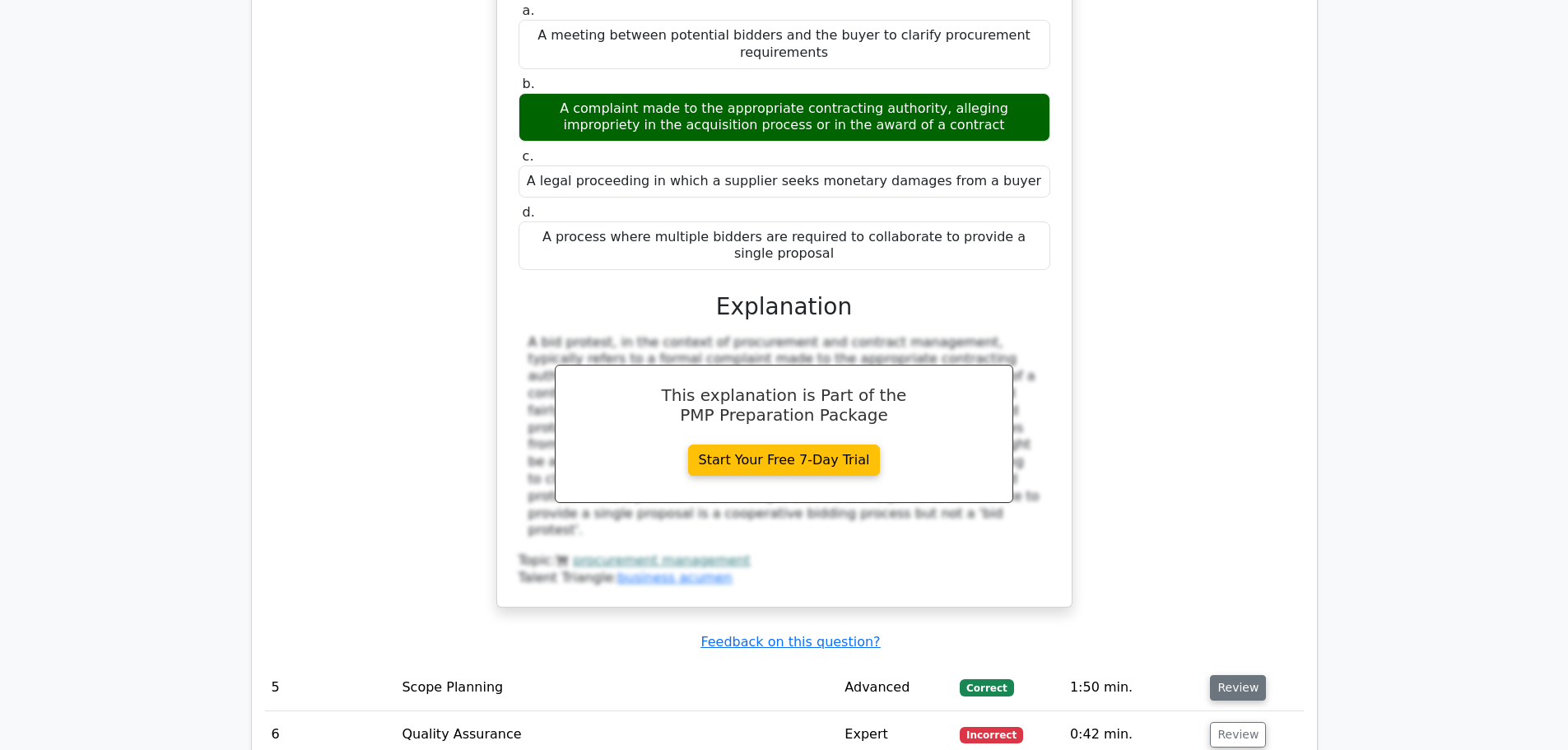
click at [1236, 675] on button "Review" at bounding box center [1238, 687] width 56 height 25
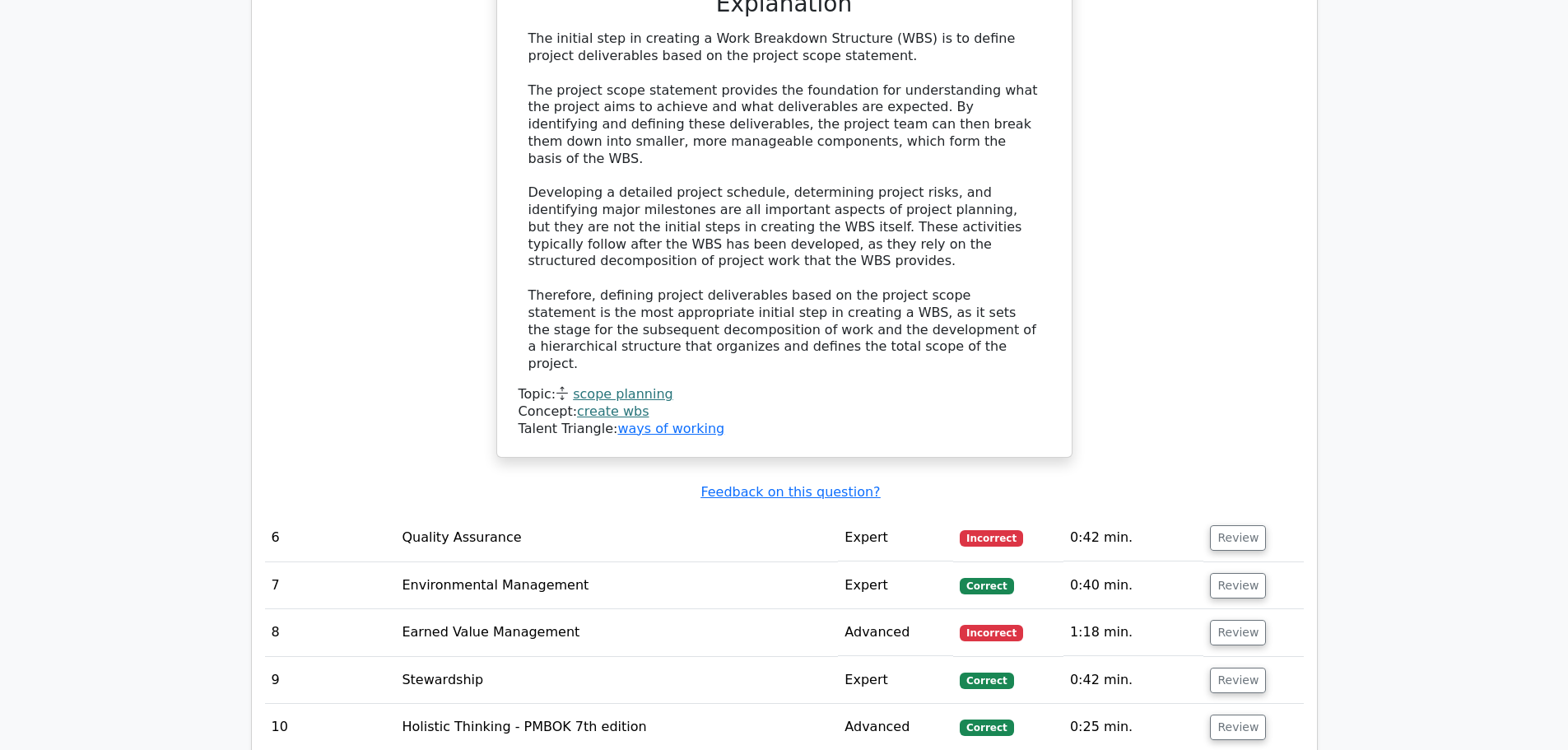
scroll to position [5678, 0]
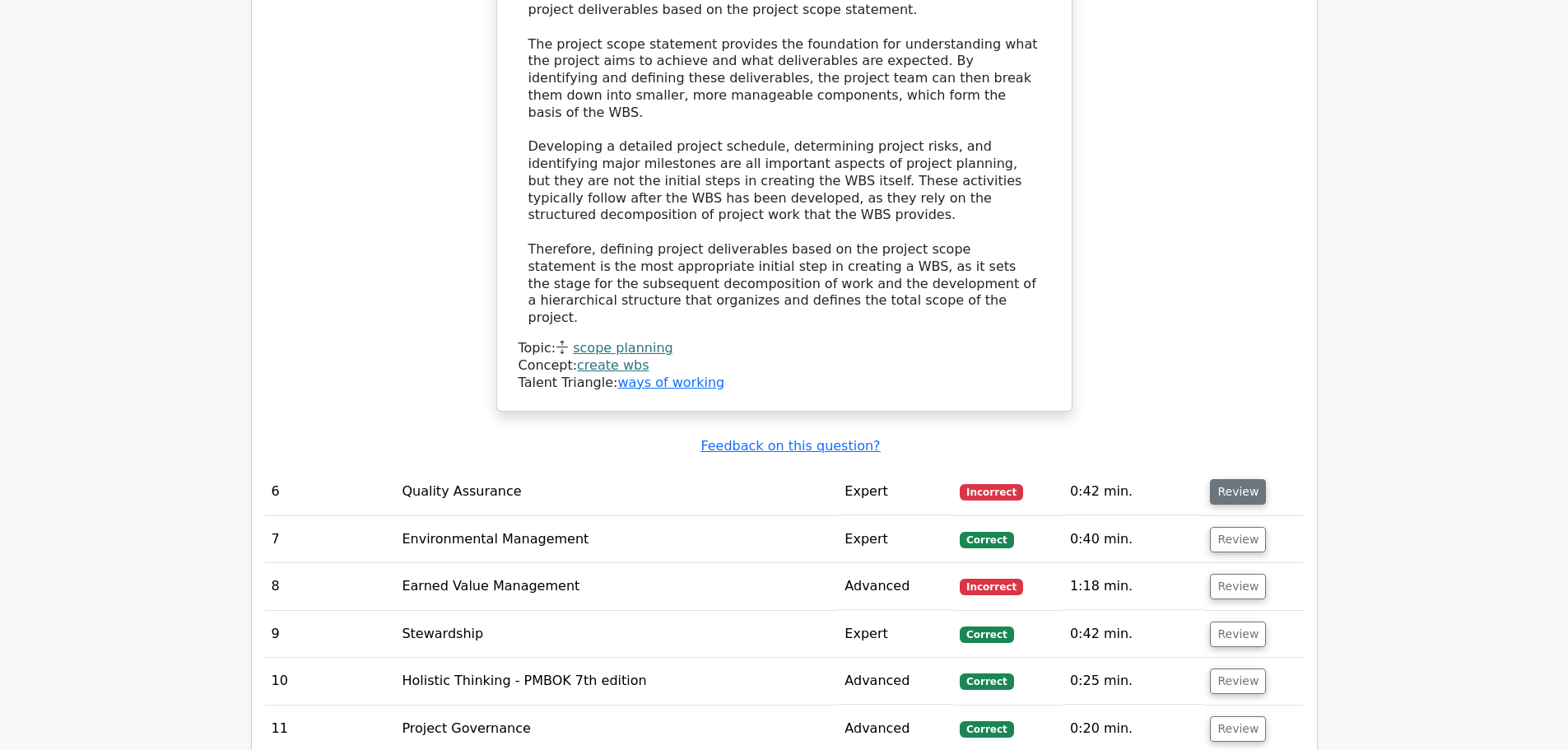
click at [1231, 479] on button "Review" at bounding box center [1238, 491] width 56 height 25
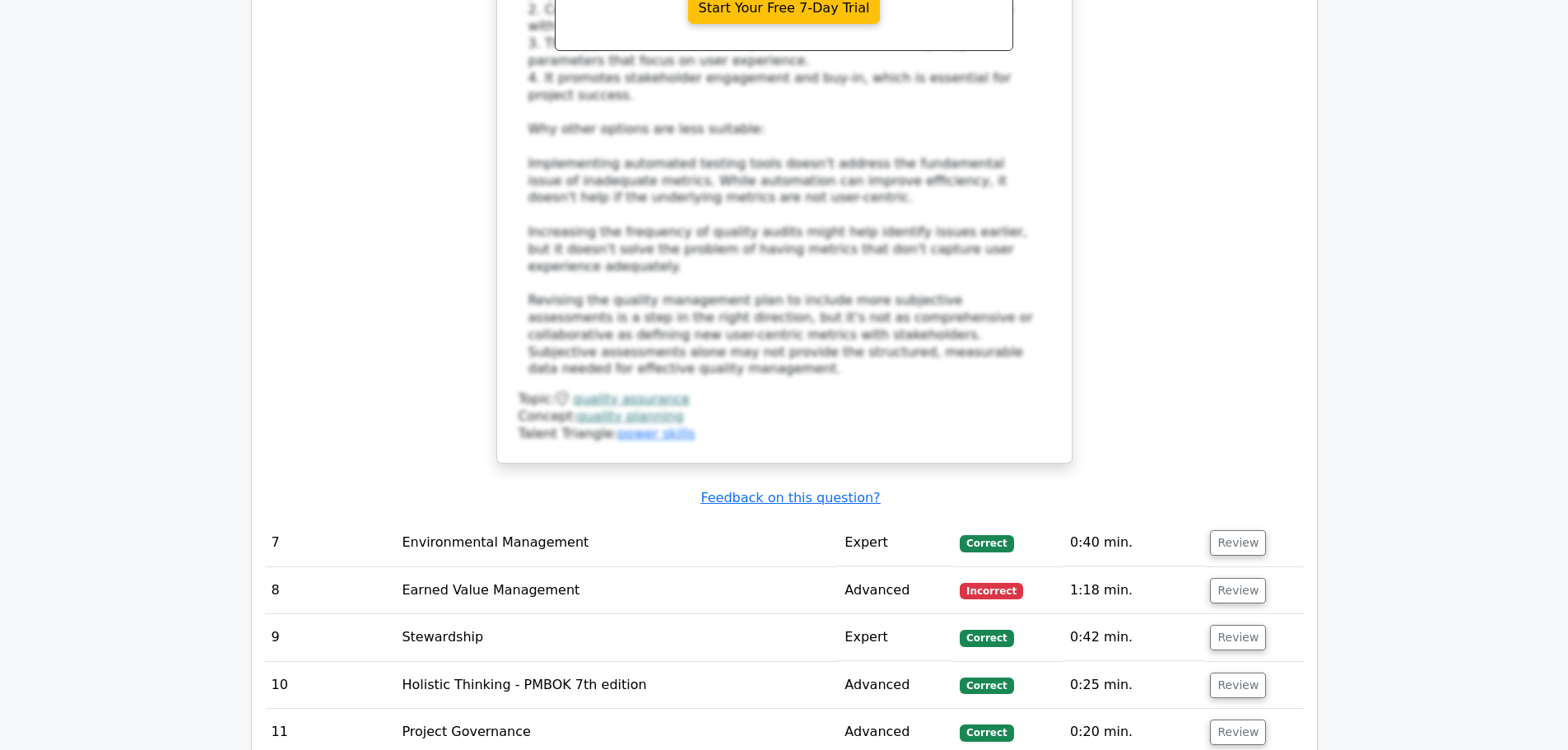
scroll to position [6830, 0]
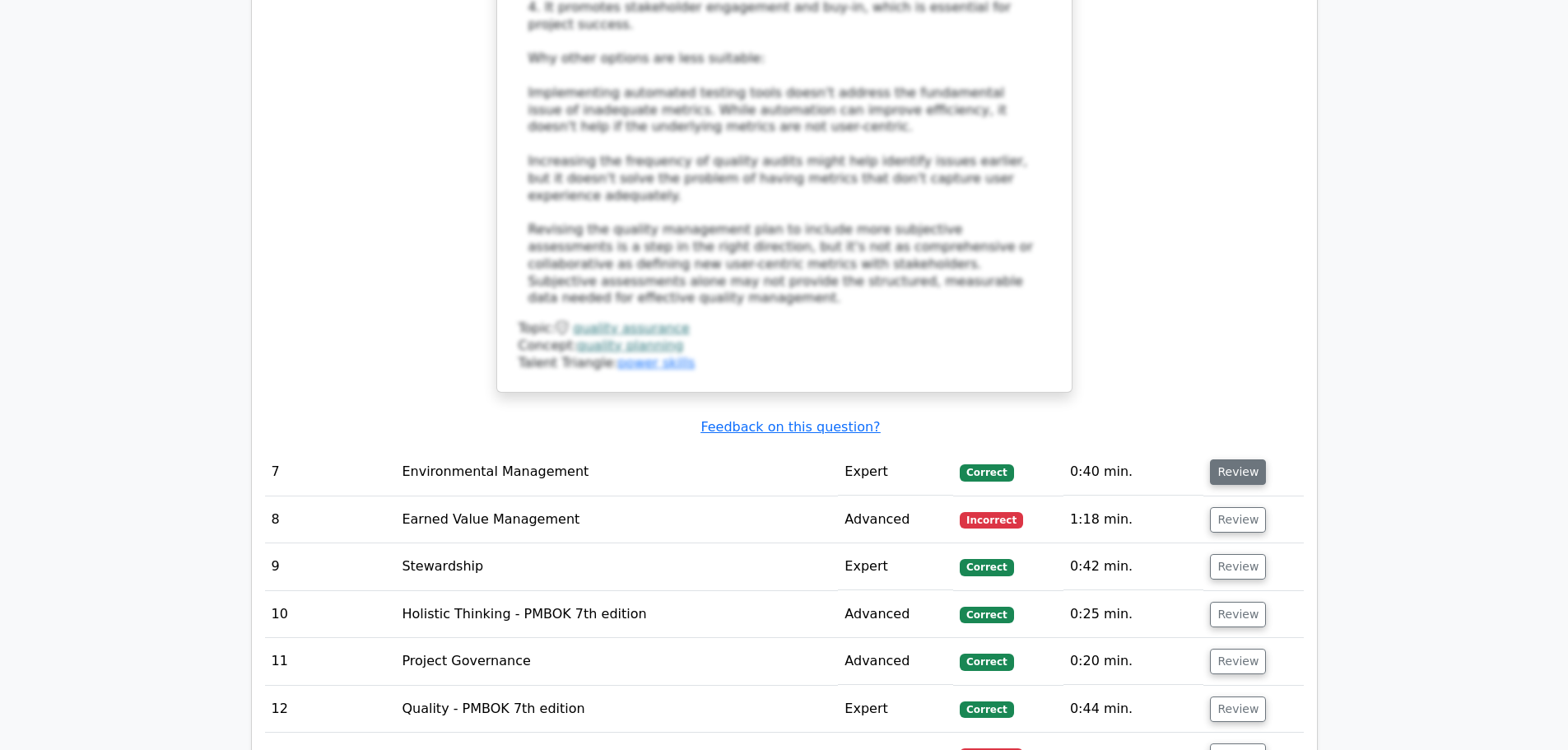
click at [1238, 459] on button "Review" at bounding box center [1238, 472] width 56 height 25
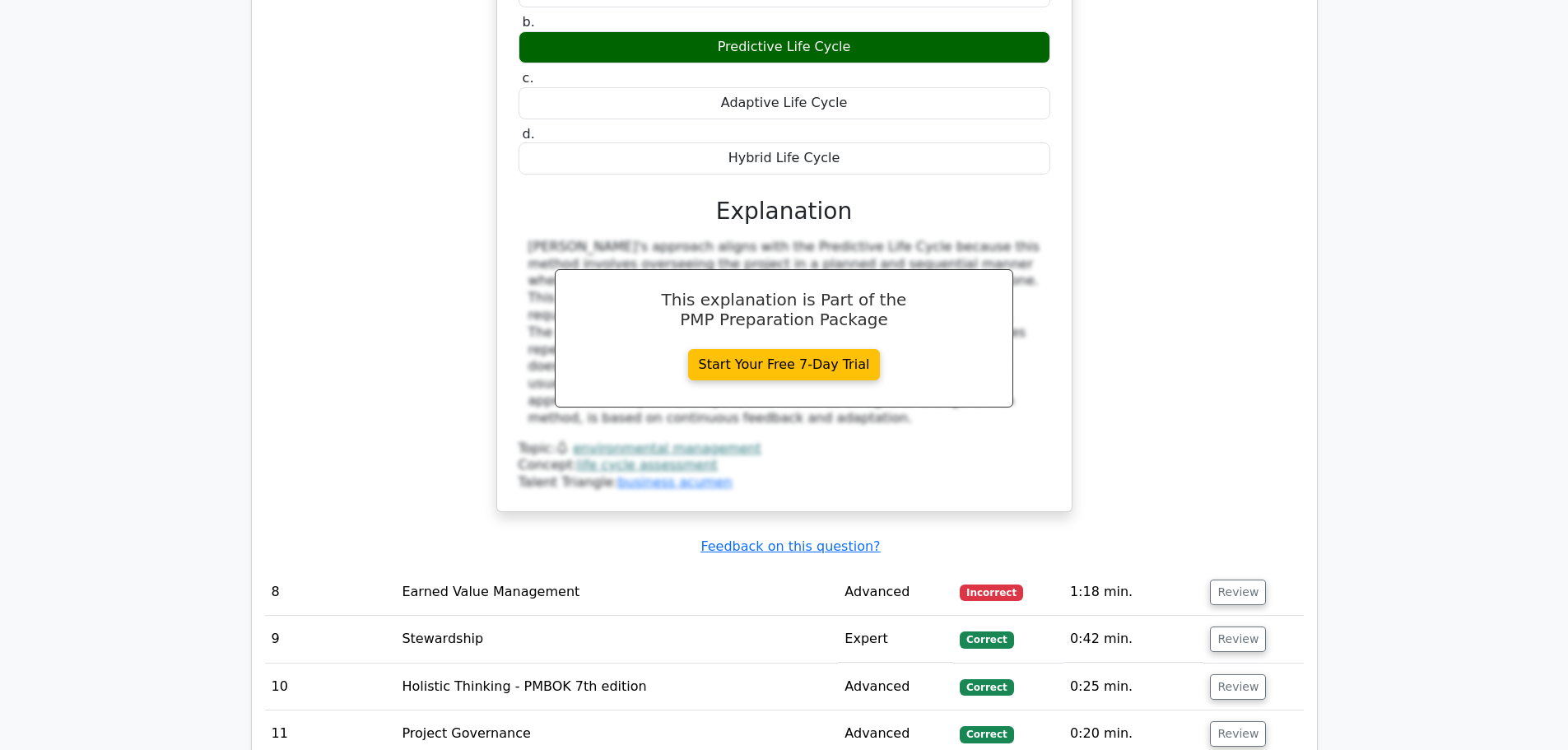
scroll to position [7488, 0]
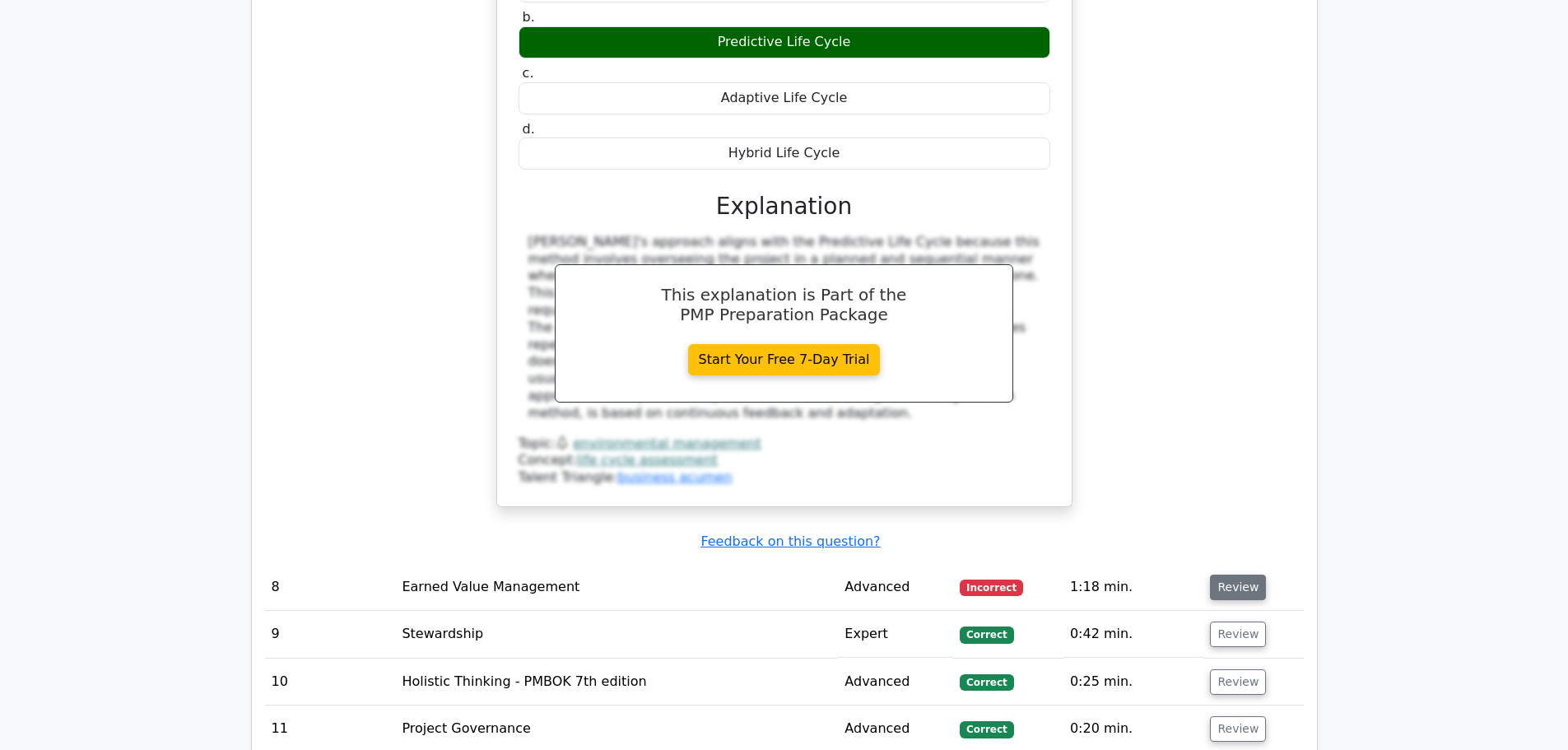
click at [1216, 574] on button "Review" at bounding box center [1238, 587] width 56 height 25
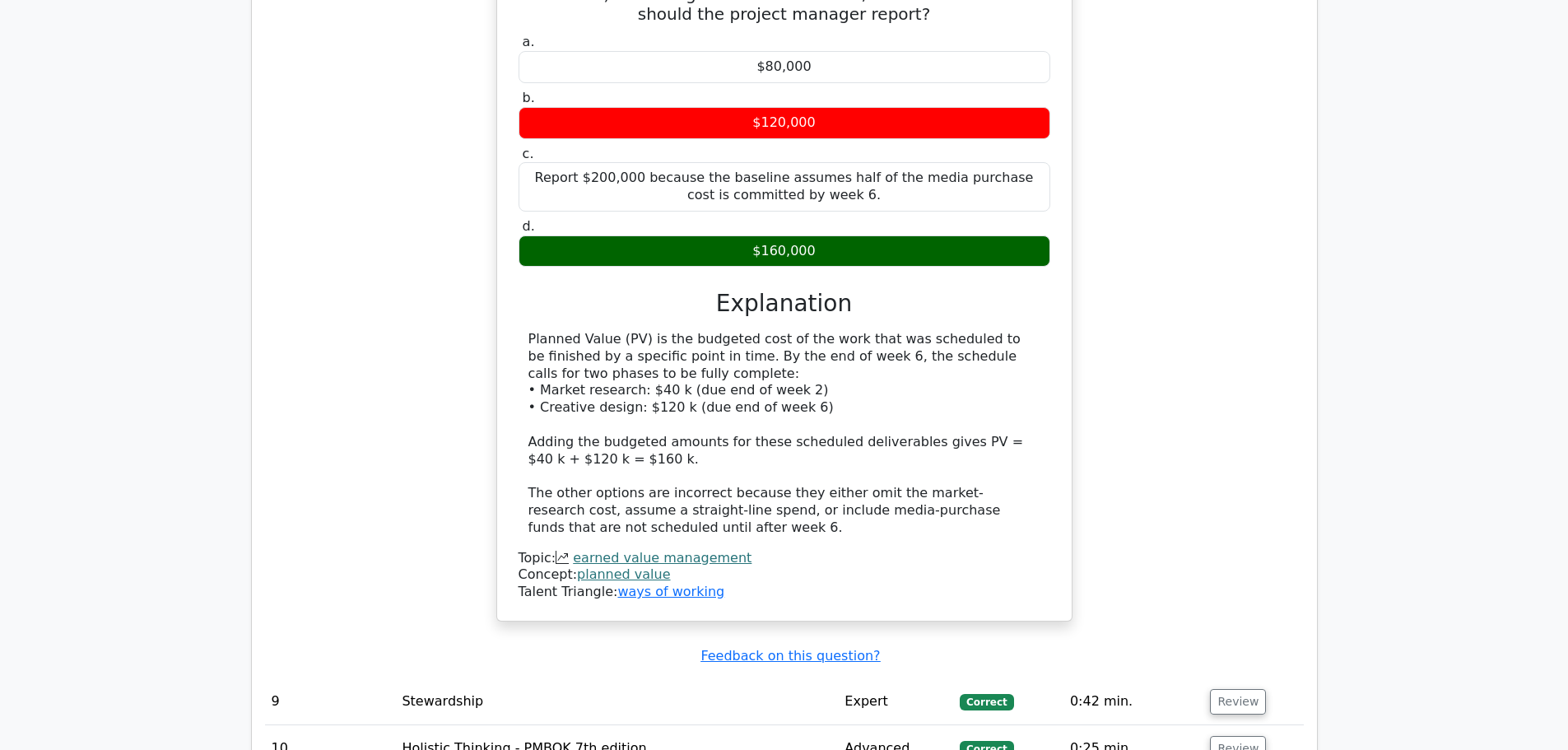
scroll to position [8229, 0]
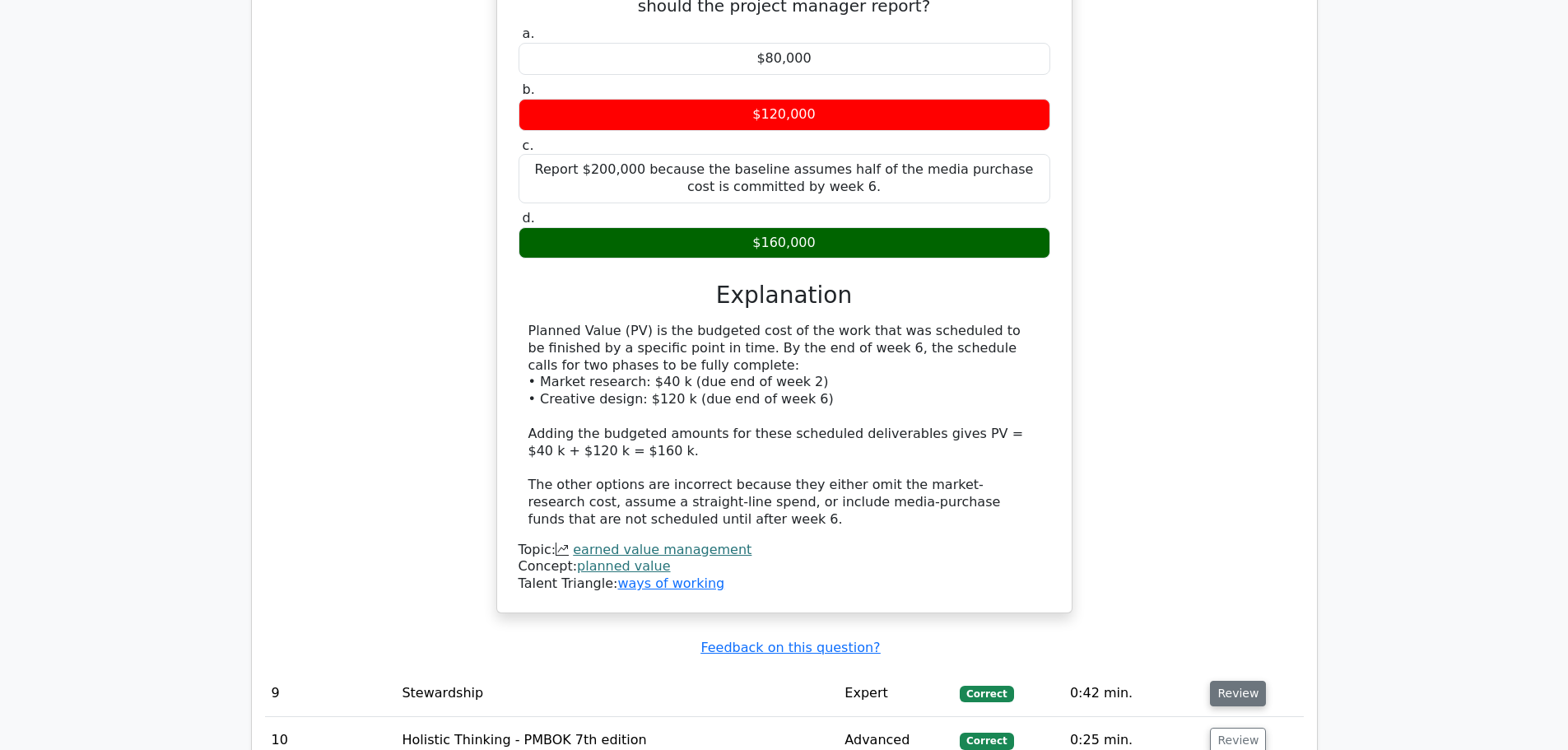
click at [1231, 681] on button "Review" at bounding box center [1238, 693] width 56 height 25
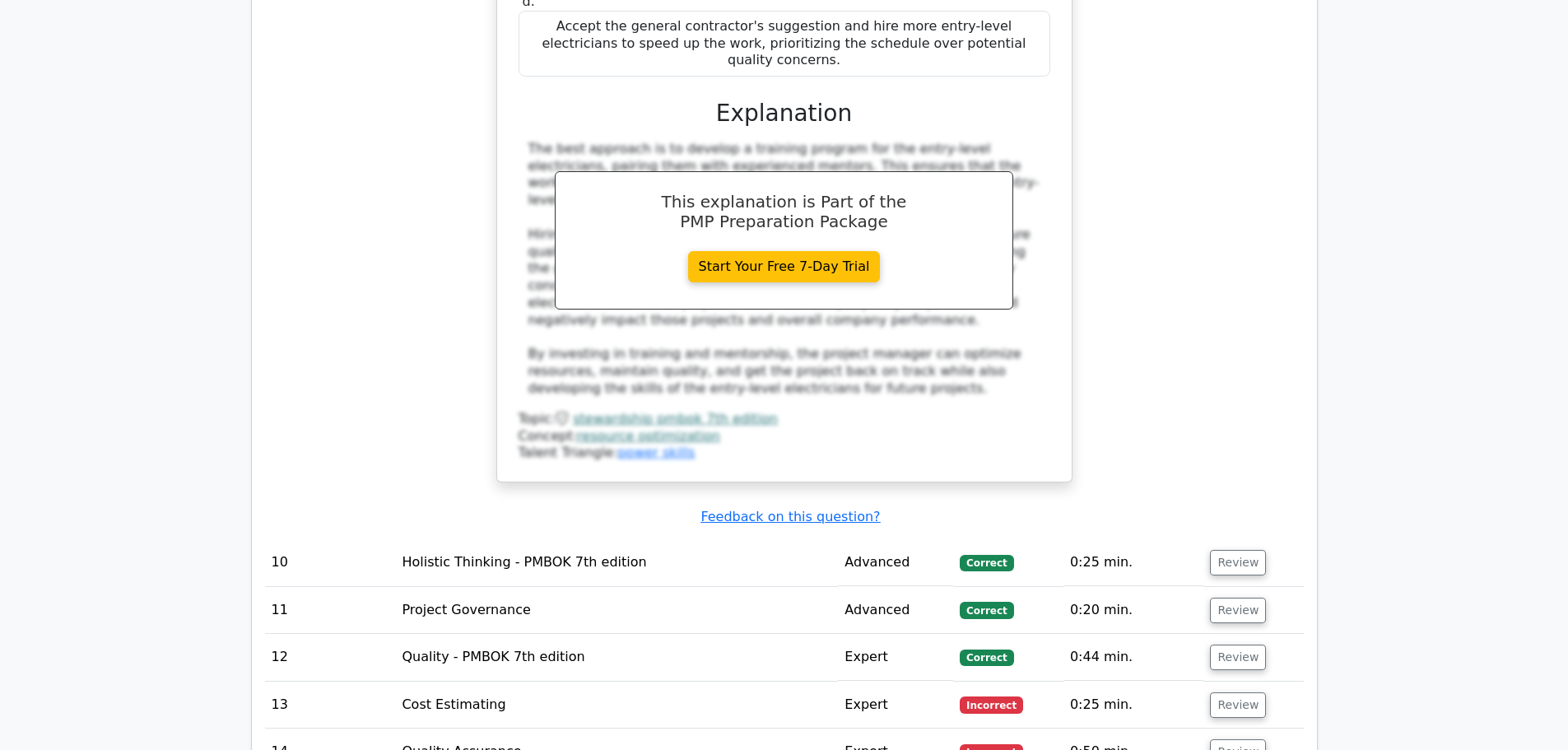
scroll to position [9381, 0]
click at [1217, 692] on button "Review" at bounding box center [1238, 704] width 56 height 25
click at [1214, 738] on button "Review" at bounding box center [1238, 751] width 56 height 25
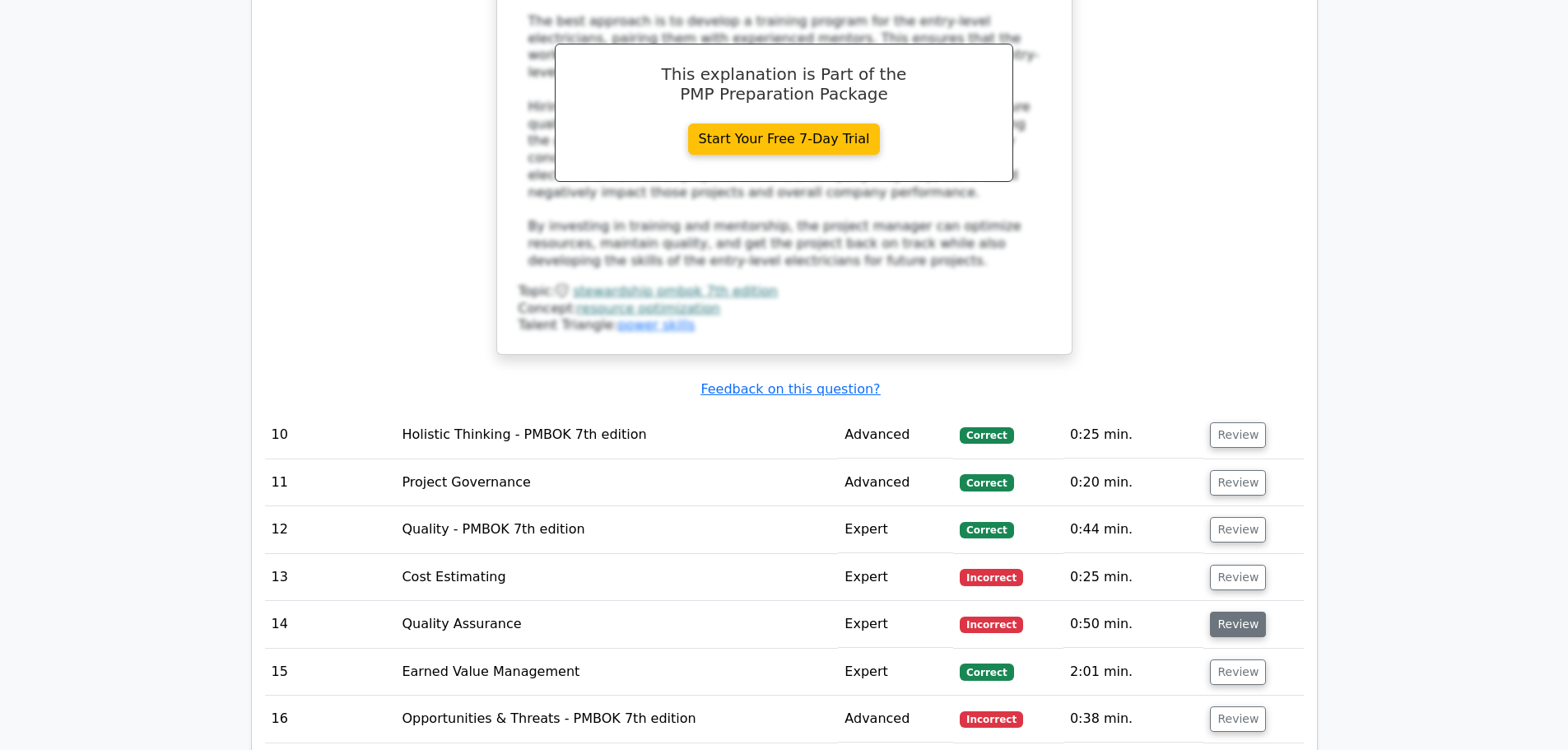
scroll to position [9545, 0]
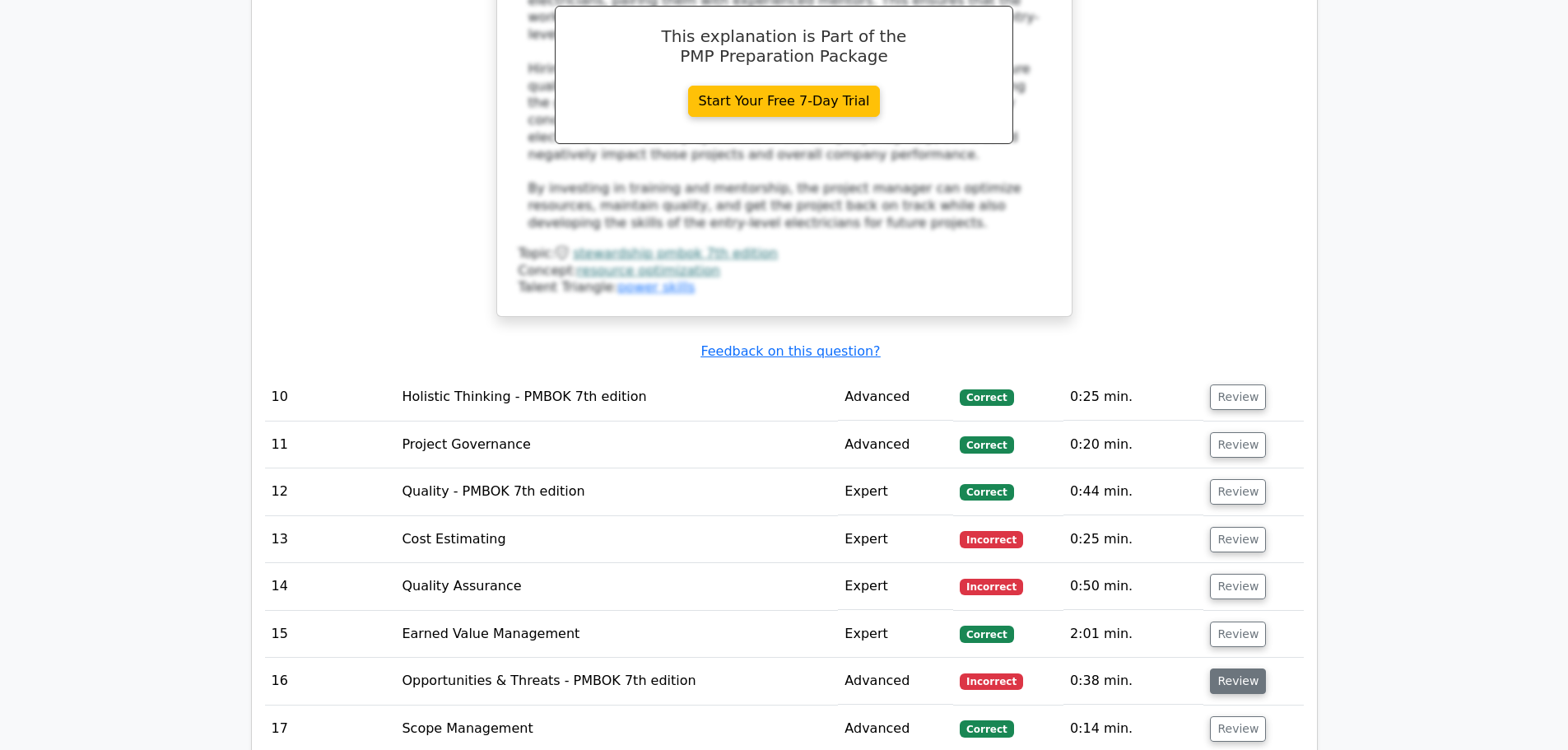
click at [1231, 668] on button "Review" at bounding box center [1238, 681] width 56 height 25
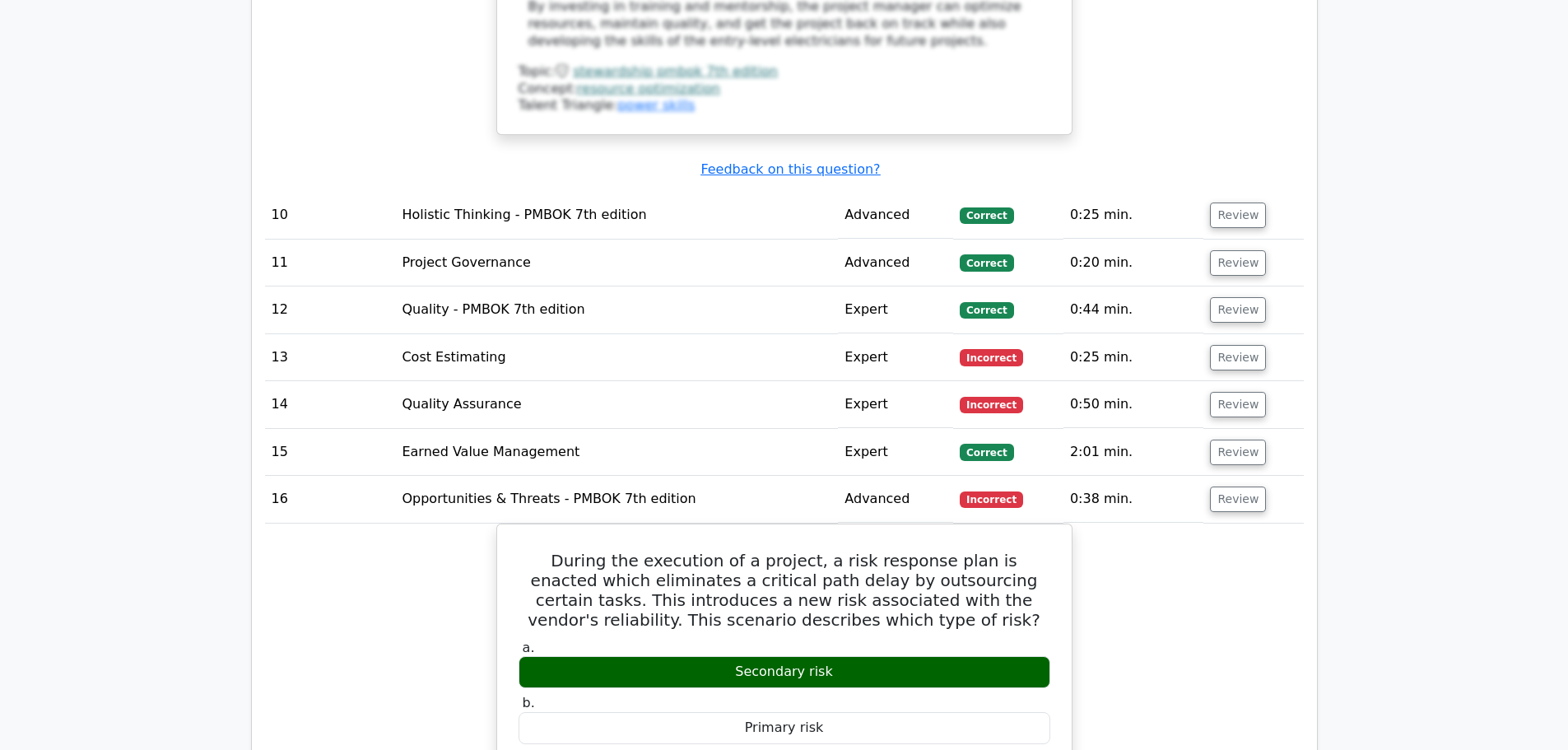
scroll to position [9792, 0]
